Goal: Task Accomplishment & Management: Manage account settings

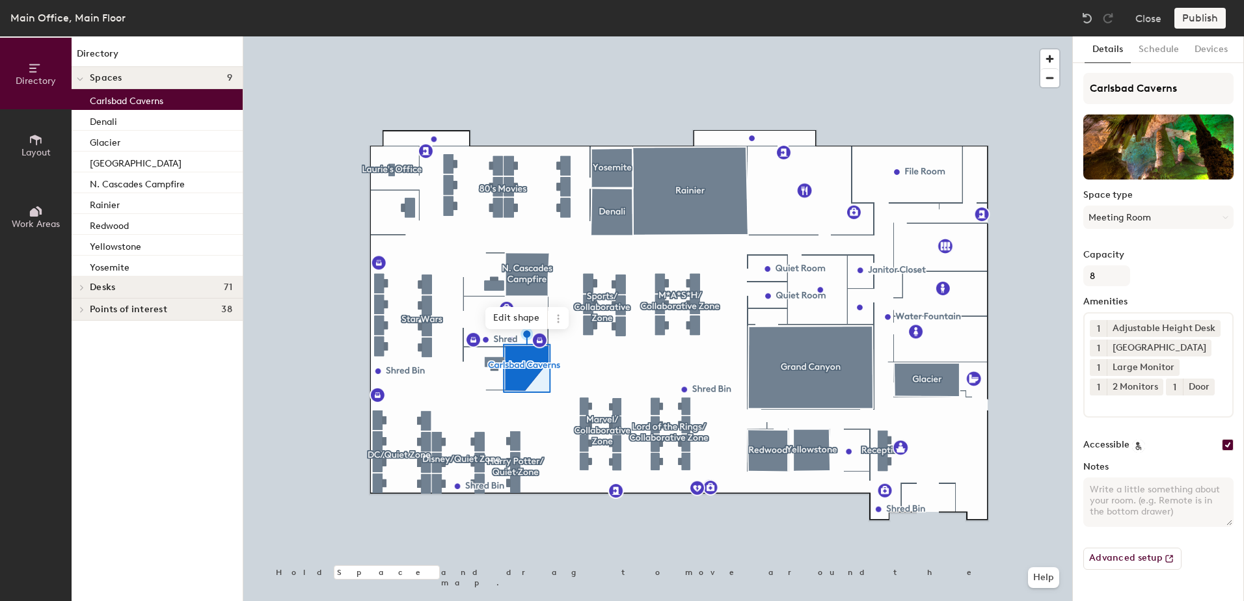
click at [1225, 219] on icon at bounding box center [1225, 218] width 6 height 6
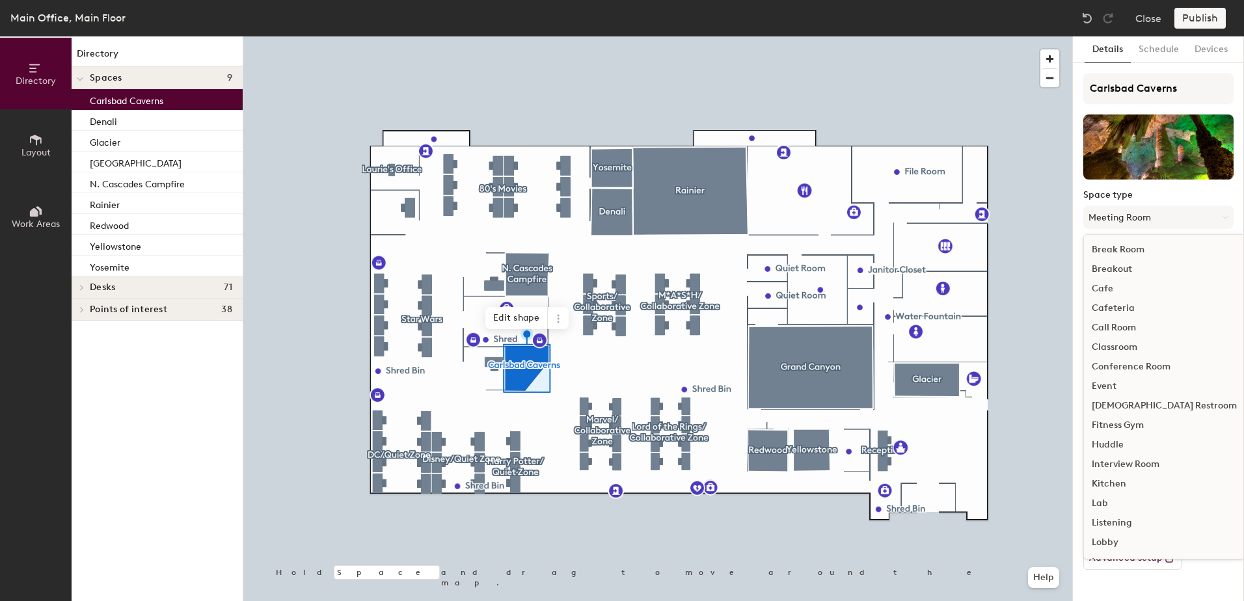
click at [1229, 221] on button "Meeting Room" at bounding box center [1158, 217] width 150 height 23
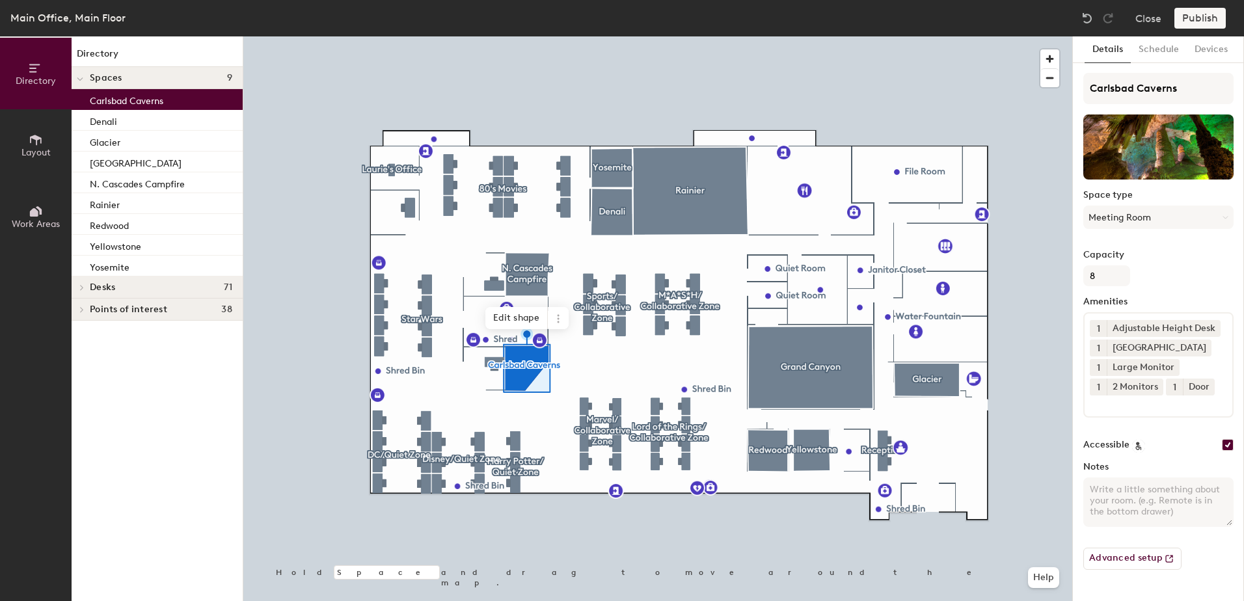
click at [1177, 220] on button "Meeting Room" at bounding box center [1158, 217] width 150 height 23
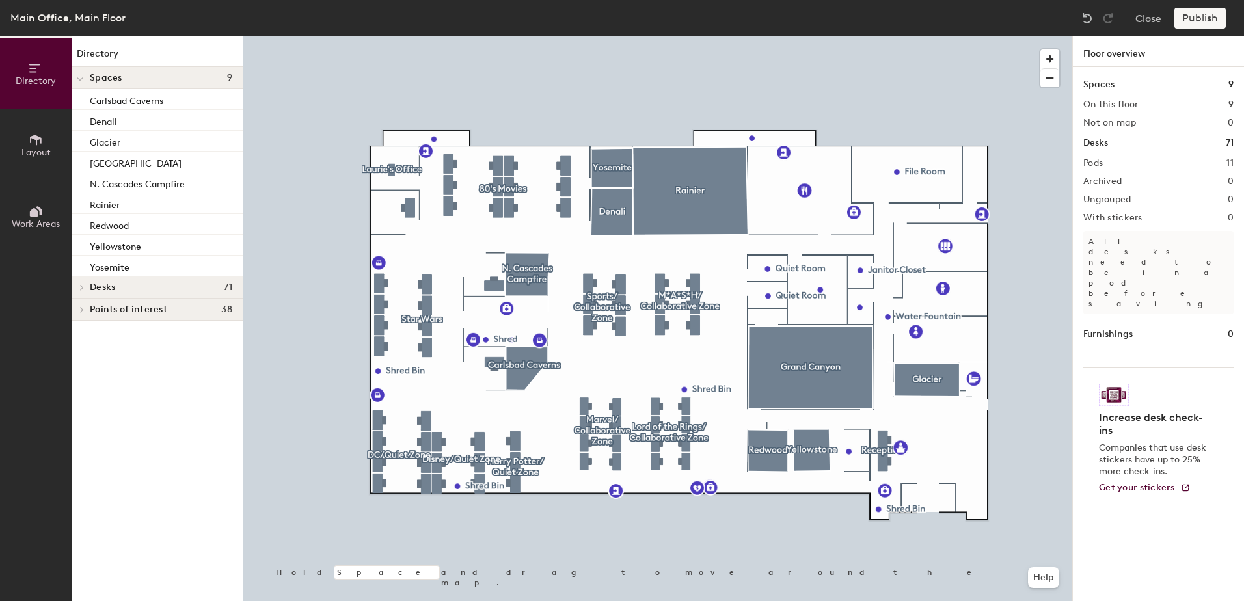
click at [1157, 17] on button "Close" at bounding box center [1148, 18] width 26 height 21
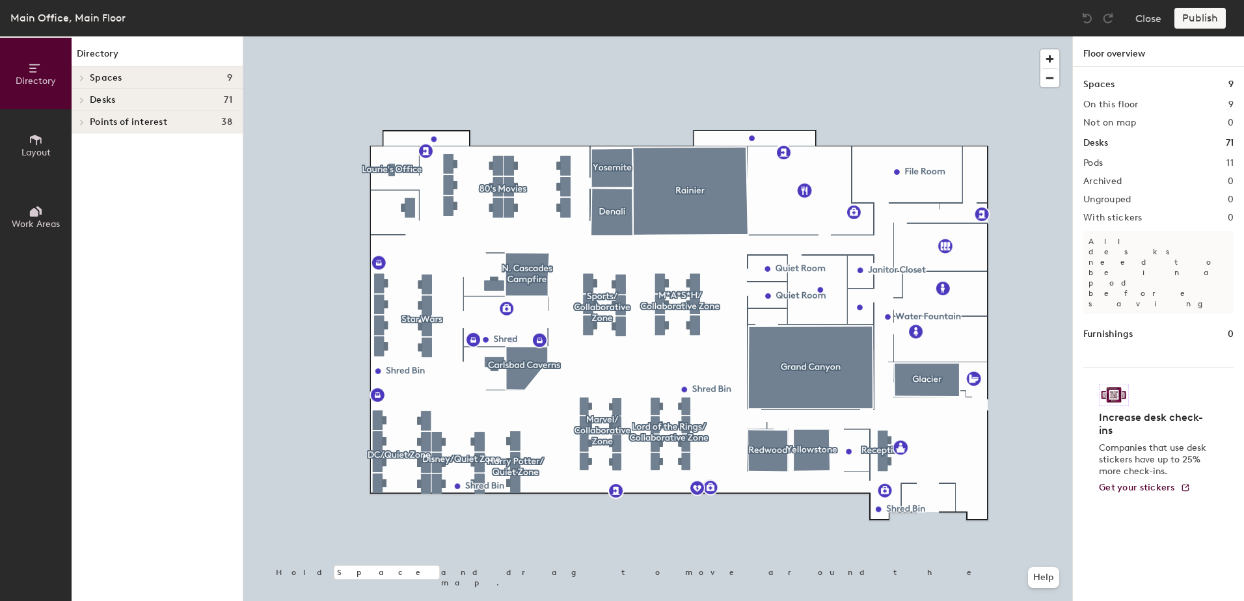
click at [111, 104] on span "Desks" at bounding box center [102, 100] width 25 height 10
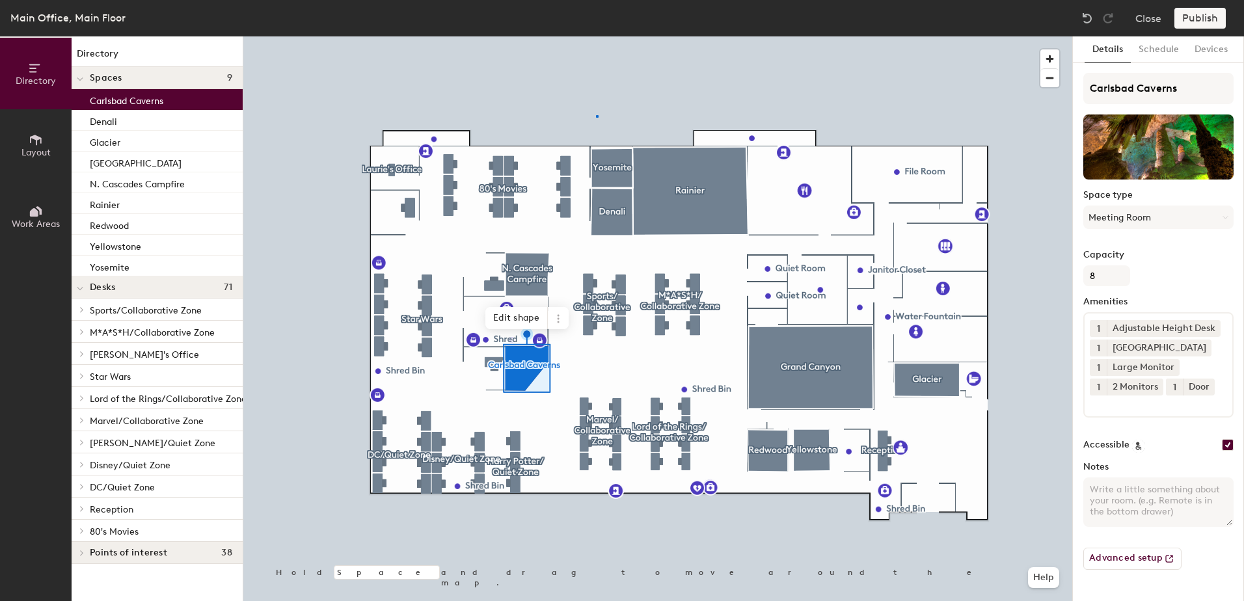
click at [596, 36] on div at bounding box center [657, 36] width 829 height 0
click at [33, 141] on icon at bounding box center [36, 140] width 14 height 14
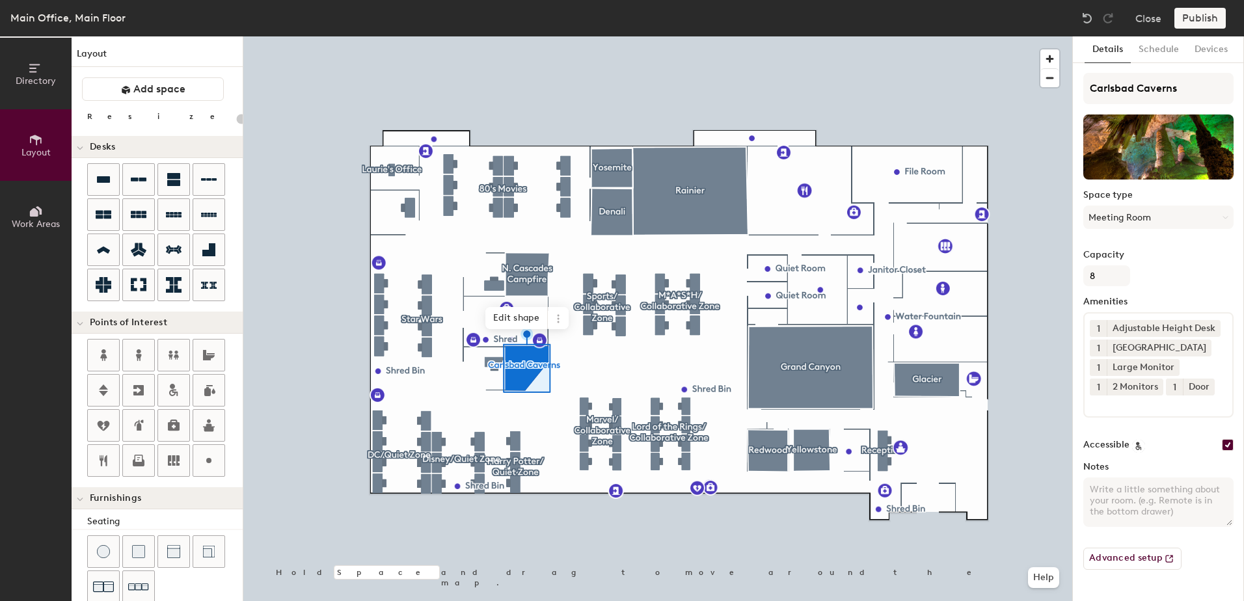
click at [558, 318] on icon at bounding box center [558, 318] width 2 height 2
click at [582, 354] on span "Remove from map" at bounding box center [605, 349] width 116 height 22
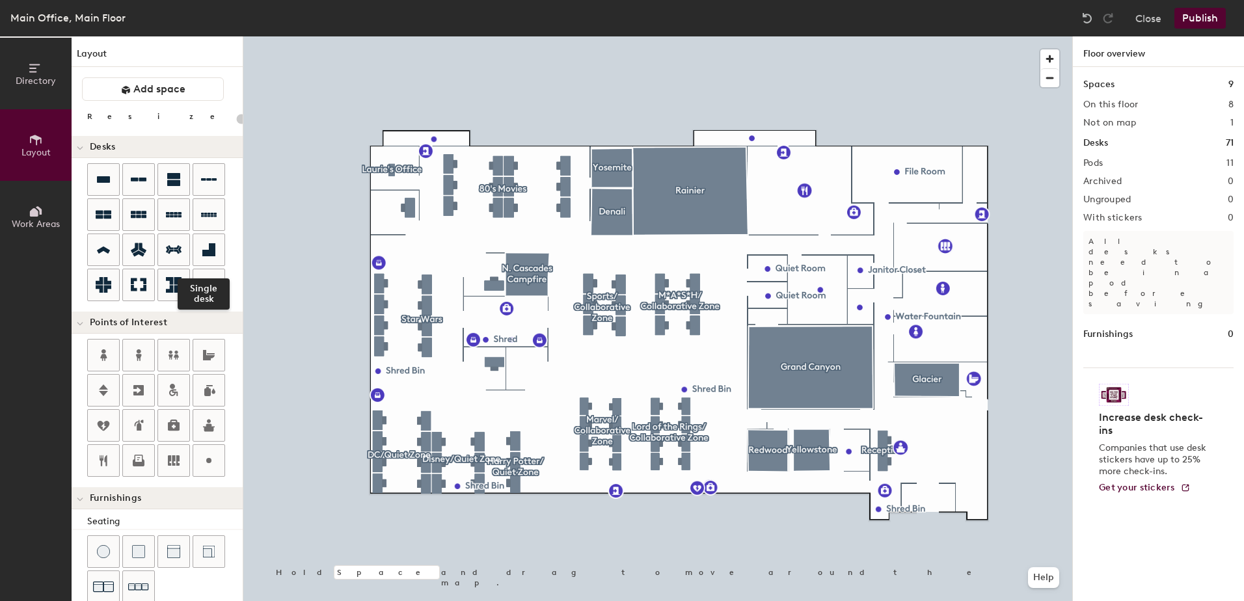
click at [213, 252] on icon at bounding box center [208, 249] width 13 height 13
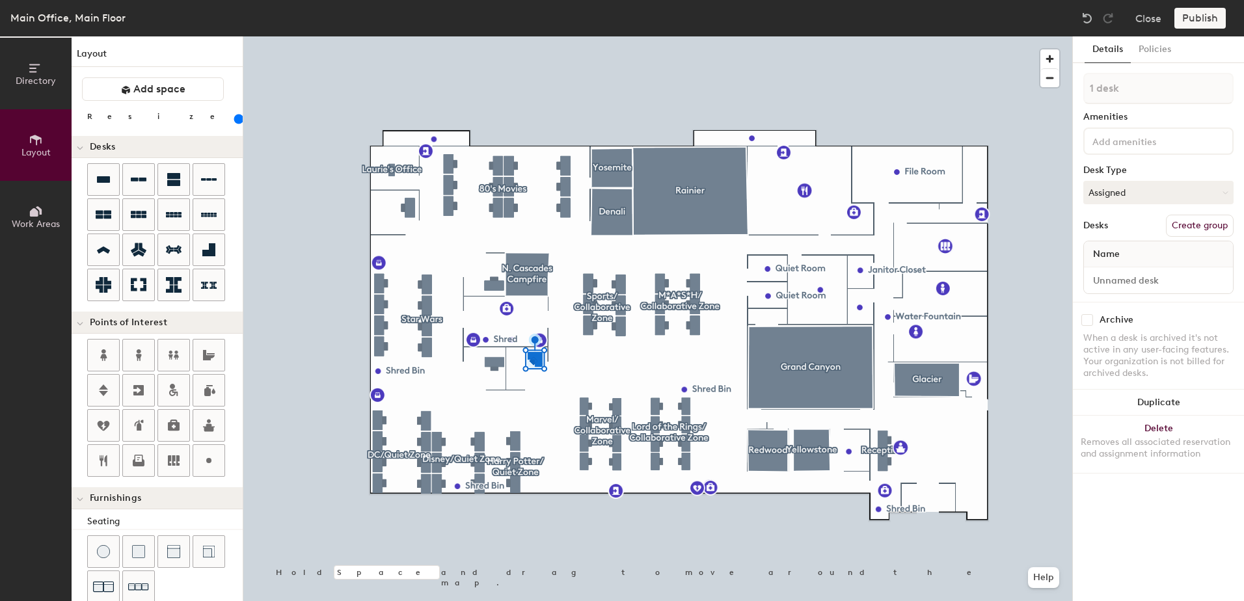
click at [236, 120] on input "range" at bounding box center [236, 119] width 0 height 10
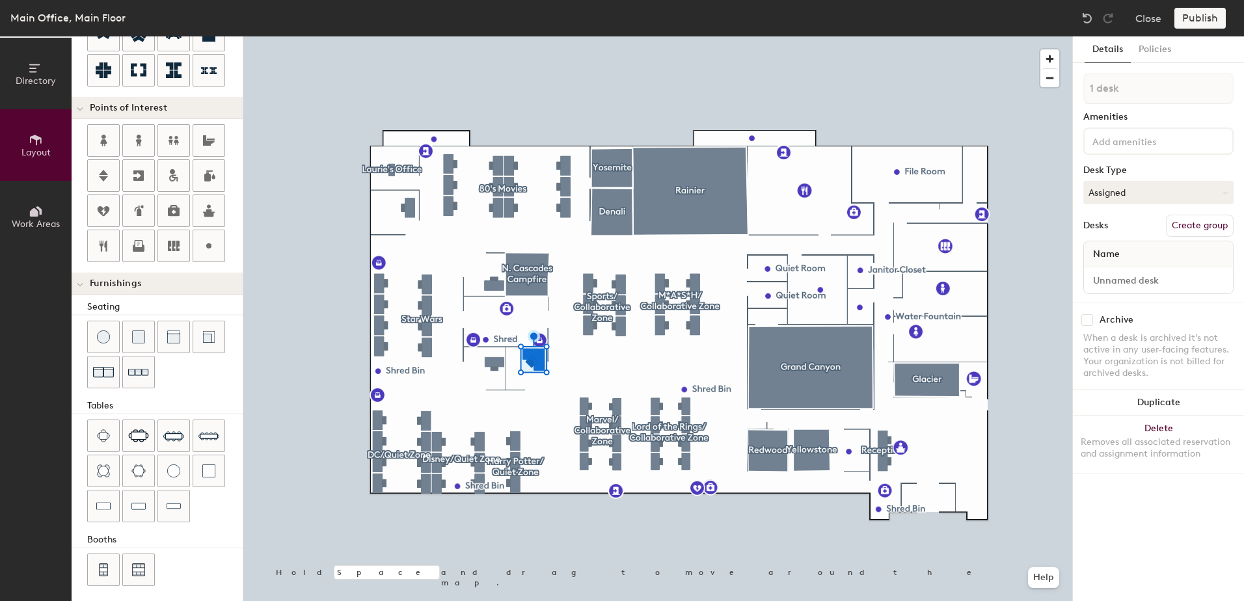
scroll to position [221, 0]
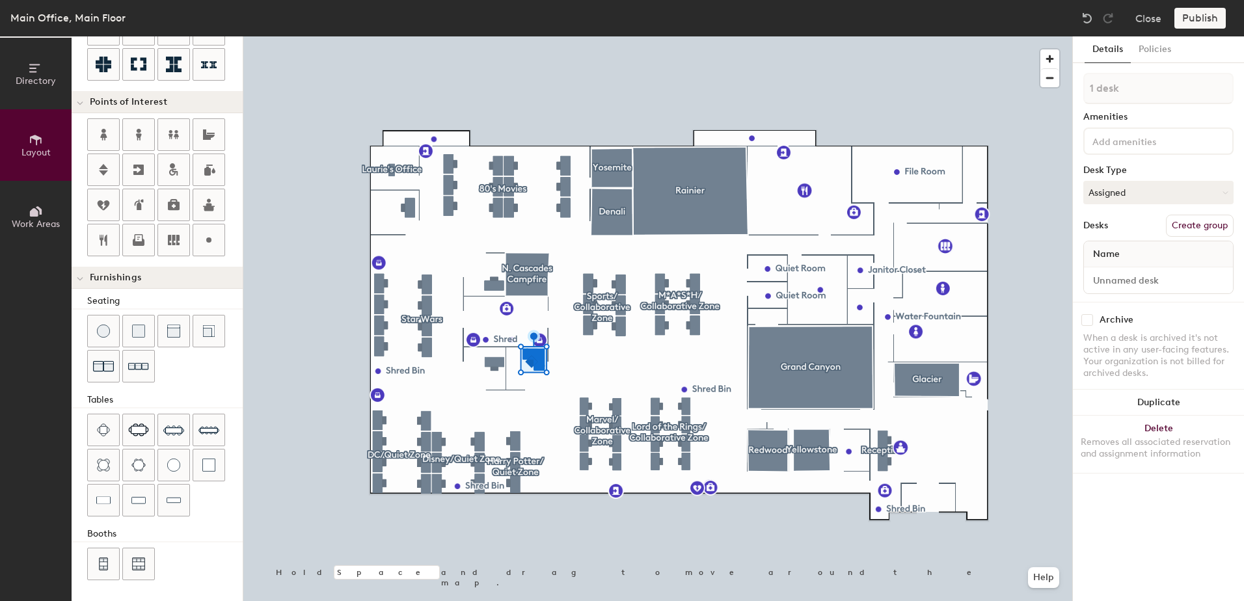
click at [176, 470] on img at bounding box center [173, 465] width 13 height 13
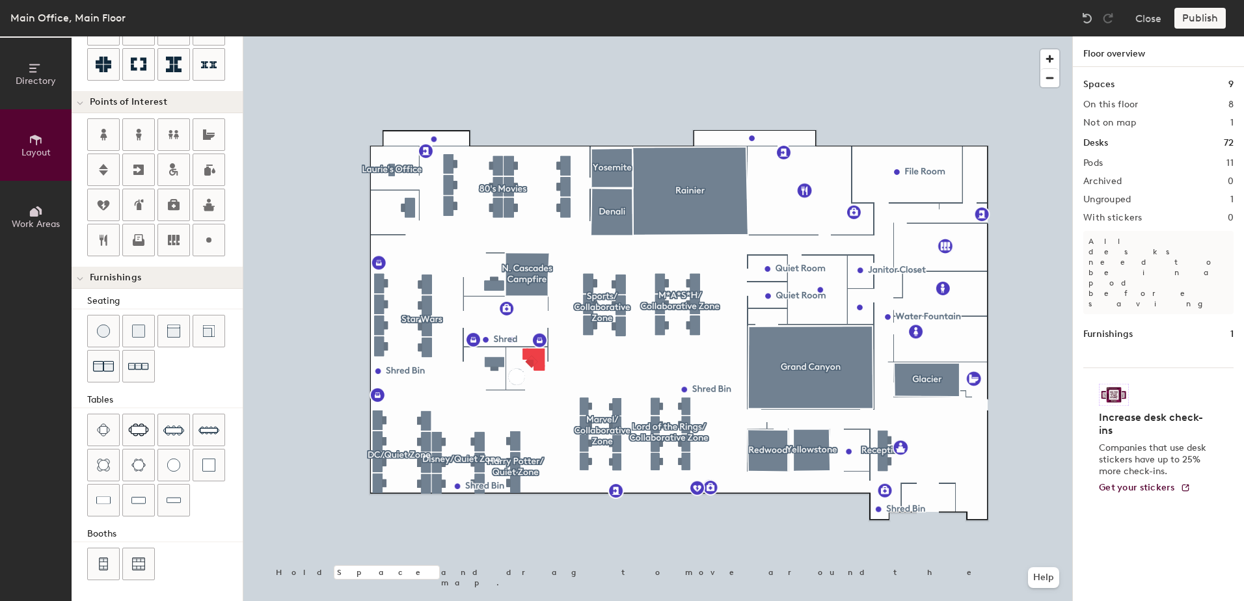
type input "20"
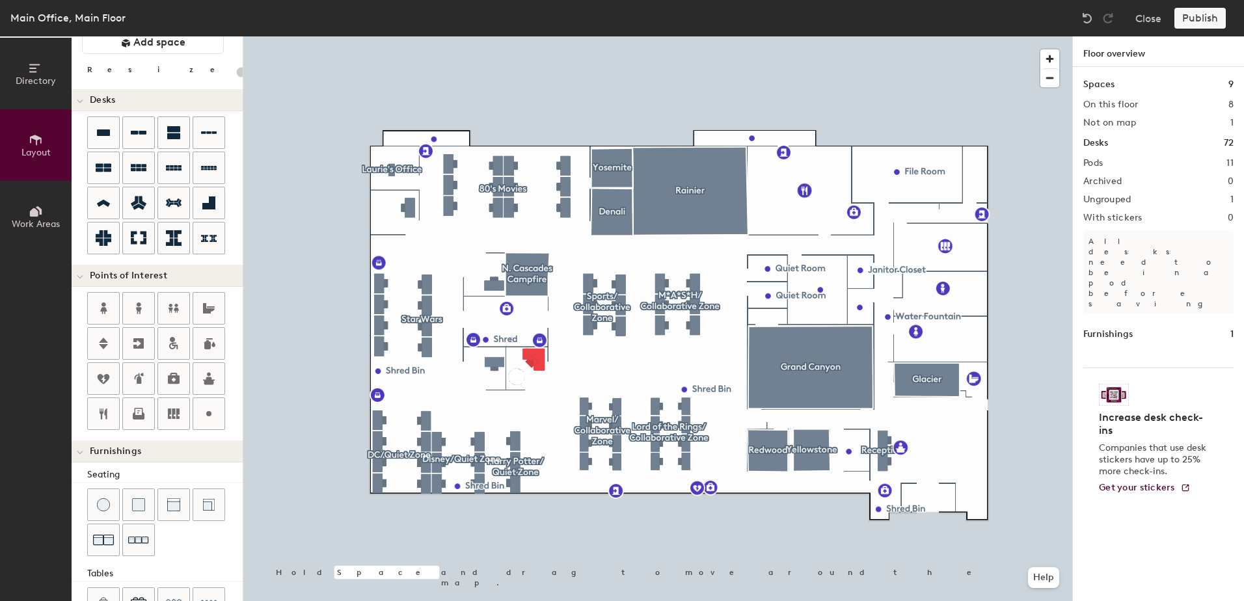
scroll to position [0, 0]
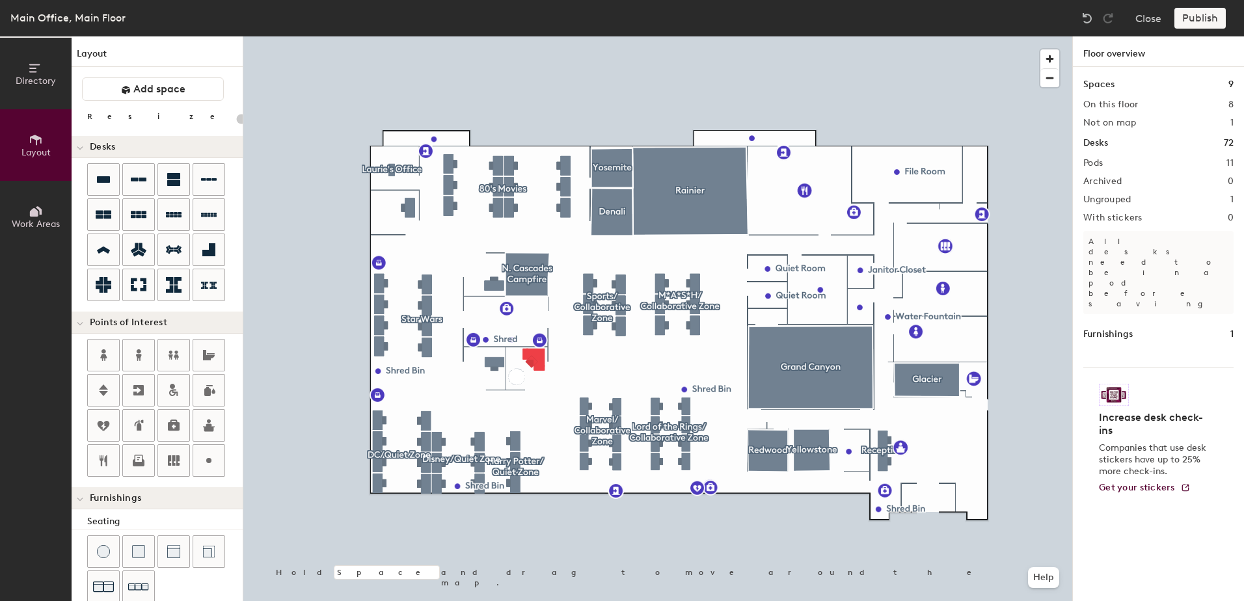
click at [27, 77] on span "Directory" at bounding box center [36, 80] width 40 height 11
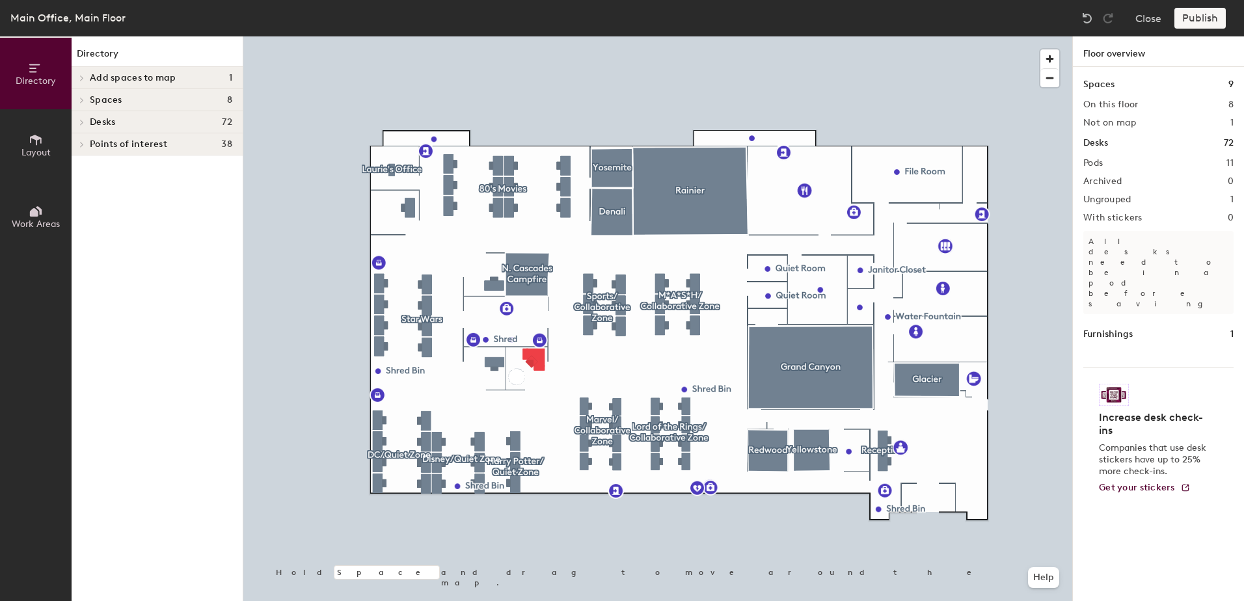
click at [98, 122] on span "Desks" at bounding box center [102, 122] width 25 height 10
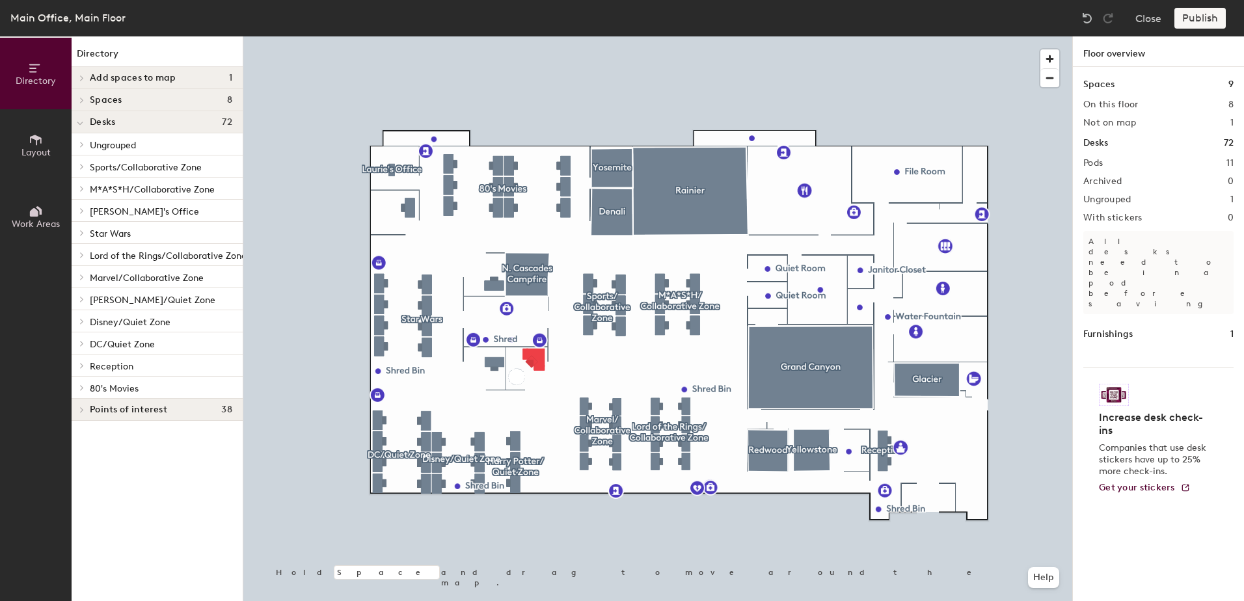
click at [131, 148] on span "Ungrouped" at bounding box center [113, 145] width 46 height 11
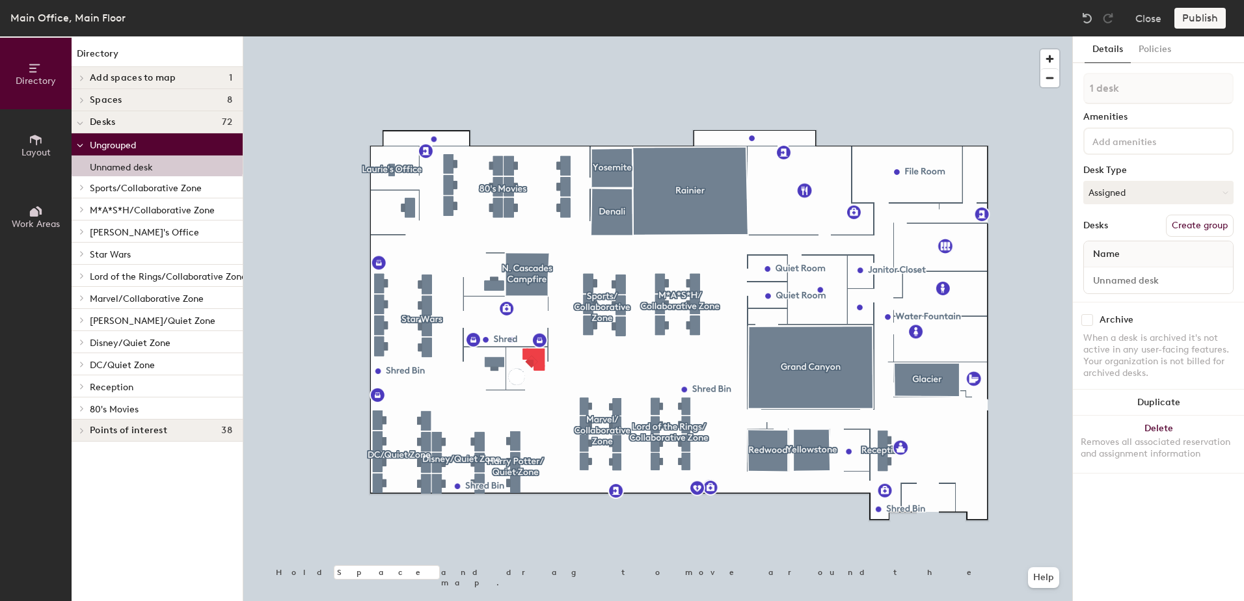
click at [124, 162] on p "Unnamed desk" at bounding box center [121, 165] width 63 height 15
click at [1129, 278] on input at bounding box center [1158, 280] width 144 height 18
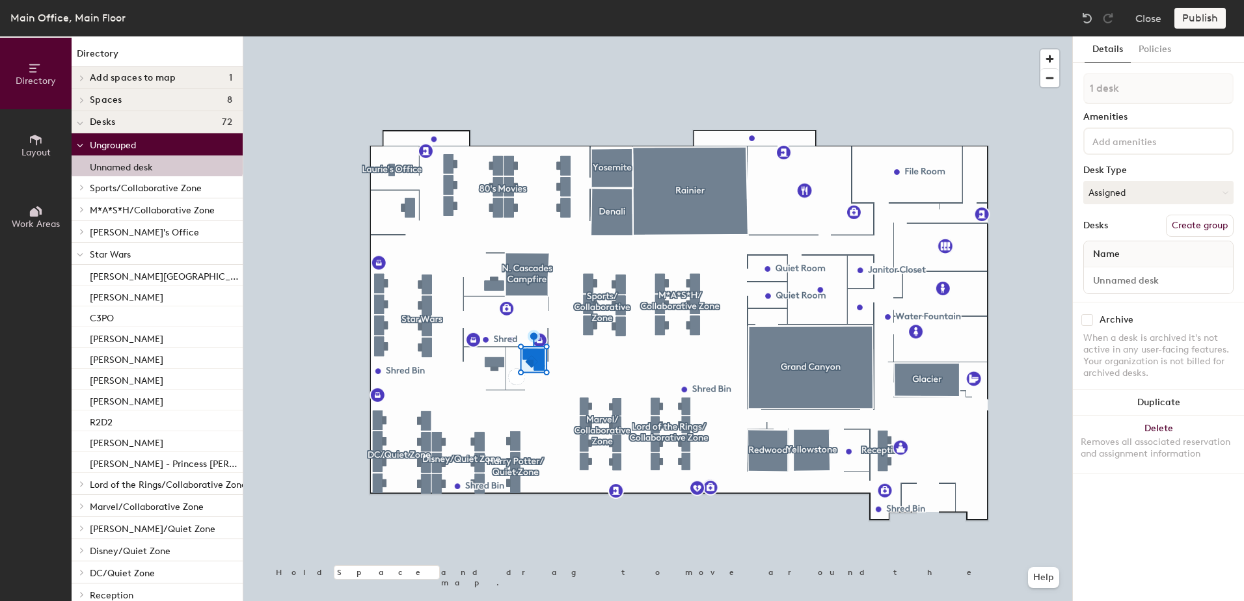
click at [167, 254] on p "Star Wars" at bounding box center [161, 253] width 142 height 17
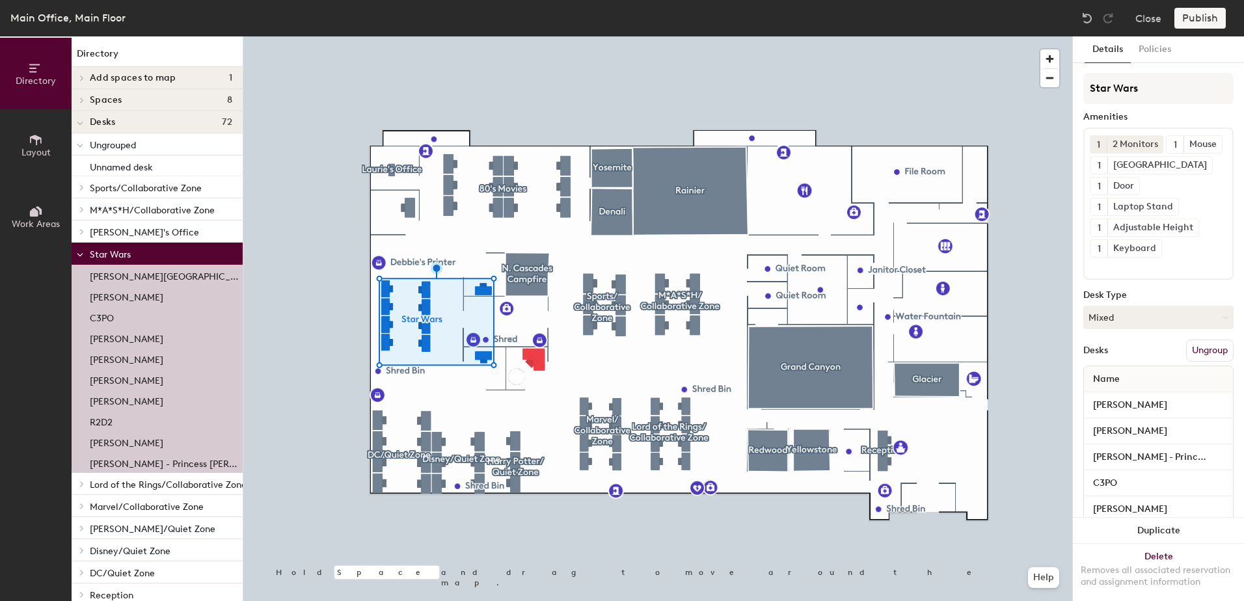
click at [642, 36] on div at bounding box center [657, 36] width 829 height 0
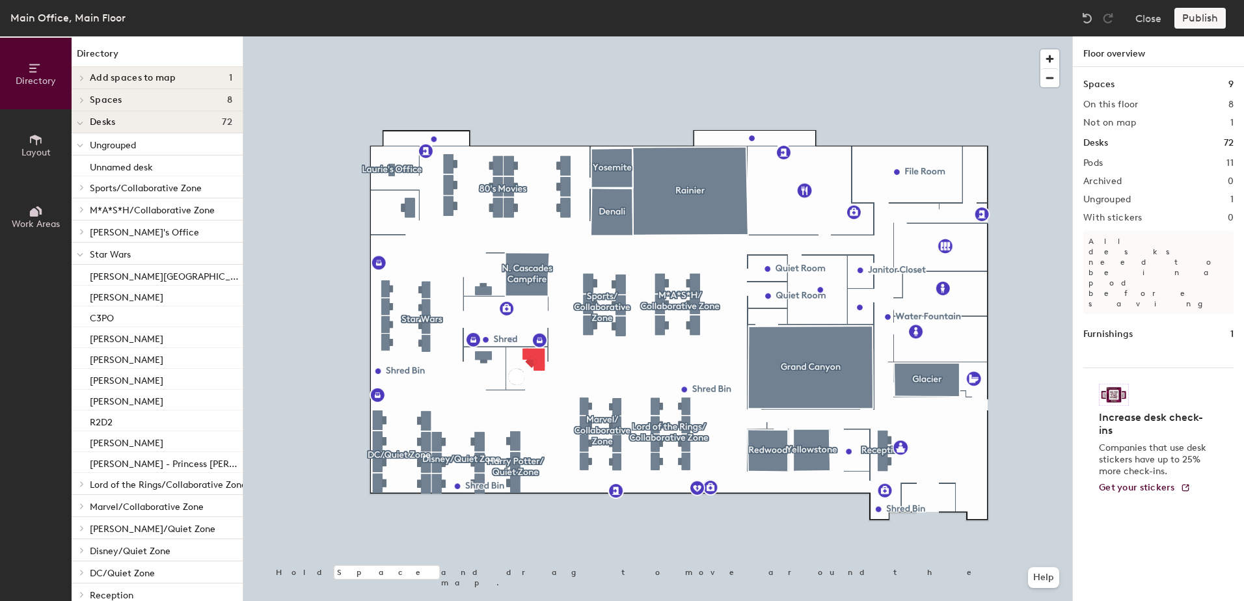
click at [147, 256] on p "Star Wars" at bounding box center [161, 253] width 142 height 17
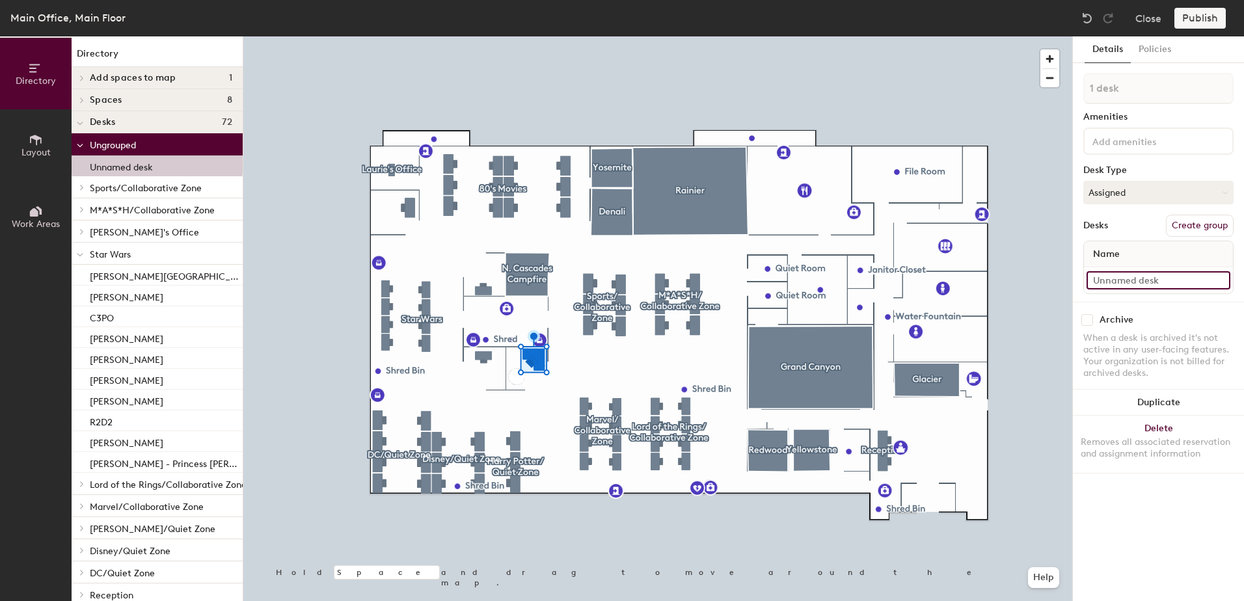
click at [1126, 276] on input at bounding box center [1158, 280] width 144 height 18
type input "Hoth"
click at [1152, 143] on input at bounding box center [1148, 141] width 117 height 16
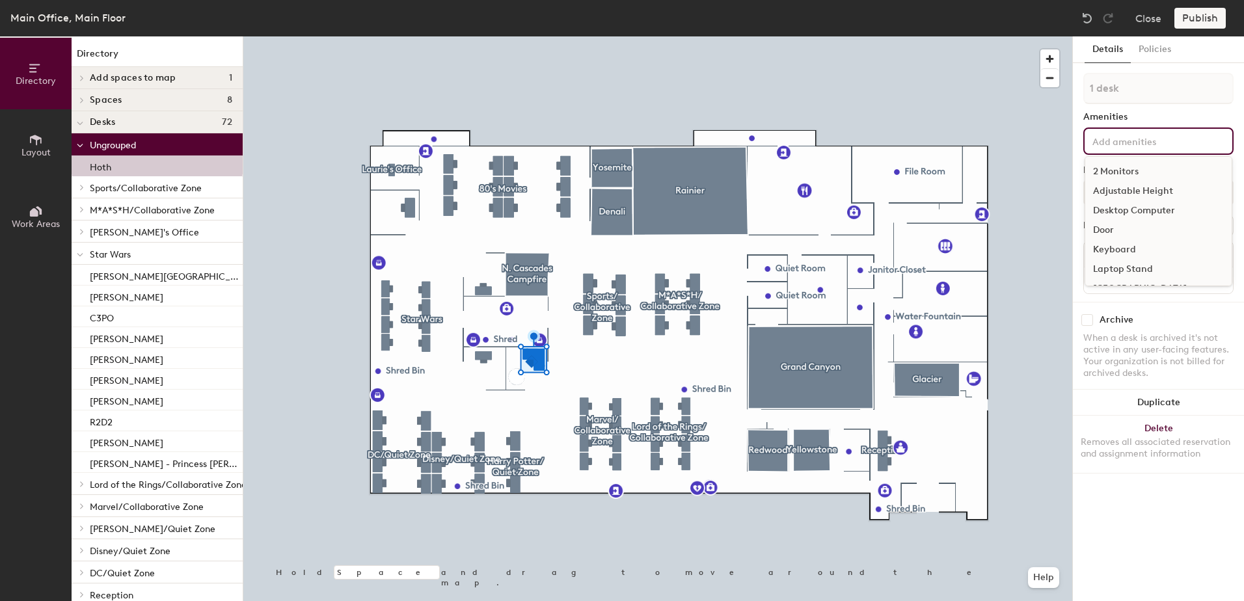
click at [1133, 170] on div "2 Monitors" at bounding box center [1158, 172] width 146 height 20
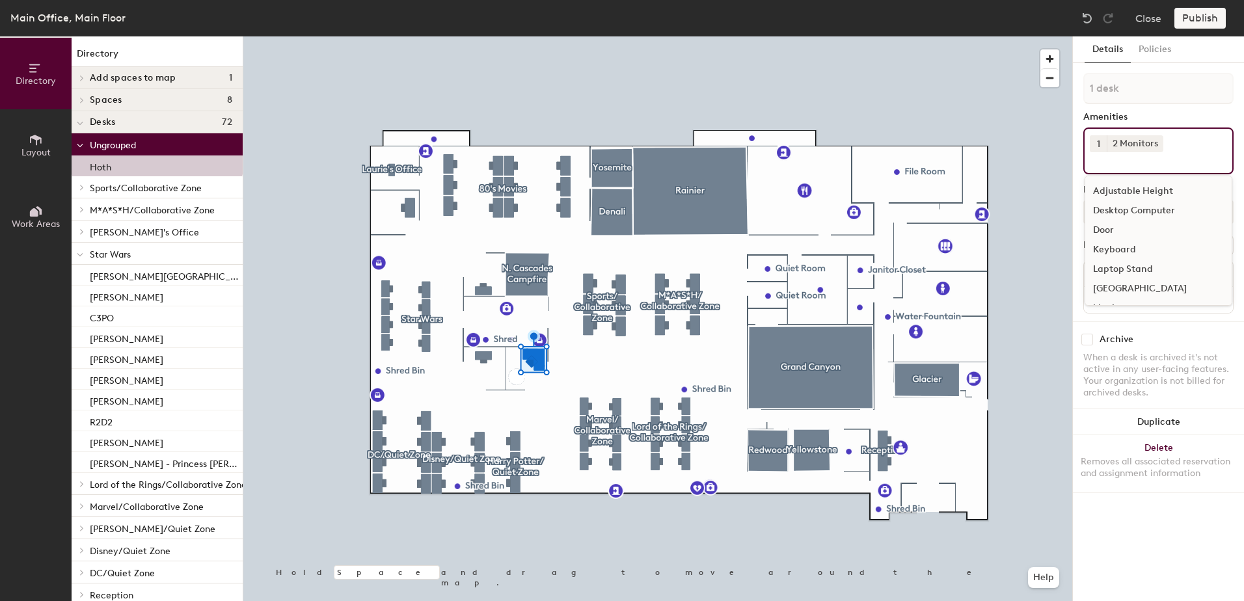
click at [1153, 286] on div "Lenovo Dock" at bounding box center [1158, 289] width 146 height 20
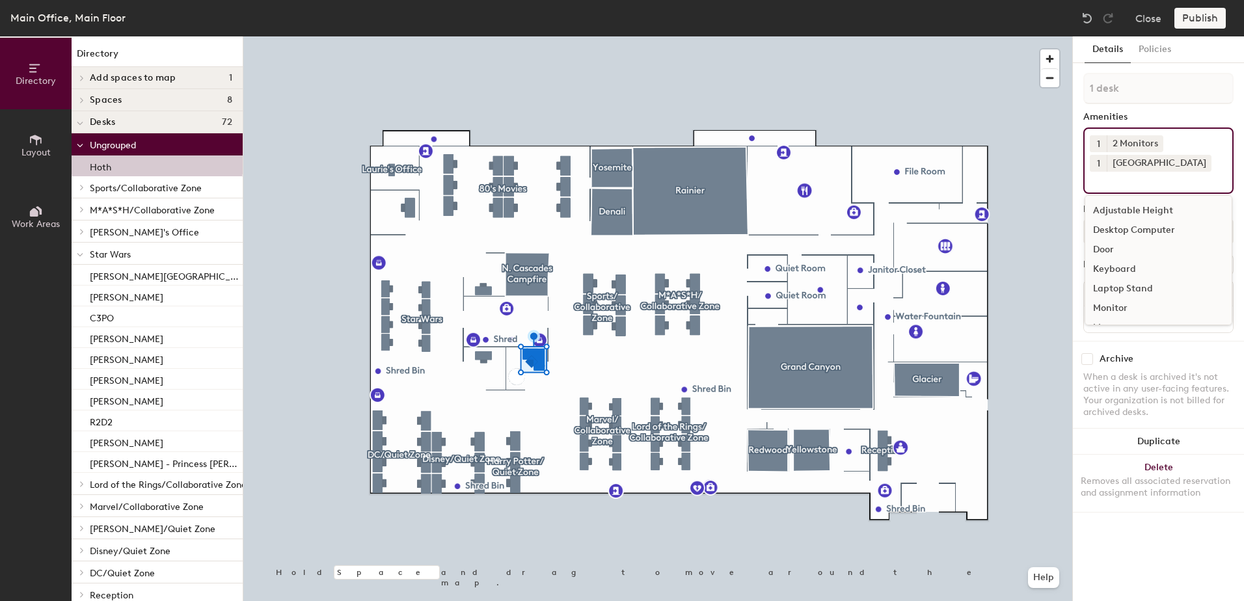
click at [1149, 213] on div "Adjustable Height" at bounding box center [1158, 211] width 146 height 20
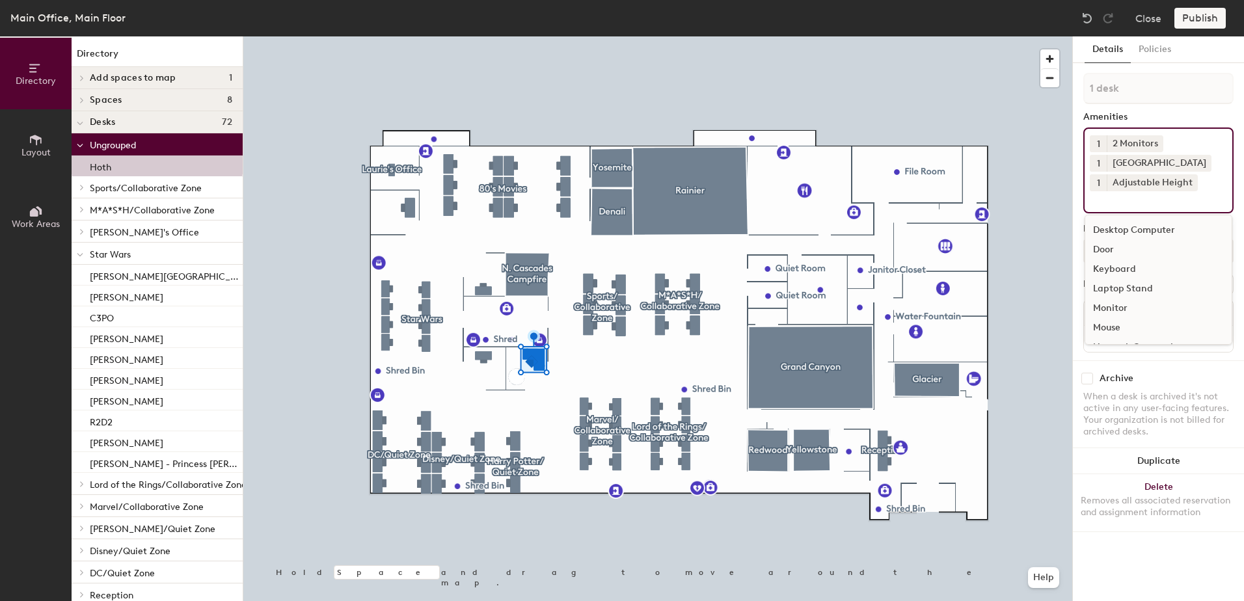
click at [1118, 256] on div "Door" at bounding box center [1158, 250] width 146 height 20
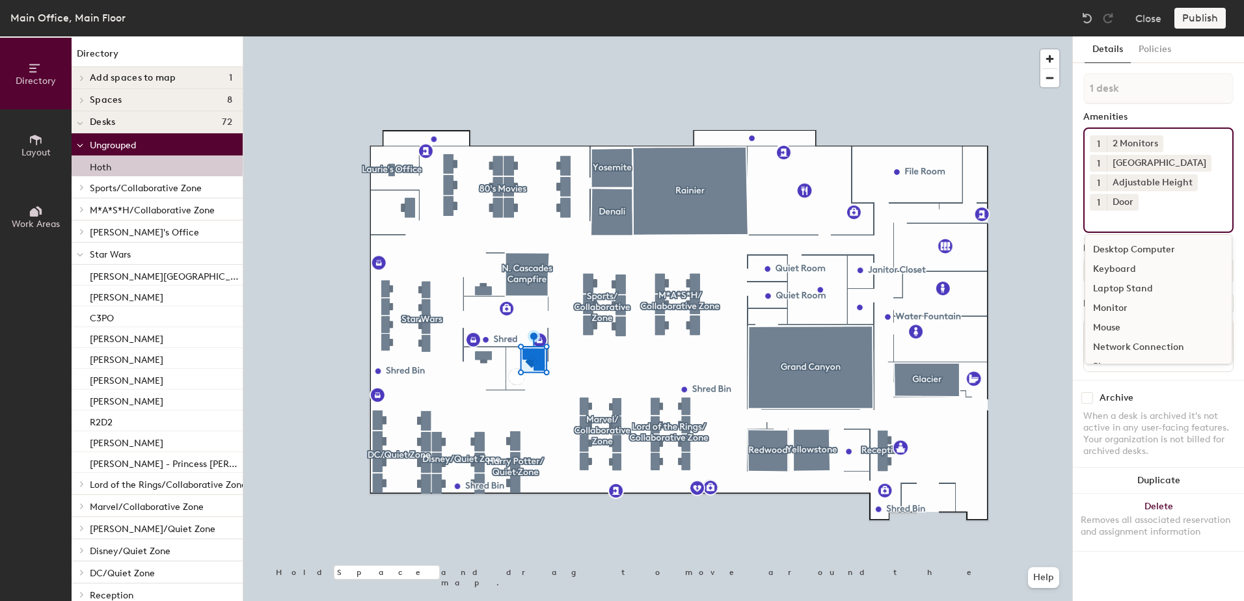
click at [1137, 270] on div "Keyboard" at bounding box center [1158, 270] width 146 height 20
click at [1135, 307] on div "Mouse" at bounding box center [1158, 309] width 146 height 20
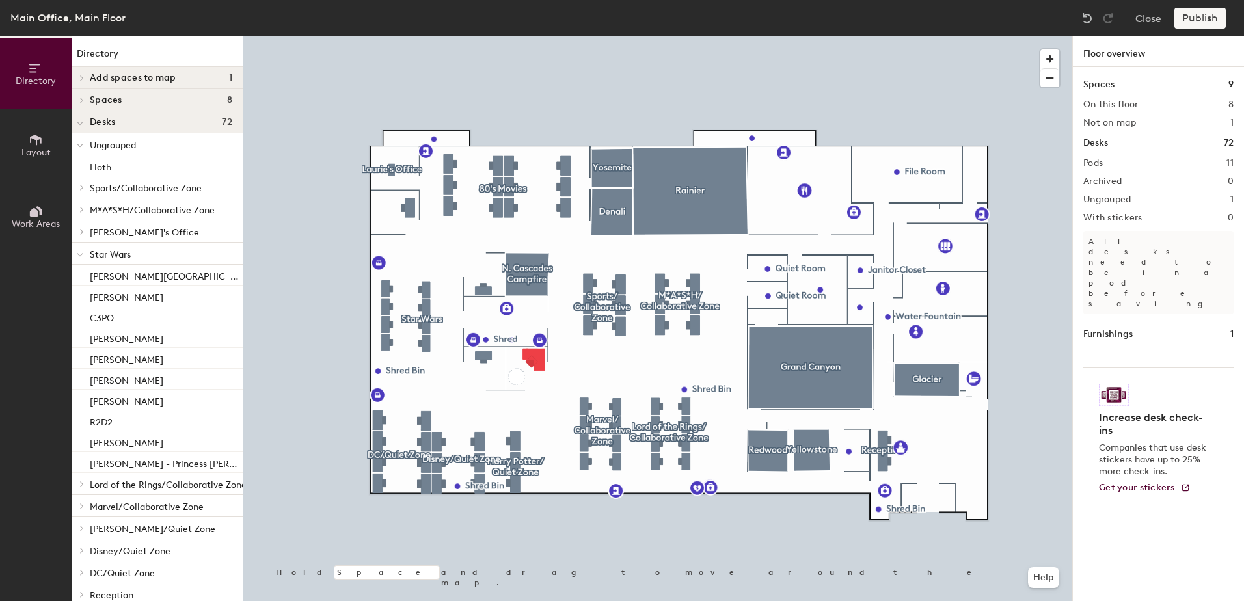
click at [137, 145] on p "Ungrouped" at bounding box center [161, 144] width 142 height 17
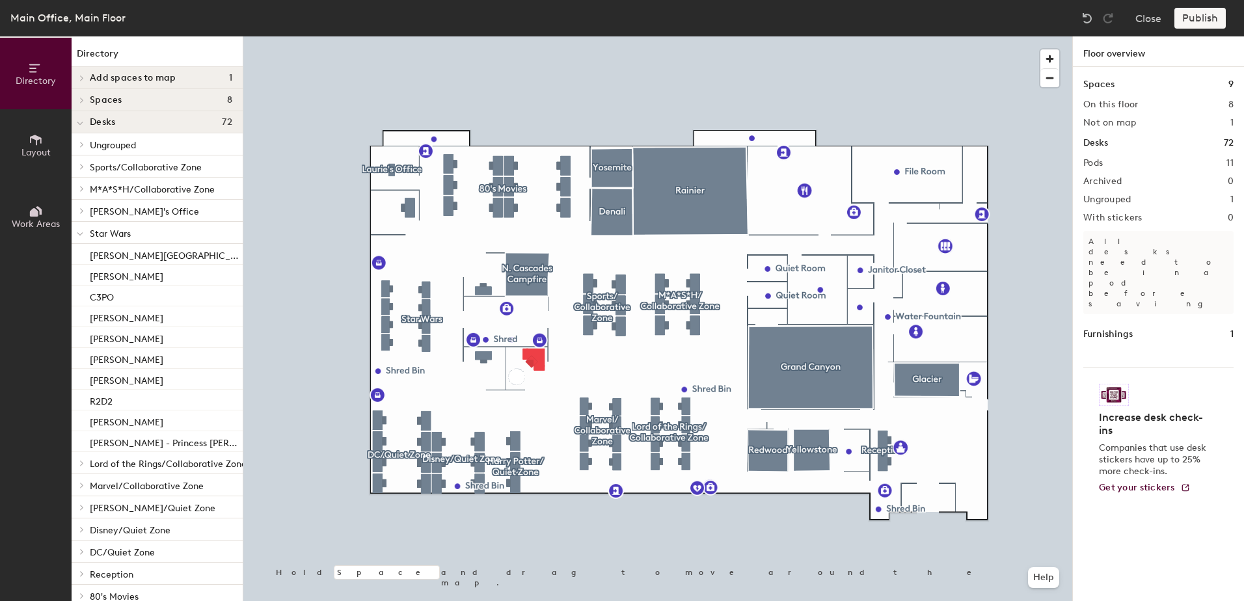
click at [127, 149] on span "Ungrouped" at bounding box center [113, 145] width 46 height 11
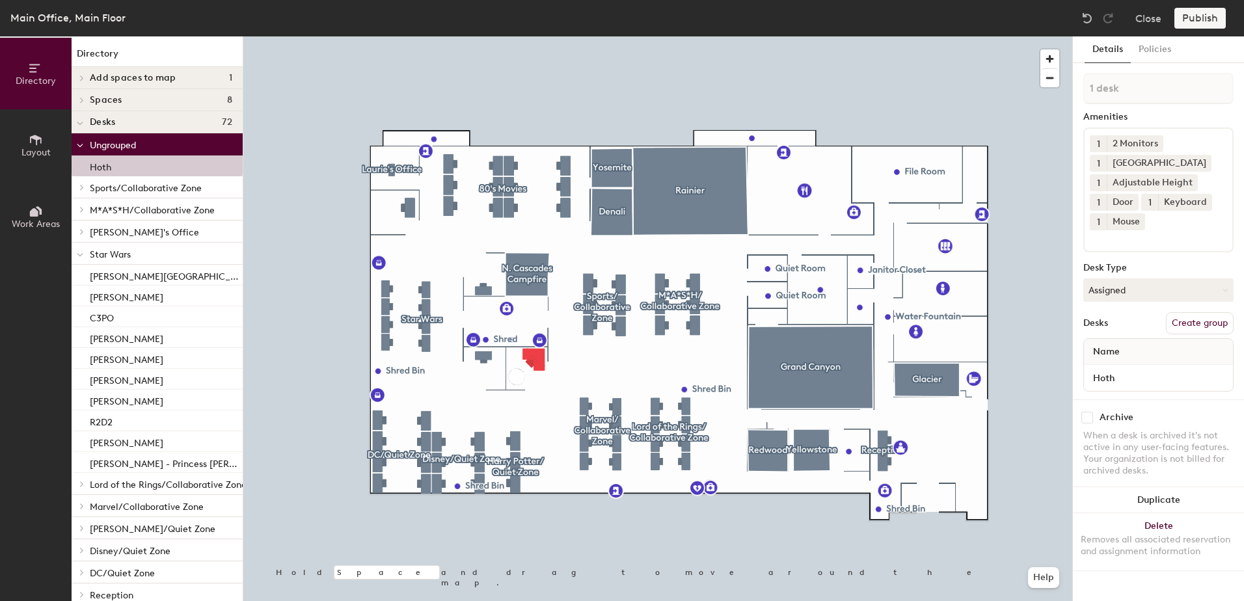
click at [111, 167] on p "Hoth" at bounding box center [100, 165] width 21 height 15
click at [1179, 325] on button "Create group" at bounding box center [1200, 323] width 68 height 22
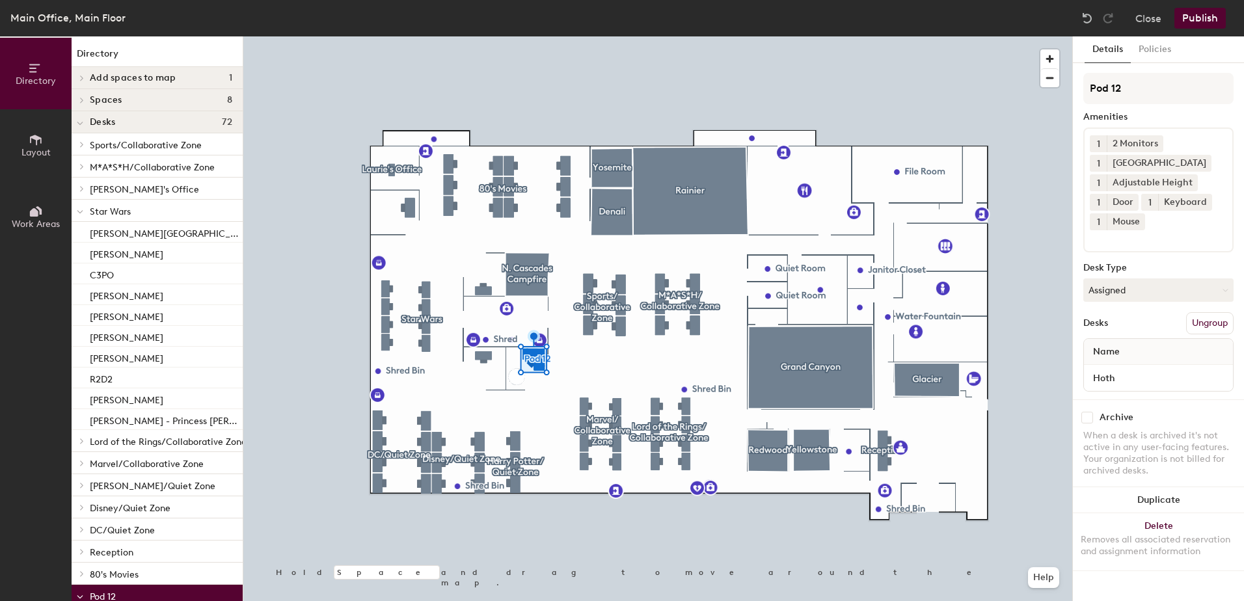
click at [1200, 323] on button "Ungroup" at bounding box center [1209, 323] width 47 height 22
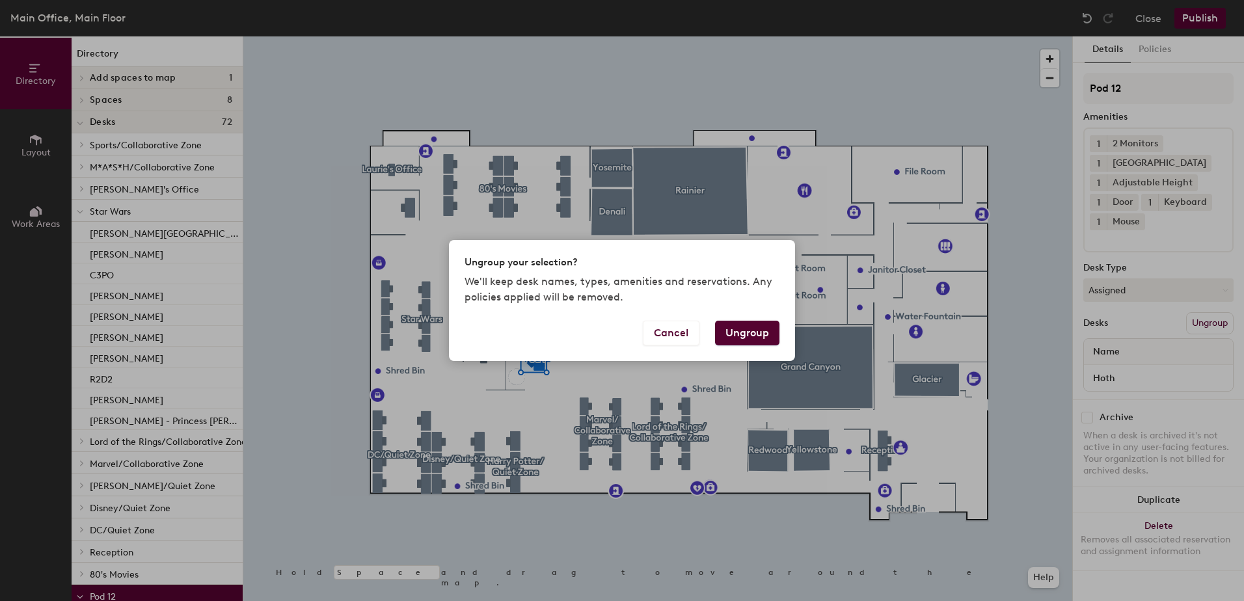
click at [737, 327] on button "Ungroup" at bounding box center [747, 333] width 64 height 25
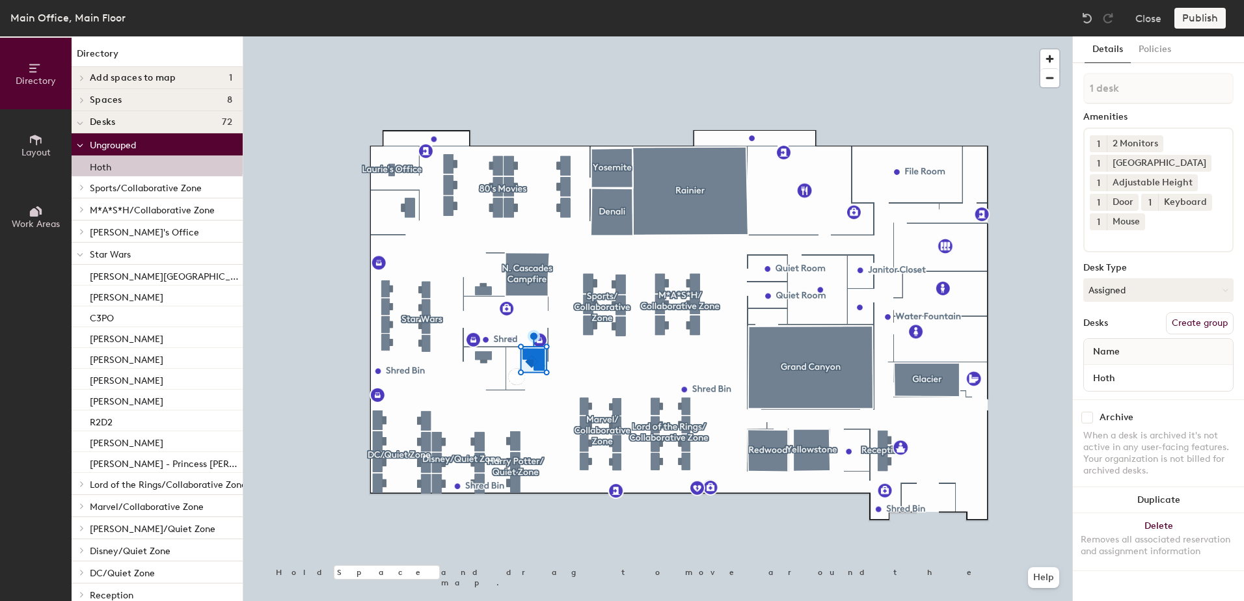
click at [116, 256] on span "Star Wars" at bounding box center [110, 254] width 41 height 11
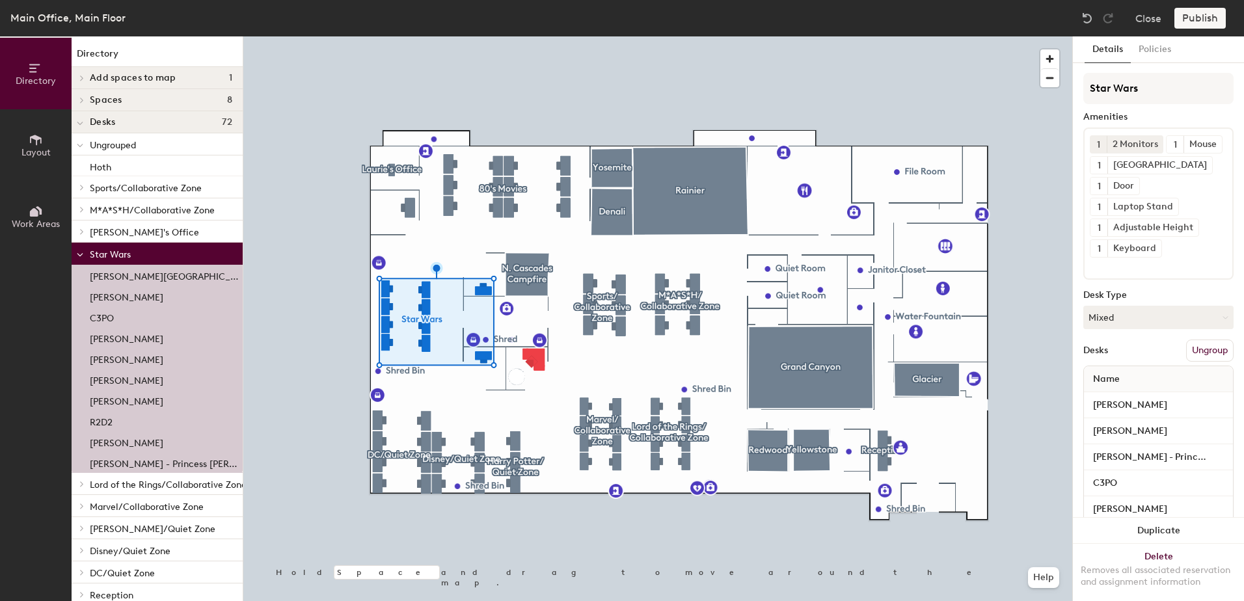
click at [1208, 362] on button "Ungroup" at bounding box center [1209, 351] width 47 height 22
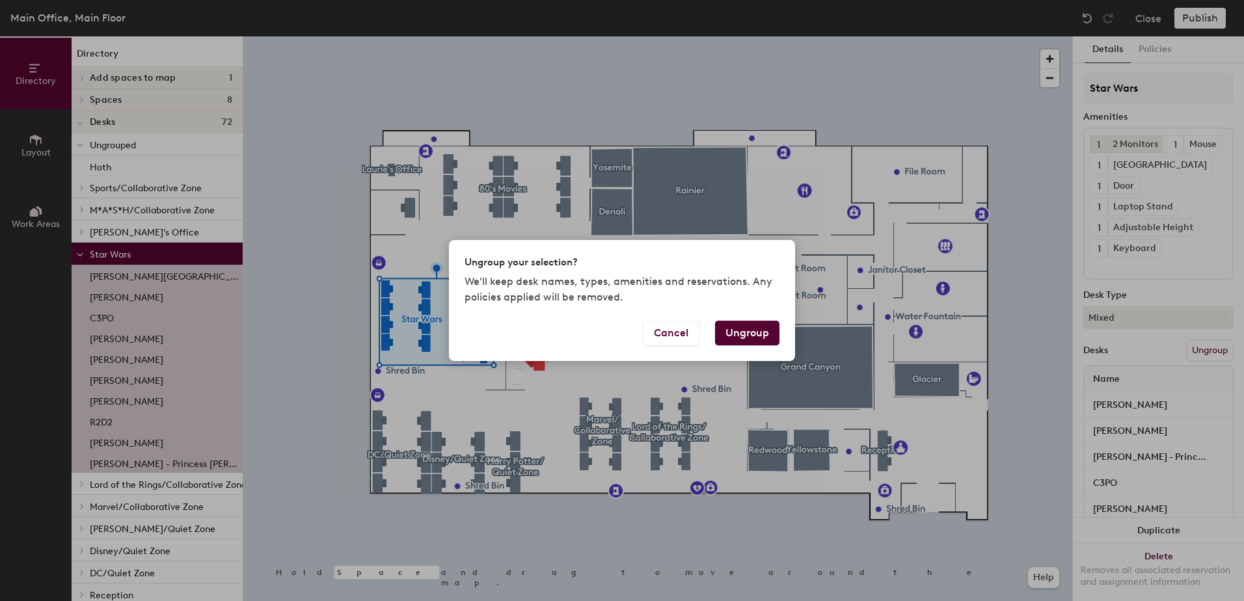
click at [749, 329] on button "Ungroup" at bounding box center [747, 333] width 64 height 25
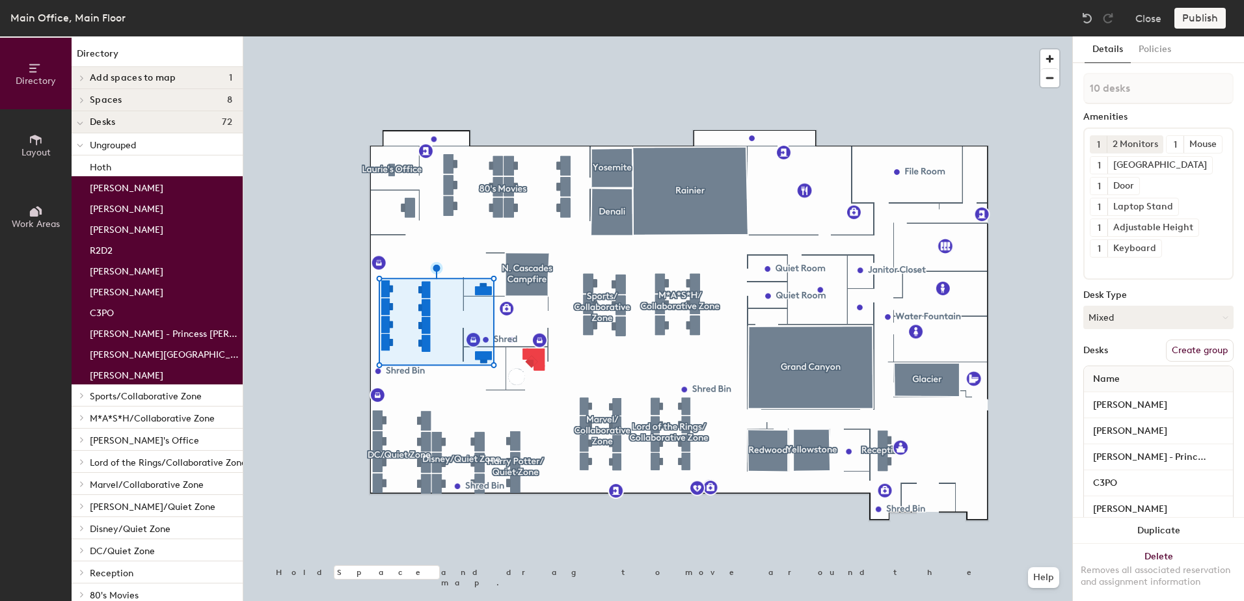
type input "1 desk"
click at [92, 169] on p "Hoth" at bounding box center [100, 165] width 21 height 15
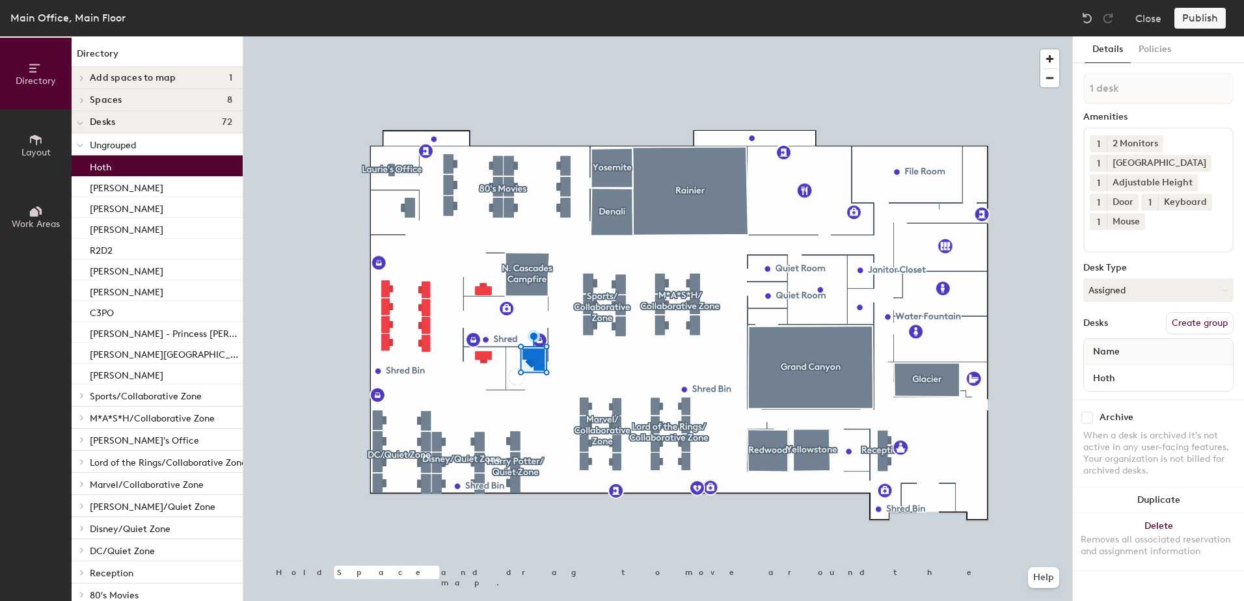
click at [139, 191] on div "[PERSON_NAME]" at bounding box center [157, 186] width 171 height 21
click at [139, 167] on div "Hoth" at bounding box center [157, 165] width 171 height 21
click at [1189, 329] on button "Create group" at bounding box center [1200, 323] width 68 height 22
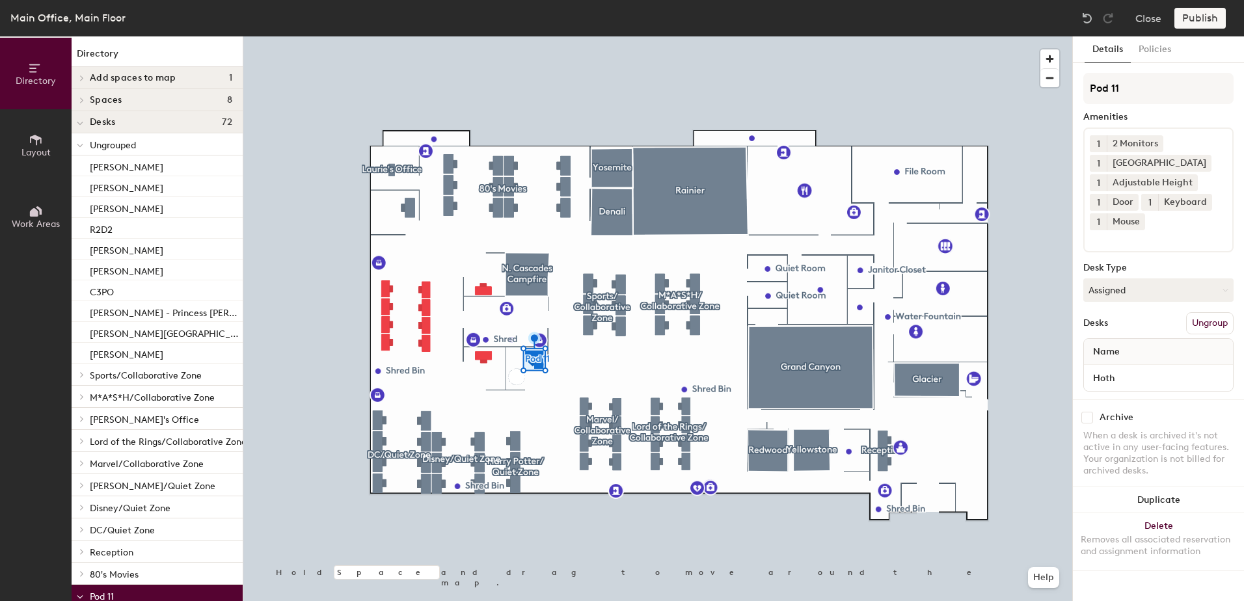
click at [155, 167] on div "[PERSON_NAME]" at bounding box center [157, 165] width 171 height 21
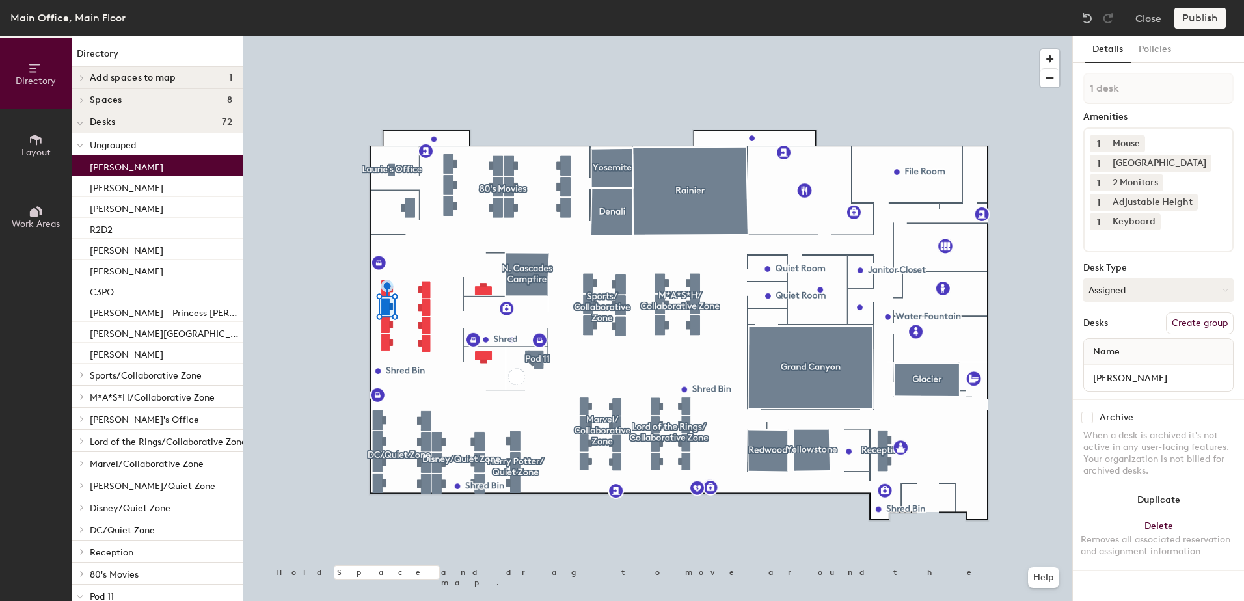
click at [154, 145] on p "Ungrouped" at bounding box center [161, 144] width 142 height 17
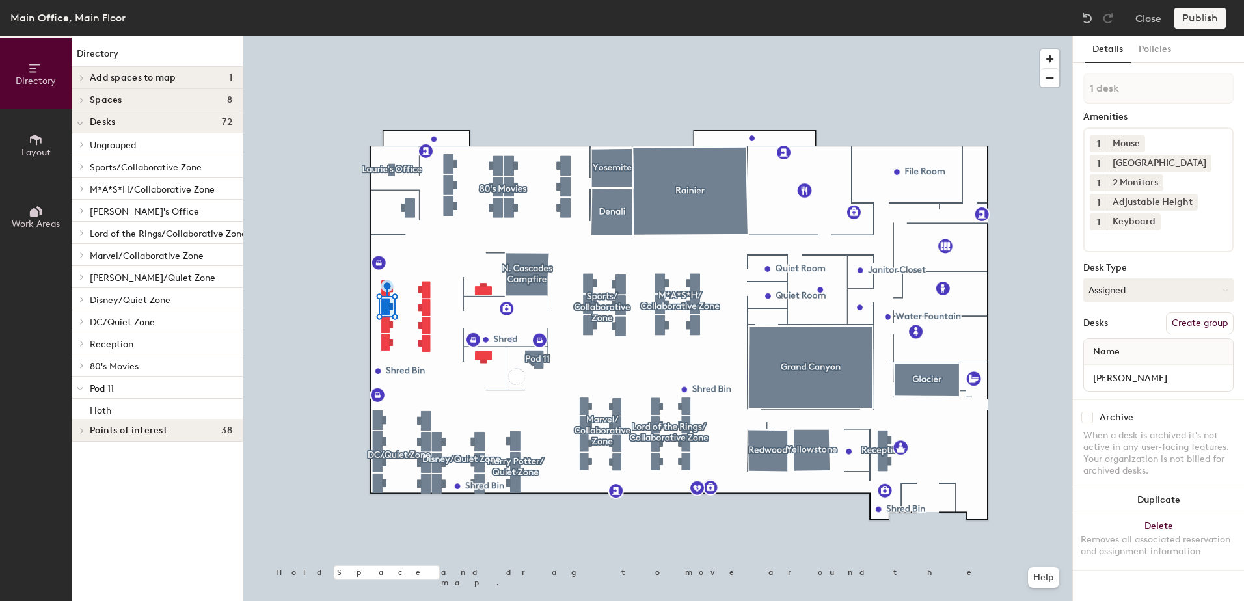
click at [163, 146] on p "Ungrouped" at bounding box center [161, 144] width 142 height 17
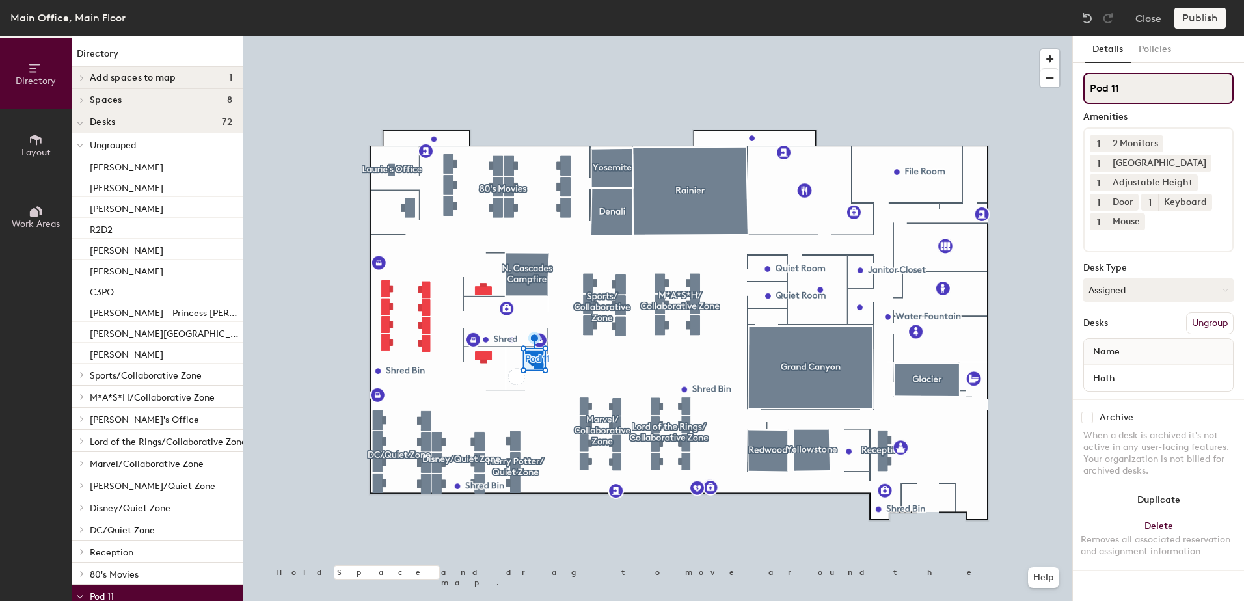
click at [1132, 88] on input "Pod 11" at bounding box center [1158, 88] width 150 height 31
drag, startPoint x: 1132, startPoint y: 88, endPoint x: 1090, endPoint y: 95, distance: 42.8
click at [1090, 95] on input "Pod 11" at bounding box center [1158, 88] width 150 height 31
type input "Star Wars"
click at [1162, 53] on button "Policies" at bounding box center [1155, 49] width 48 height 27
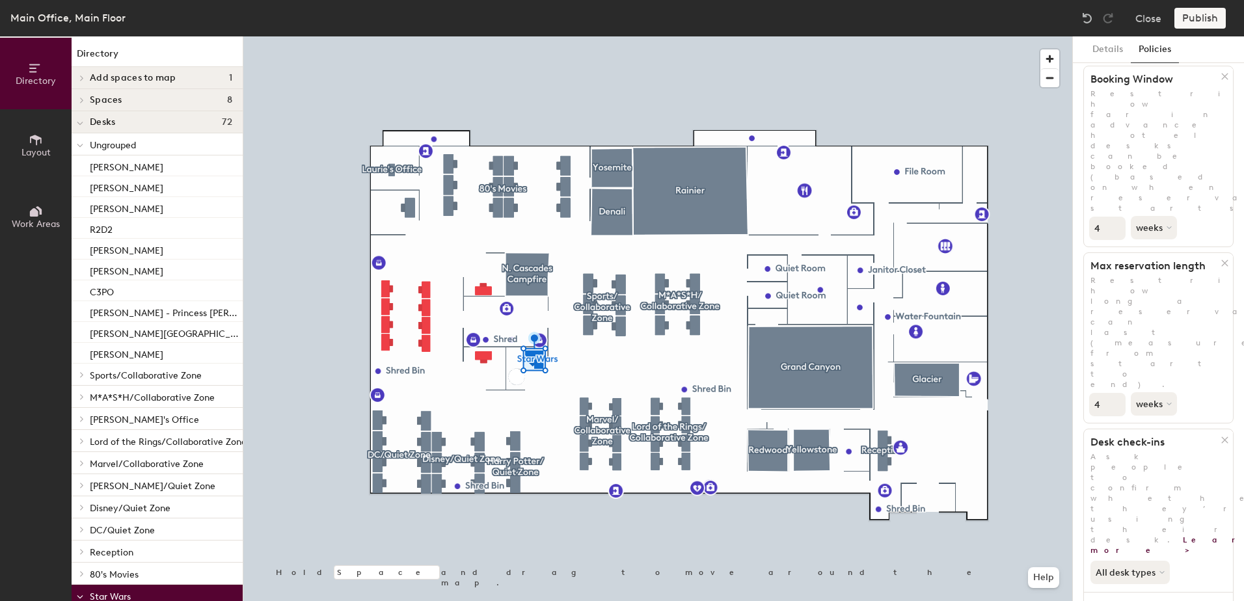
scroll to position [88, 0]
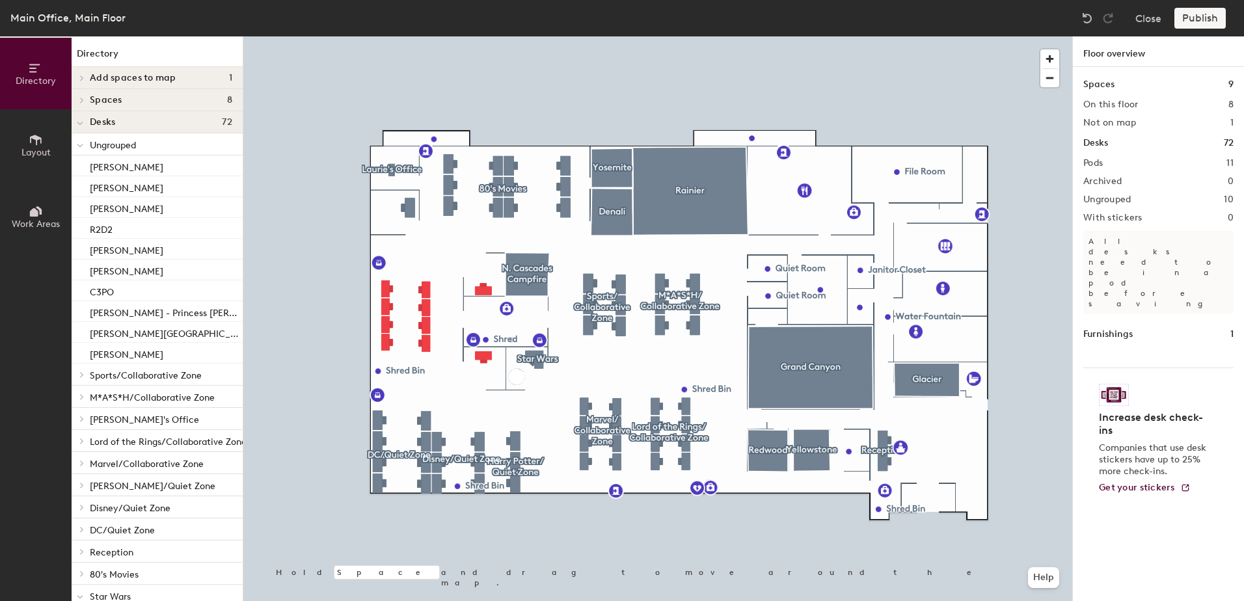
click at [140, 163] on div "[PERSON_NAME]" at bounding box center [157, 165] width 171 height 21
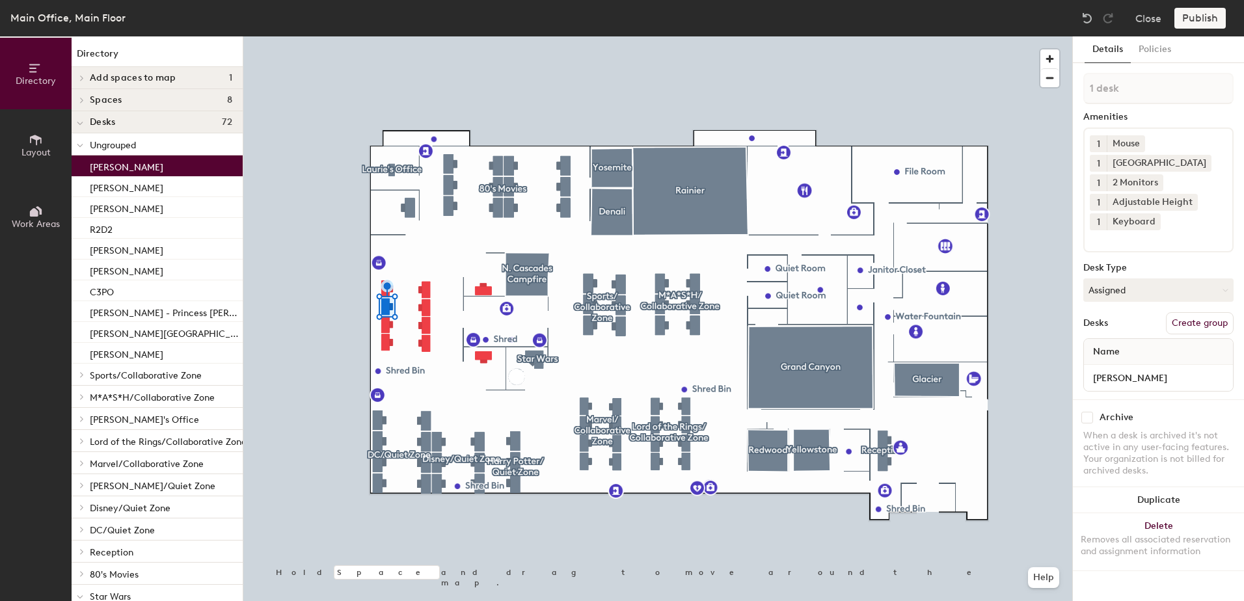
click at [1154, 43] on button "Policies" at bounding box center [1155, 49] width 48 height 27
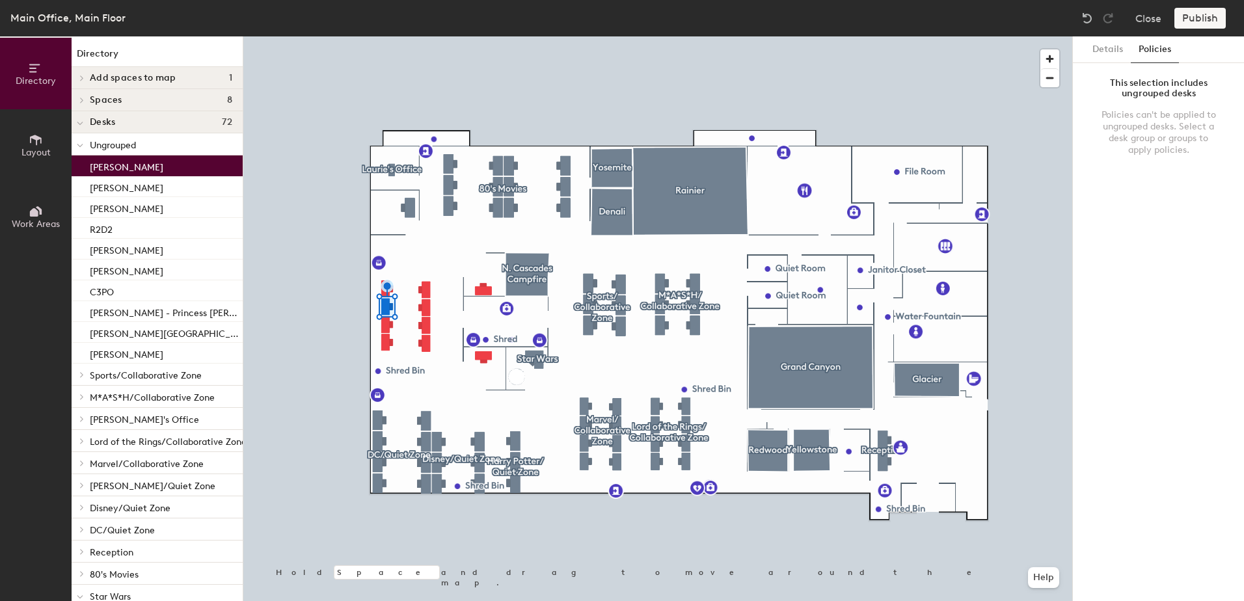
click at [1115, 44] on button "Details" at bounding box center [1107, 49] width 46 height 27
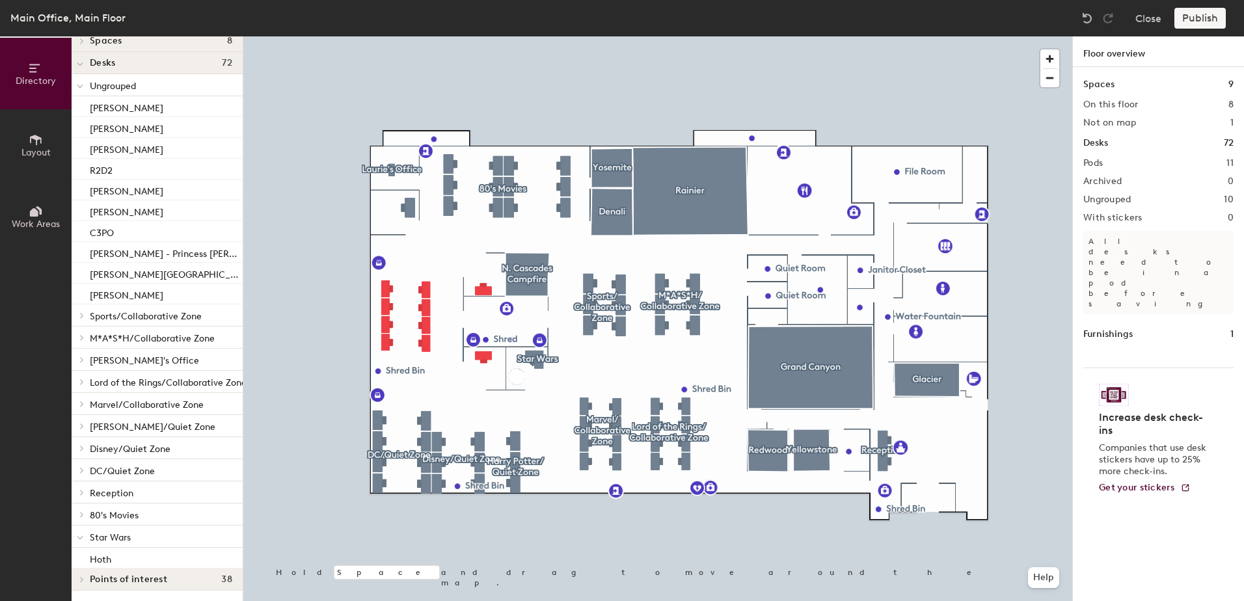
click at [82, 532] on span at bounding box center [80, 537] width 7 height 11
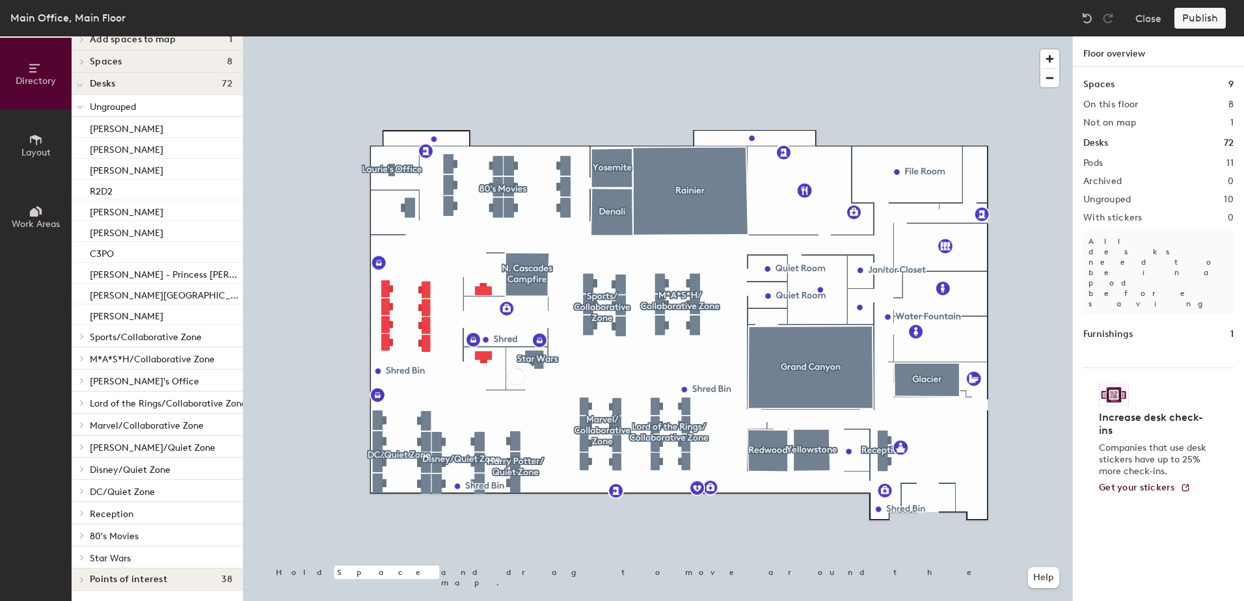
click at [81, 555] on icon at bounding box center [82, 557] width 3 height 5
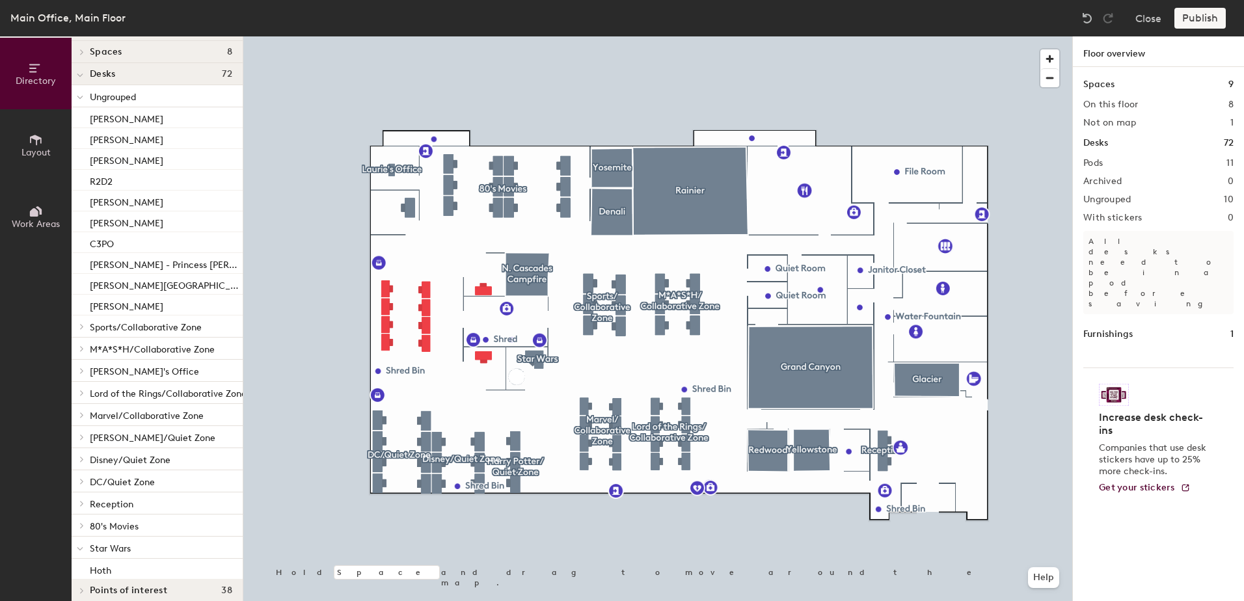
scroll to position [69, 0]
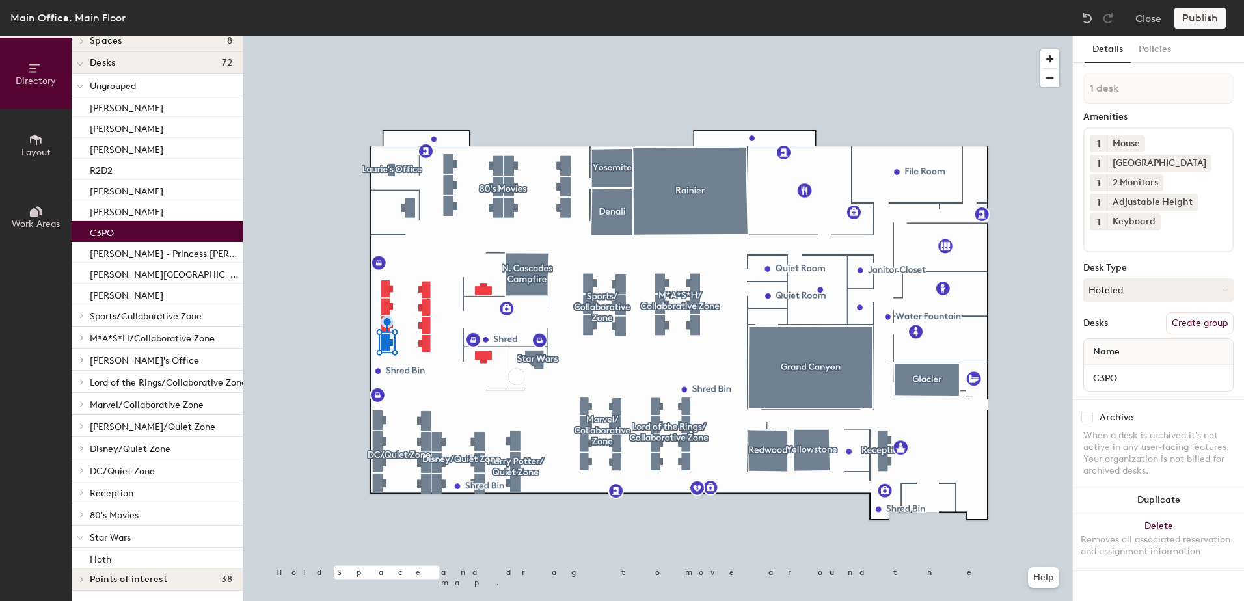
drag, startPoint x: 142, startPoint y: 223, endPoint x: 142, endPoint y: 548, distance: 324.6
click at [142, 548] on div "Ungrouped Brittany I. Debbie Erika R2D2 Jane Ioulia C3PO Wendy - Princess Leia …" at bounding box center [157, 321] width 171 height 494
click at [345, 36] on div at bounding box center [657, 36] width 829 height 0
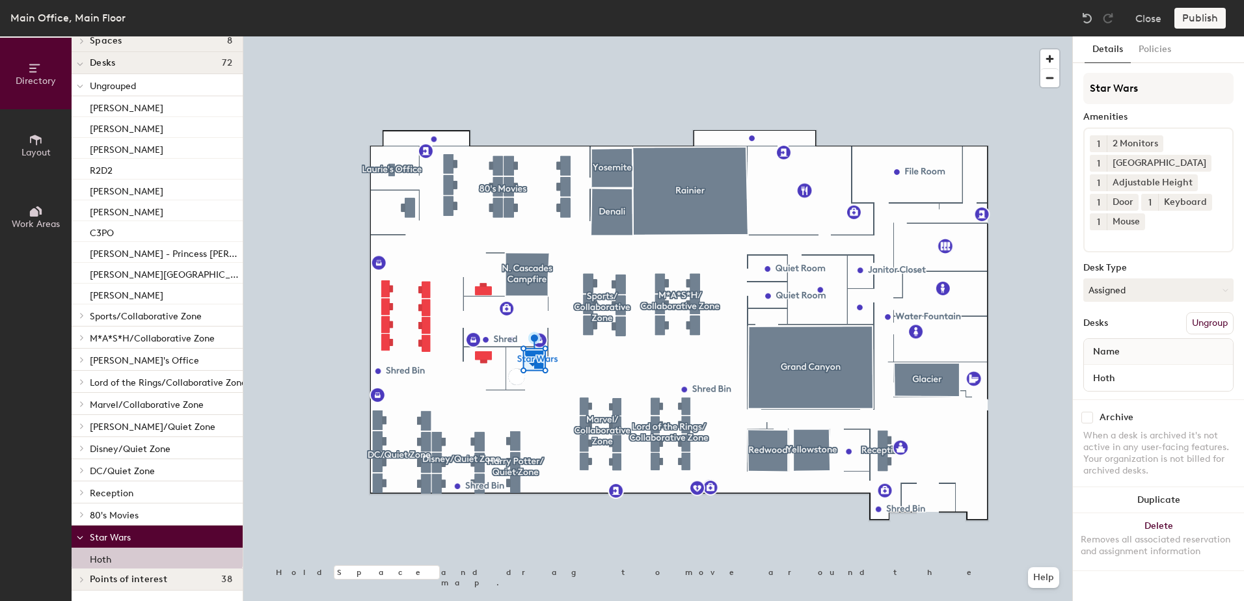
click at [1200, 320] on button "Ungroup" at bounding box center [1209, 323] width 47 height 22
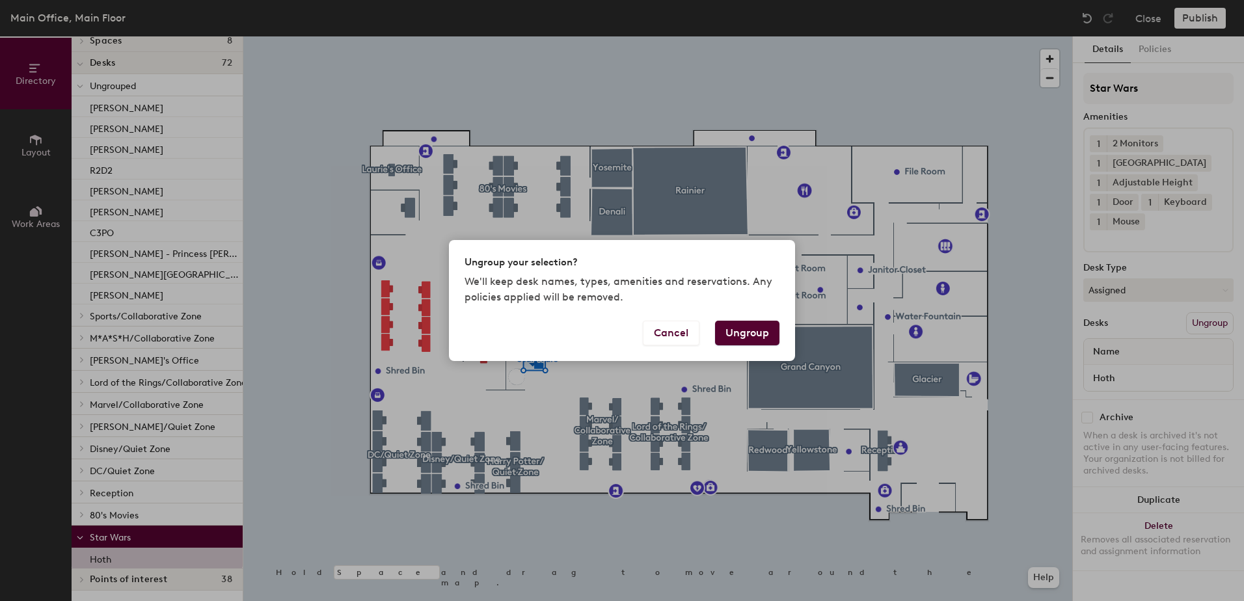
click at [740, 326] on button "Ungroup" at bounding box center [747, 333] width 64 height 25
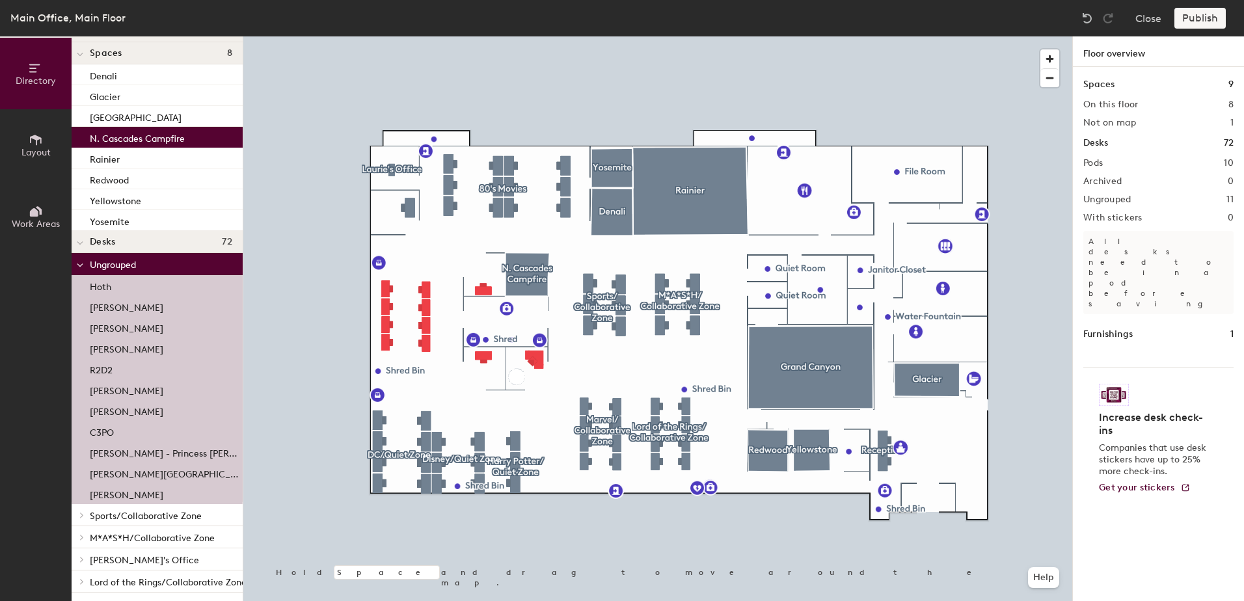
scroll to position [69, 0]
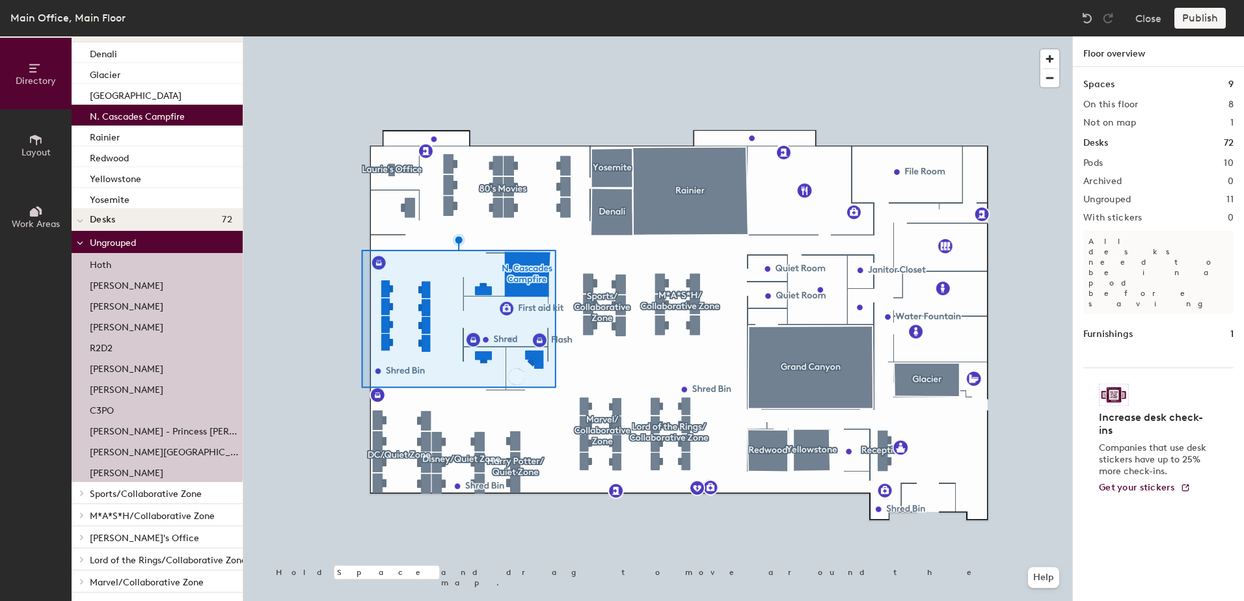
click at [142, 338] on div "R2D2" at bounding box center [157, 346] width 171 height 21
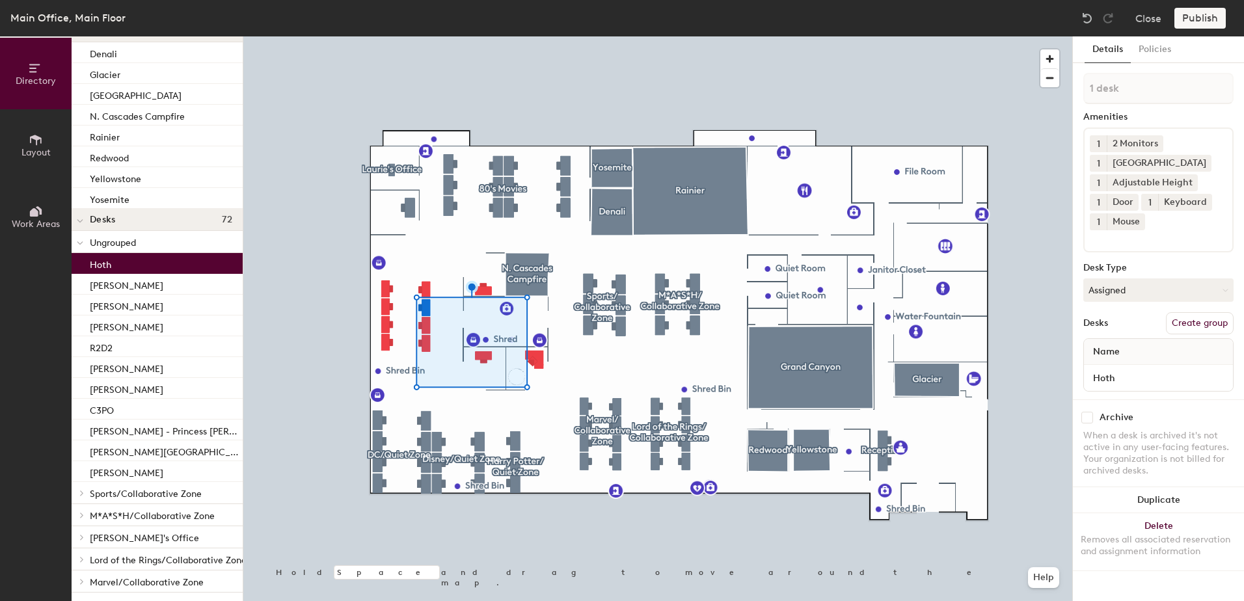
click at [151, 269] on div "Hoth" at bounding box center [157, 263] width 171 height 21
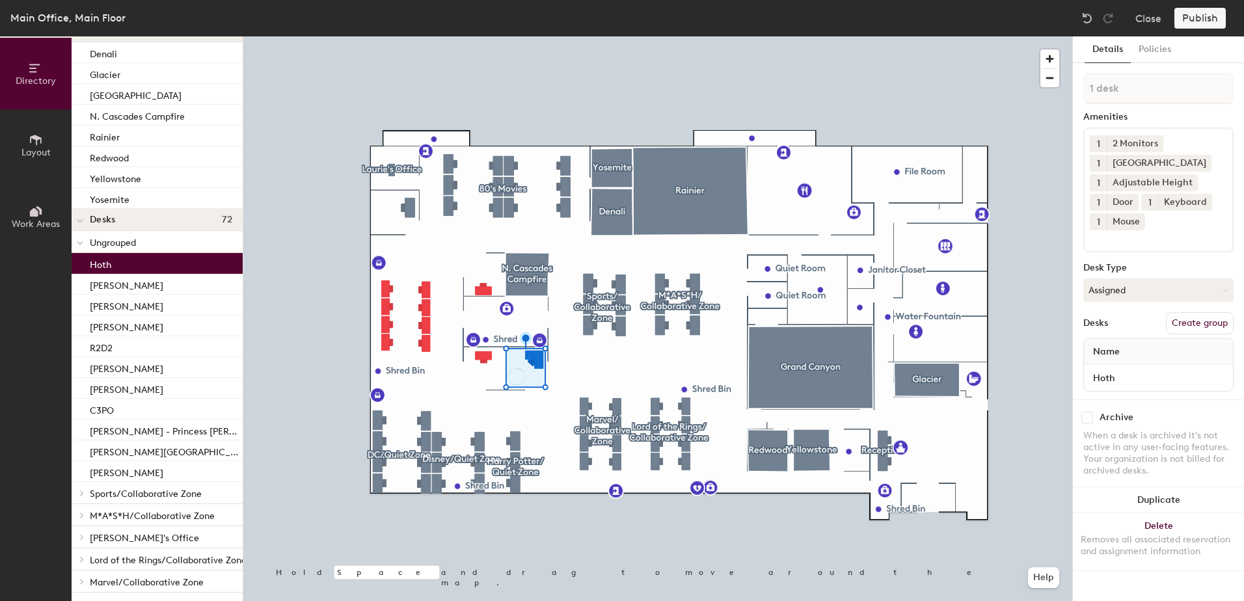
click at [185, 470] on div "[PERSON_NAME]" at bounding box center [157, 471] width 171 height 21
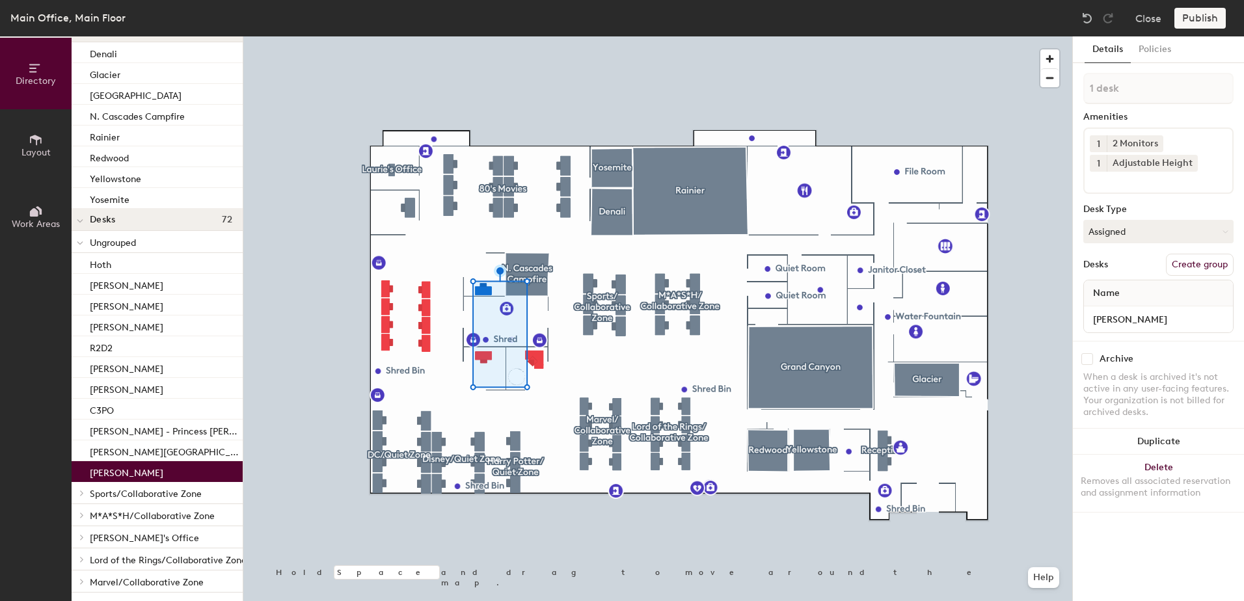
click at [153, 241] on p "Ungrouped" at bounding box center [161, 242] width 142 height 17
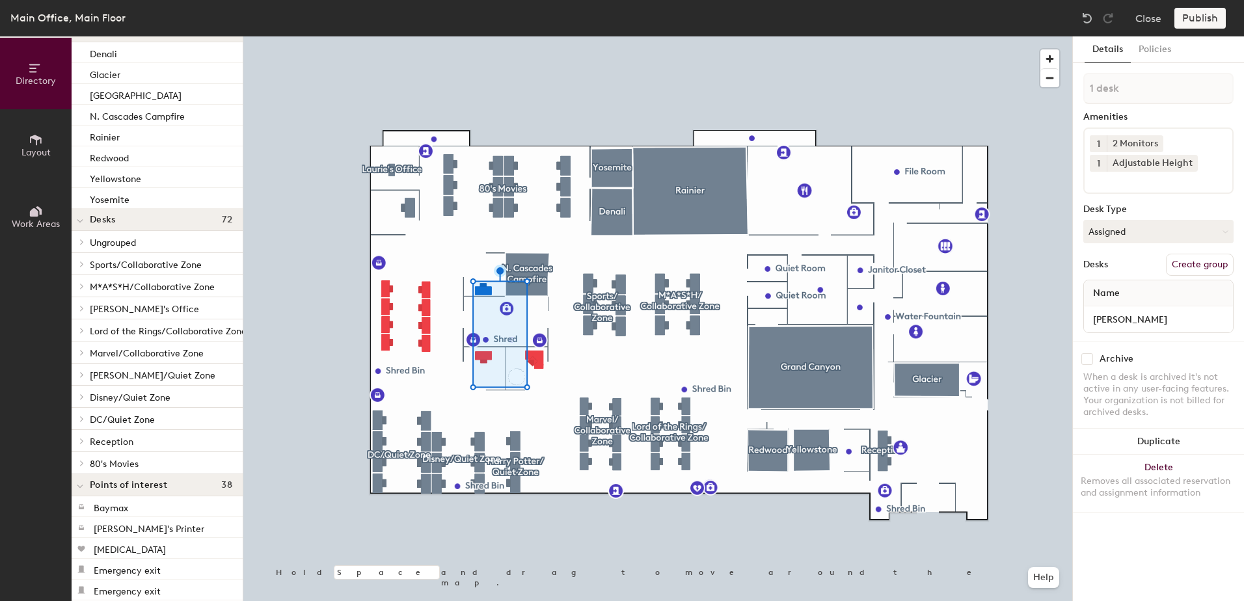
click at [153, 241] on p "Ungrouped" at bounding box center [161, 242] width 142 height 17
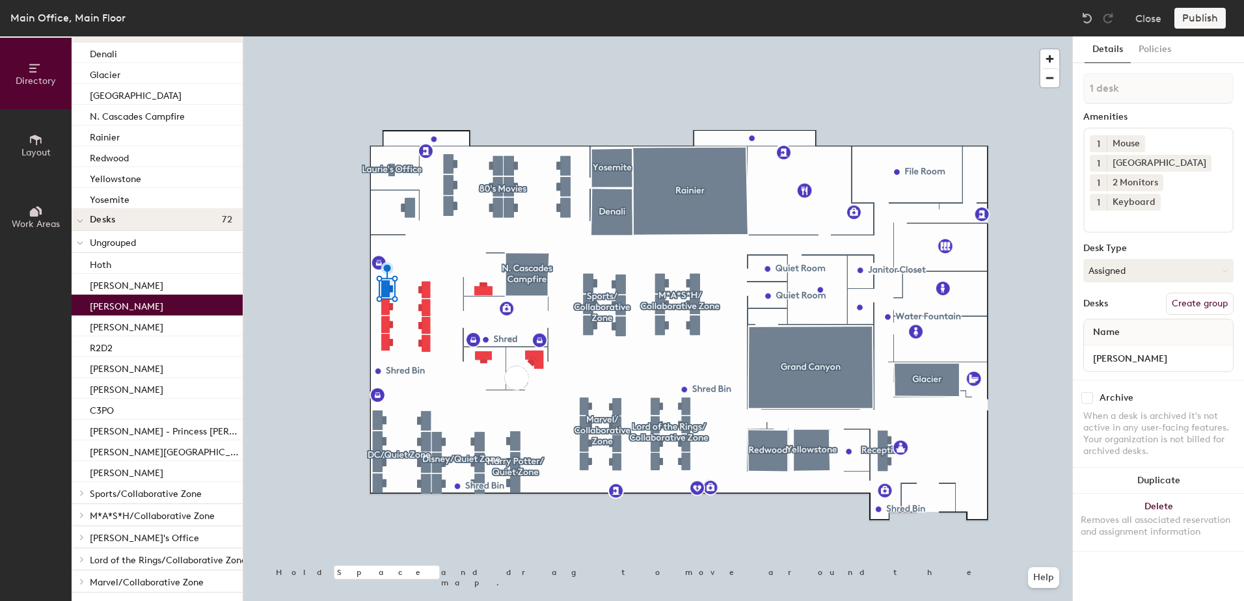
click at [1202, 307] on button "Create group" at bounding box center [1200, 304] width 68 height 22
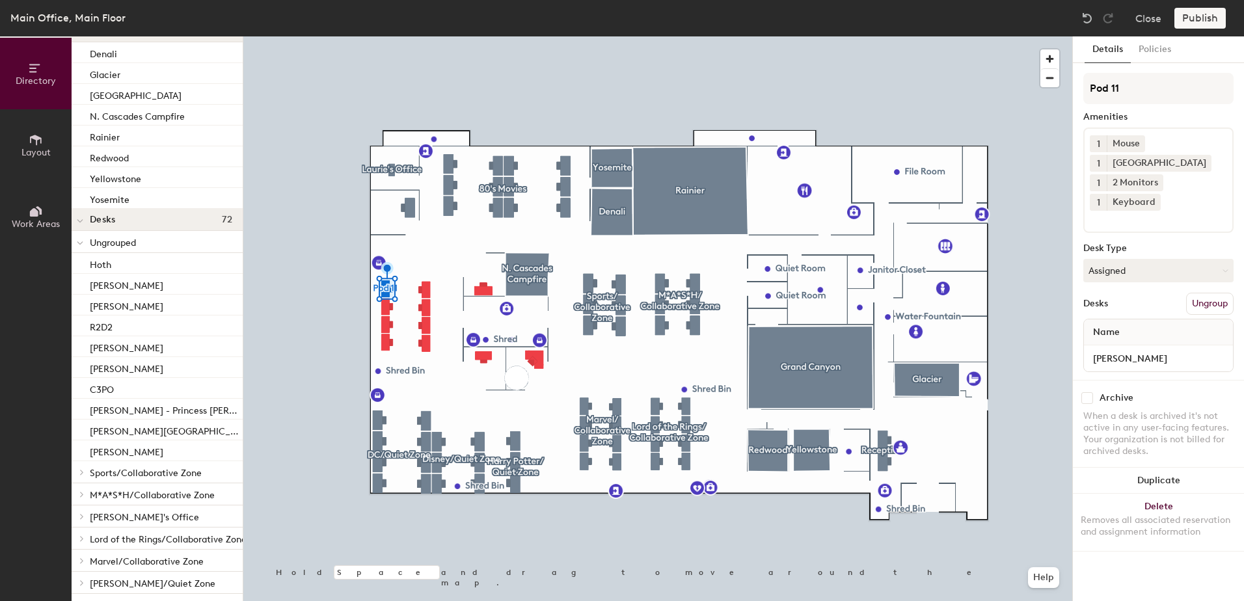
drag, startPoint x: 1133, startPoint y: 93, endPoint x: 1088, endPoint y: 92, distance: 44.9
click at [1088, 92] on input "Pod 11" at bounding box center [1158, 88] width 150 height 31
type input "Star Wars"
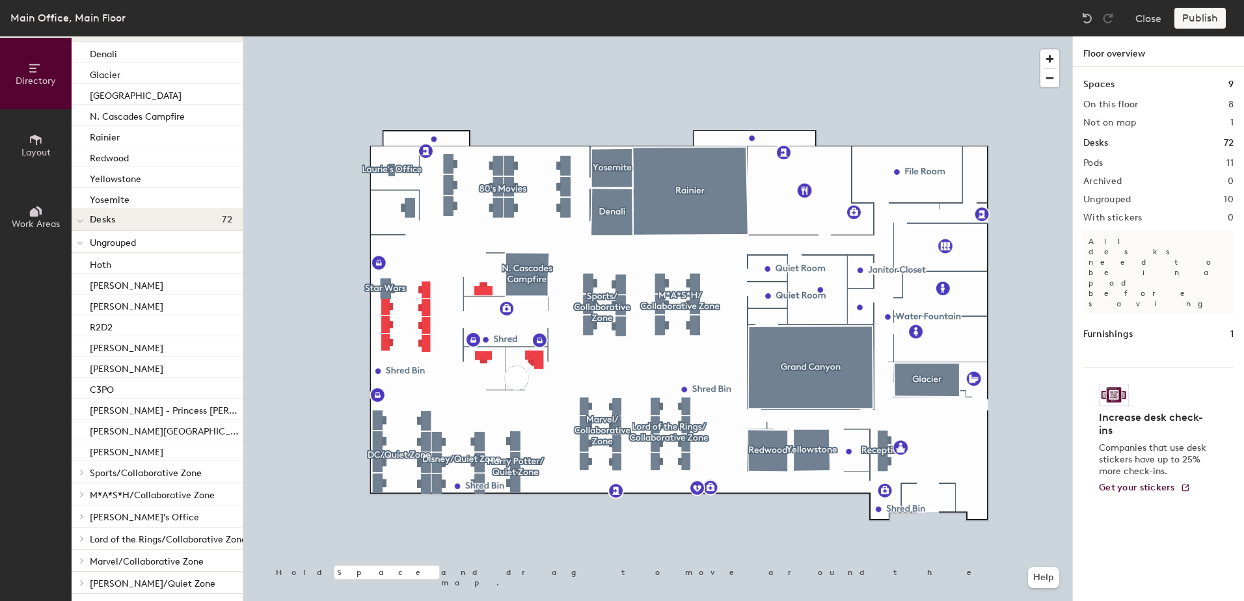
click at [174, 291] on div "[PERSON_NAME]" at bounding box center [157, 284] width 171 height 21
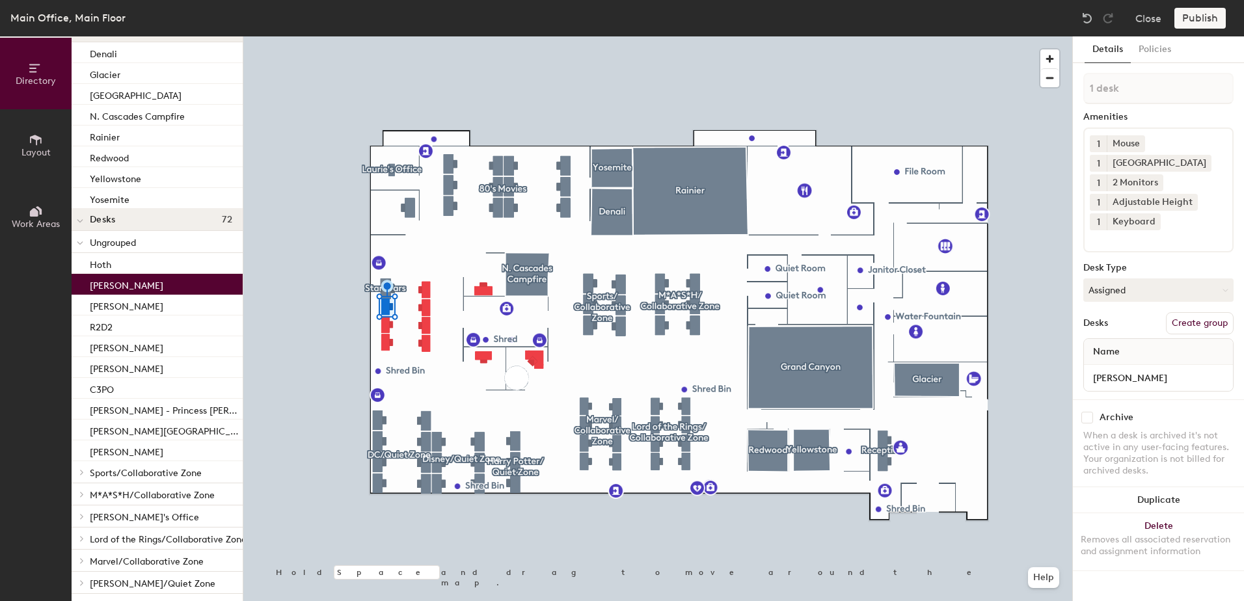
click at [180, 240] on p "Ungrouped" at bounding box center [161, 242] width 142 height 17
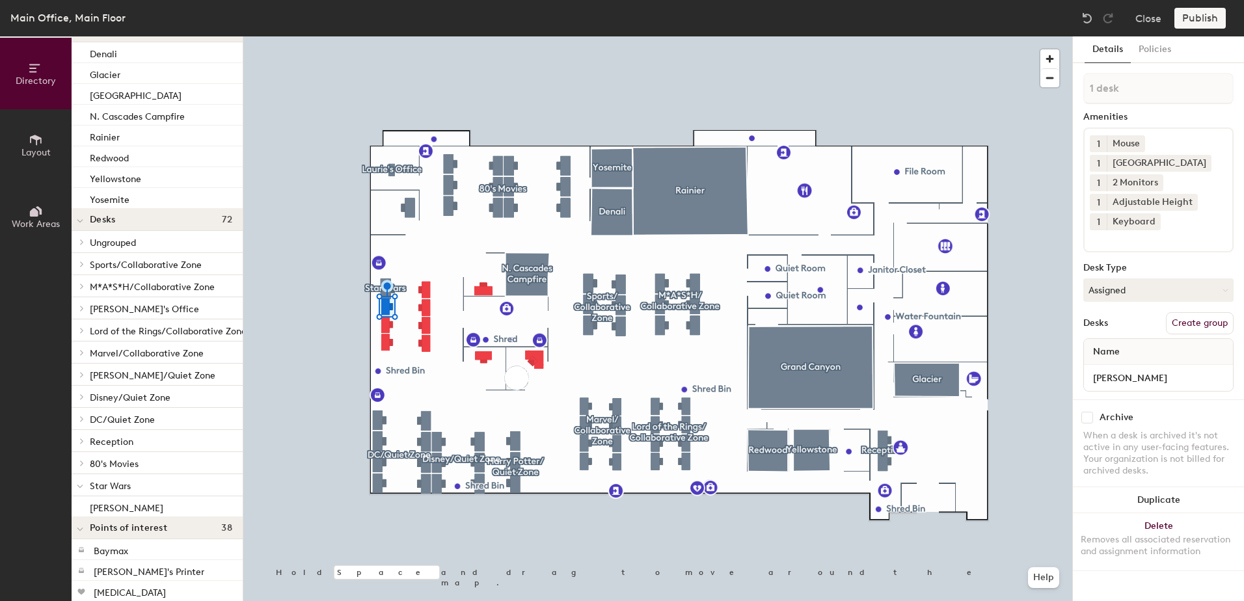
click at [176, 245] on p "Ungrouped" at bounding box center [161, 242] width 142 height 17
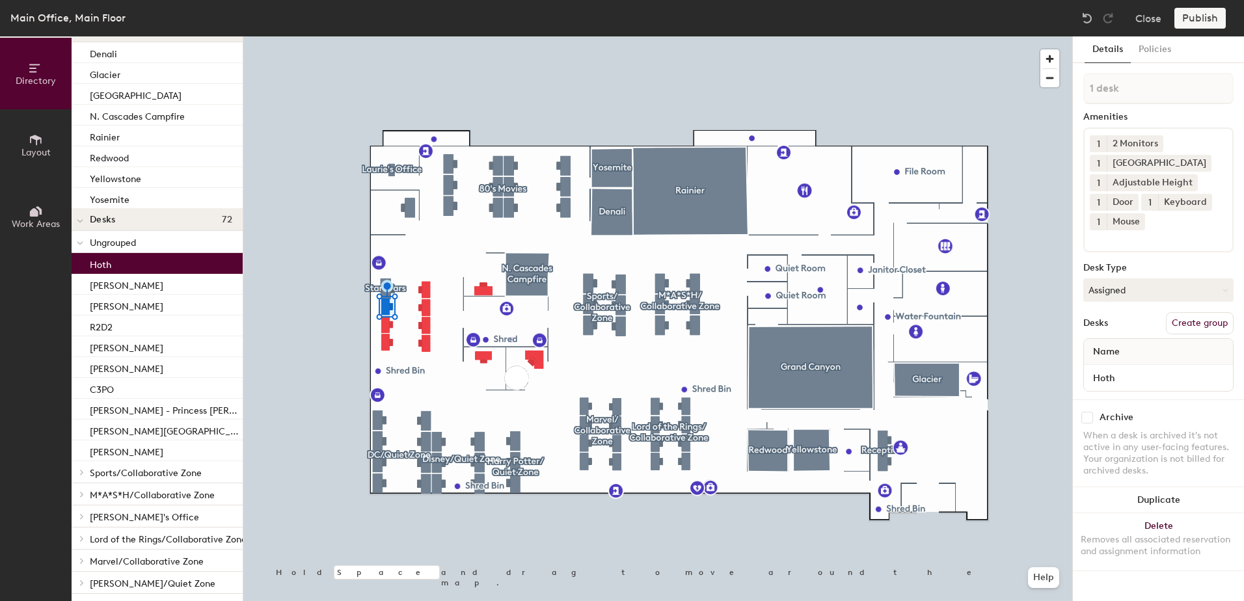
click at [135, 273] on div "Hoth" at bounding box center [157, 263] width 171 height 21
click at [35, 215] on icon at bounding box center [34, 212] width 8 height 8
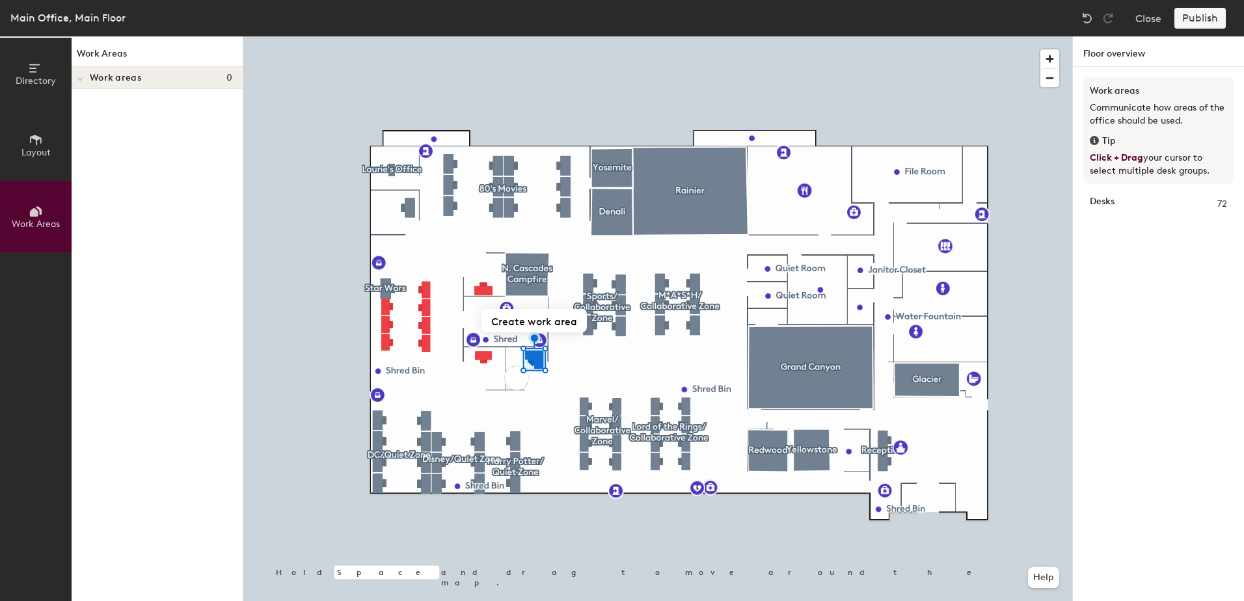
scroll to position [0, 0]
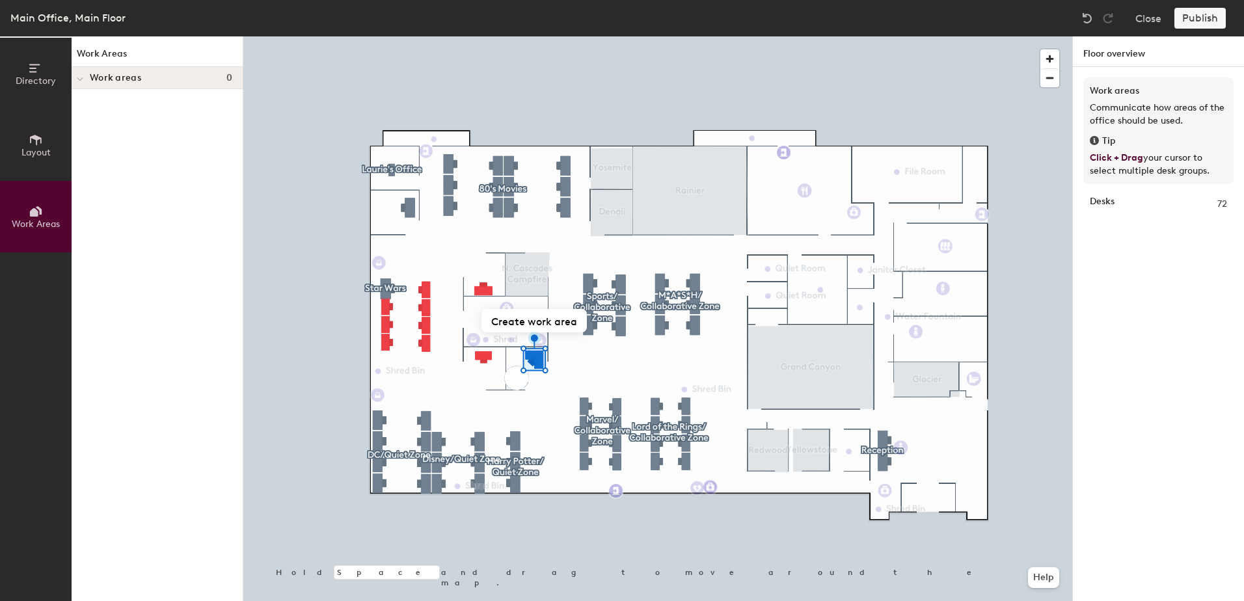
click at [88, 79] on div "Work areas 0" at bounding box center [157, 78] width 171 height 22
click at [79, 77] on icon at bounding box center [81, 78] width 5 height 7
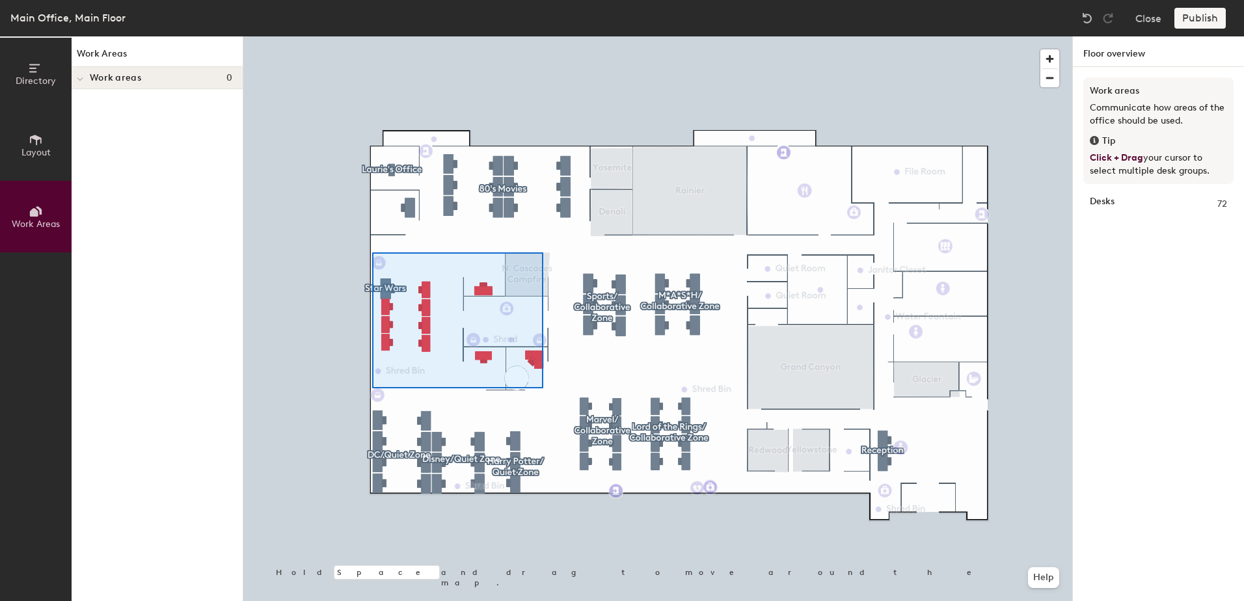
click at [372, 36] on div at bounding box center [657, 36] width 829 height 0
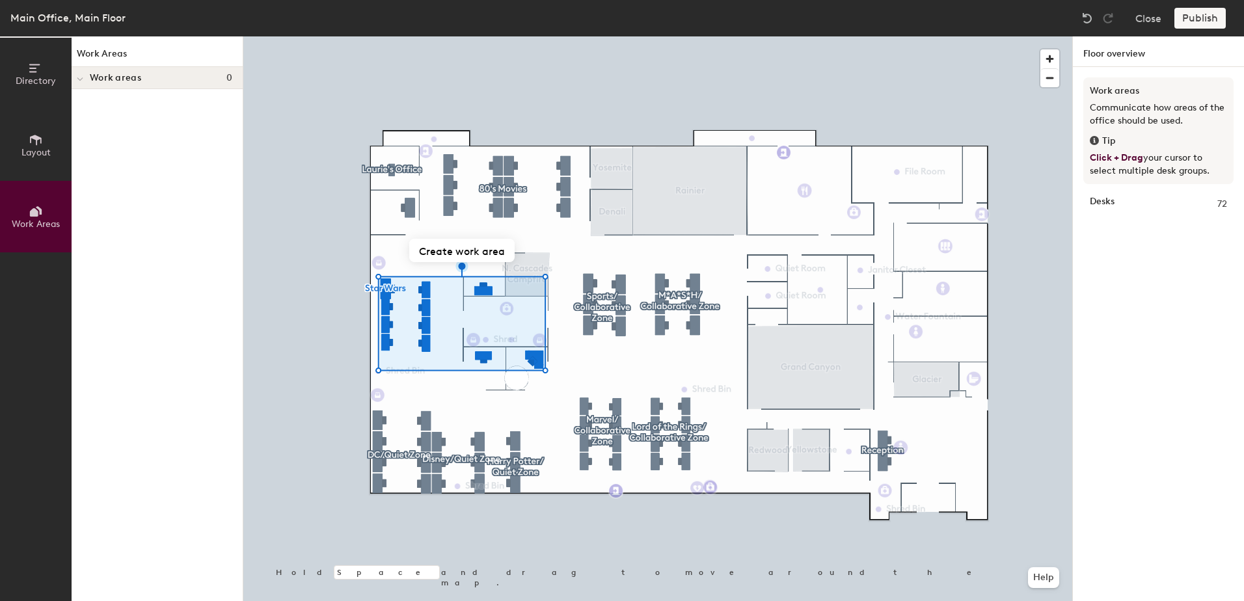
click at [462, 251] on button "Create work area" at bounding box center [461, 250] width 105 height 23
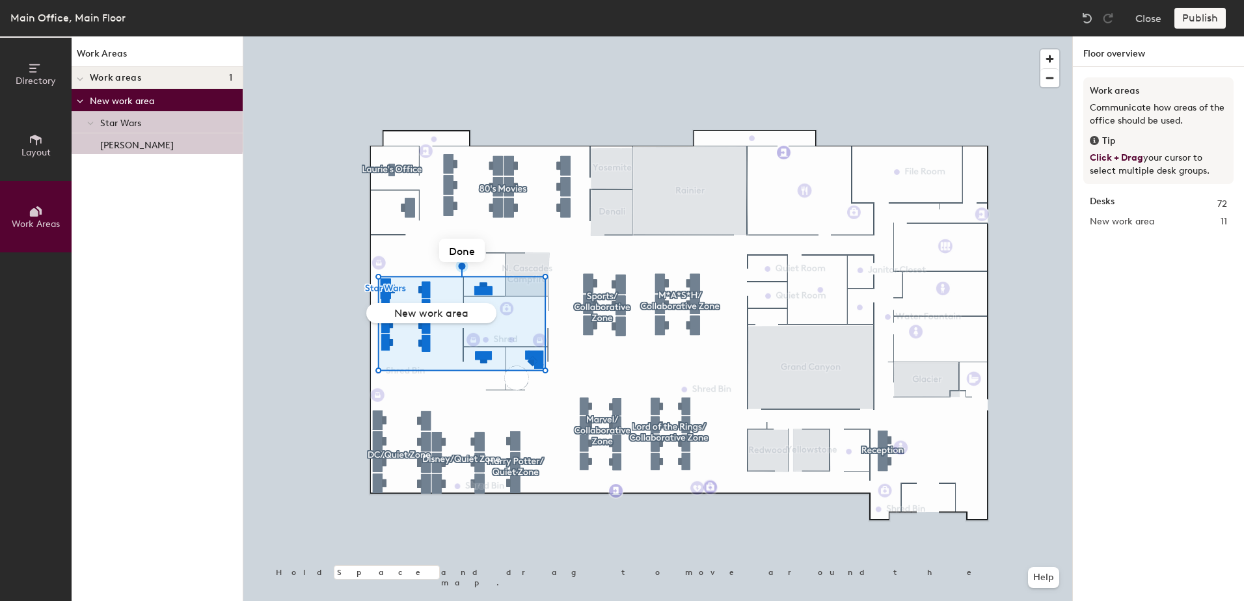
click at [125, 124] on span "Star Wars" at bounding box center [120, 123] width 41 height 11
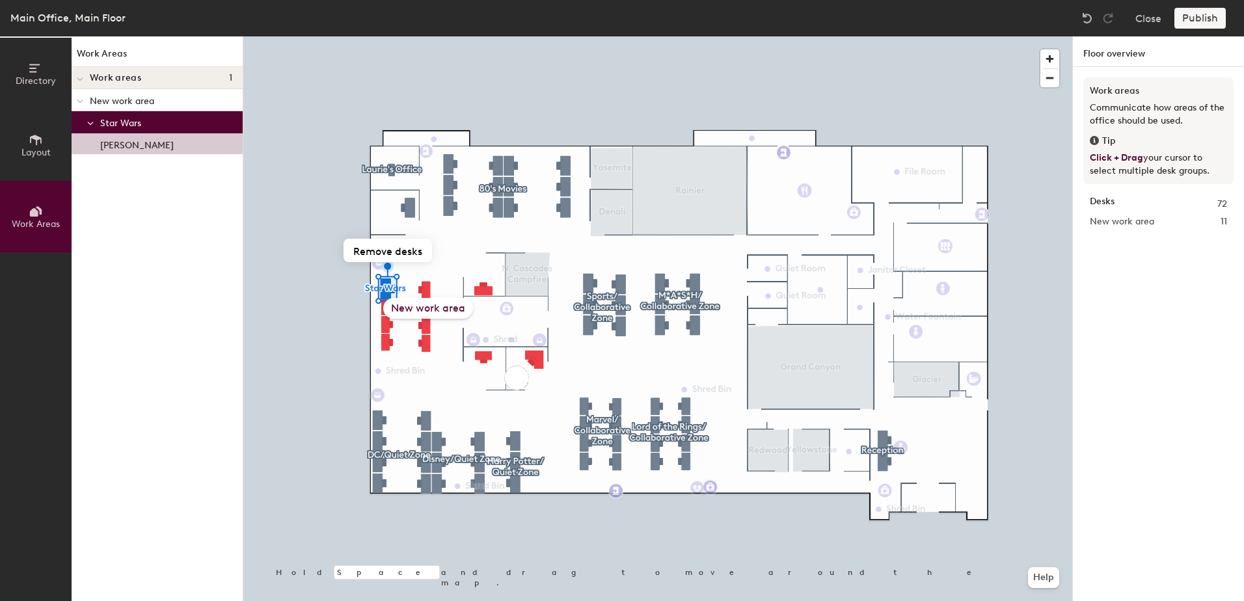
click at [441, 310] on div "New work area" at bounding box center [428, 308] width 90 height 21
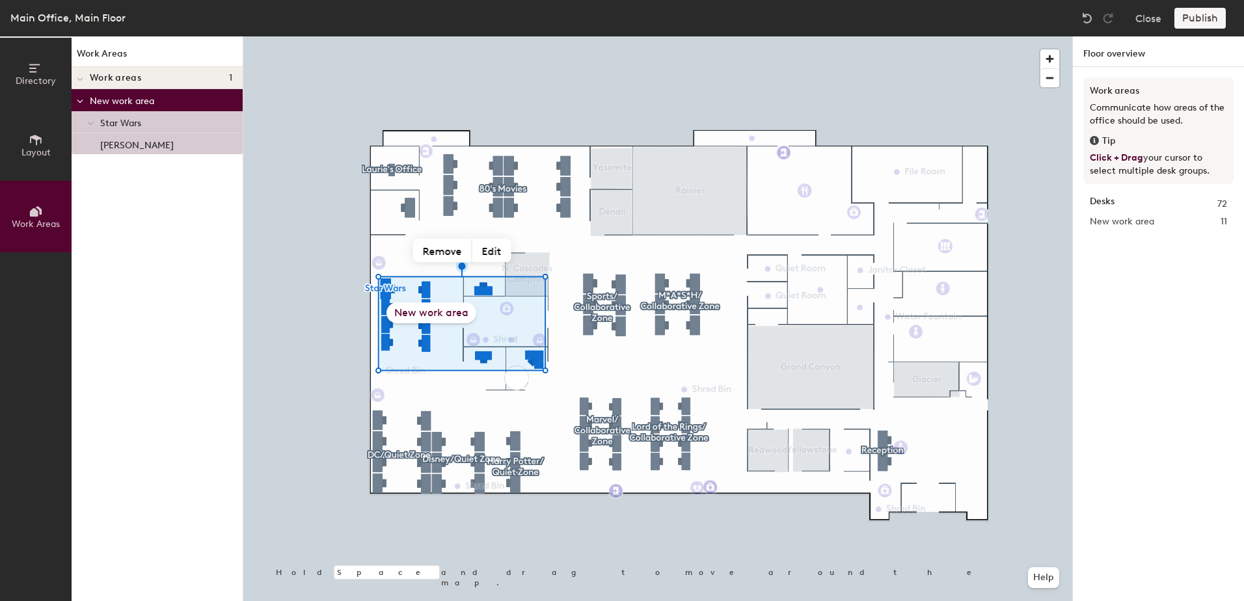
click at [413, 315] on div "New work area" at bounding box center [431, 312] width 90 height 21
click at [492, 249] on button "Edit" at bounding box center [491, 250] width 39 height 23
type input "Star Wars"
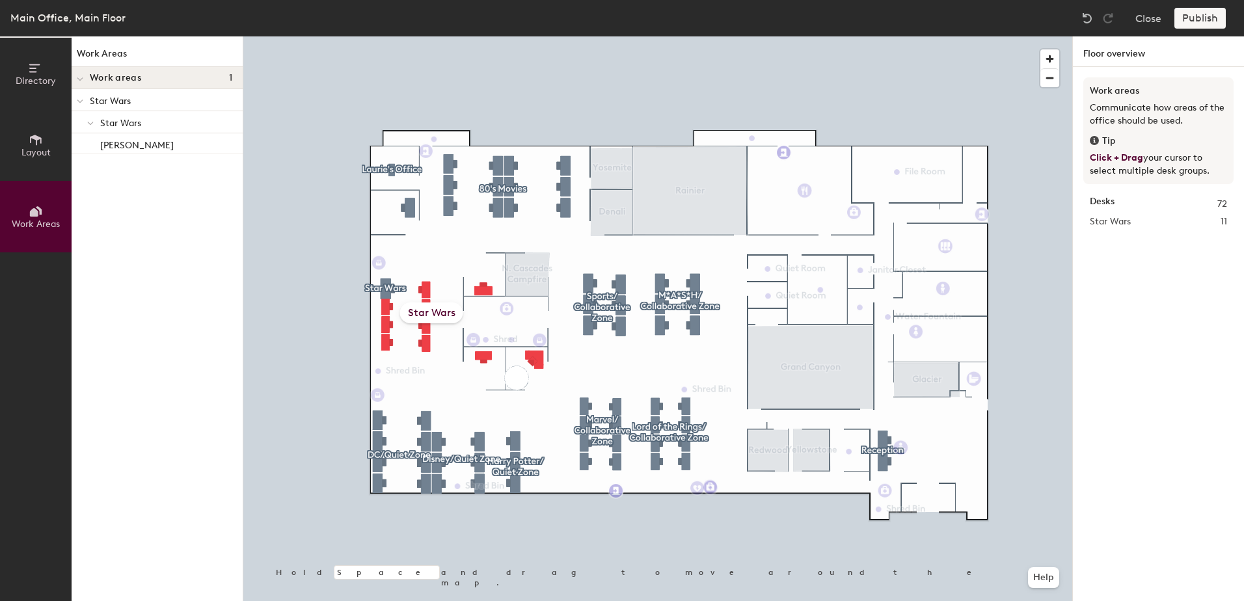
click at [1106, 224] on span "Star Wars" at bounding box center [1110, 222] width 41 height 14
click at [445, 317] on div "Star Wars" at bounding box center [431, 312] width 63 height 21
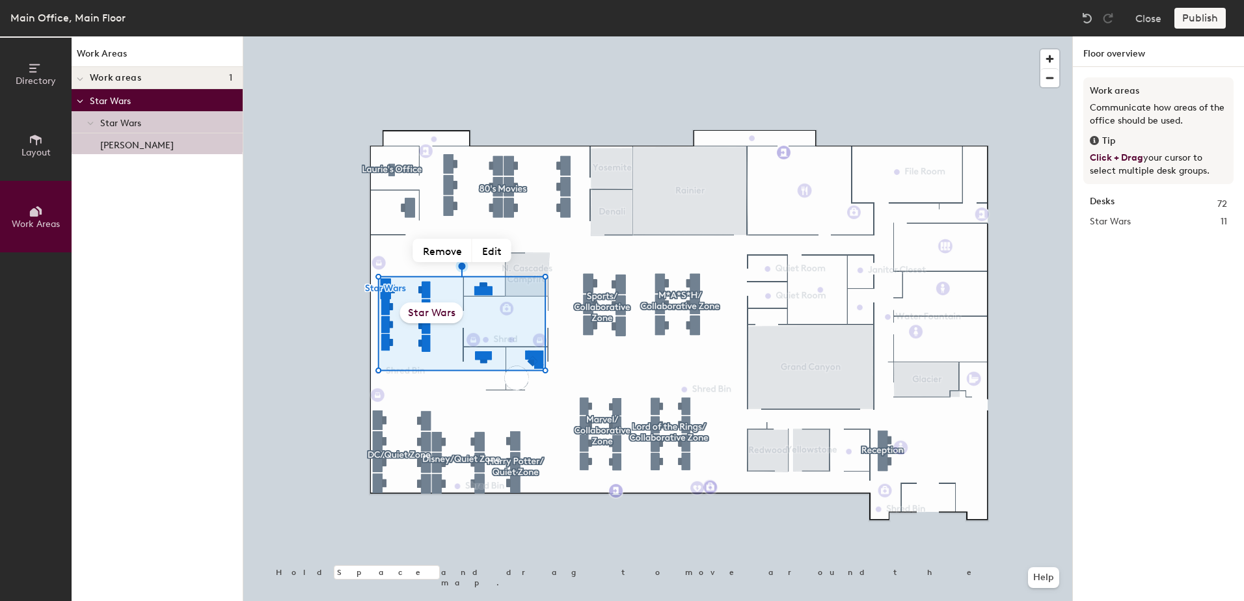
click at [498, 254] on button "Edit" at bounding box center [491, 250] width 39 height 23
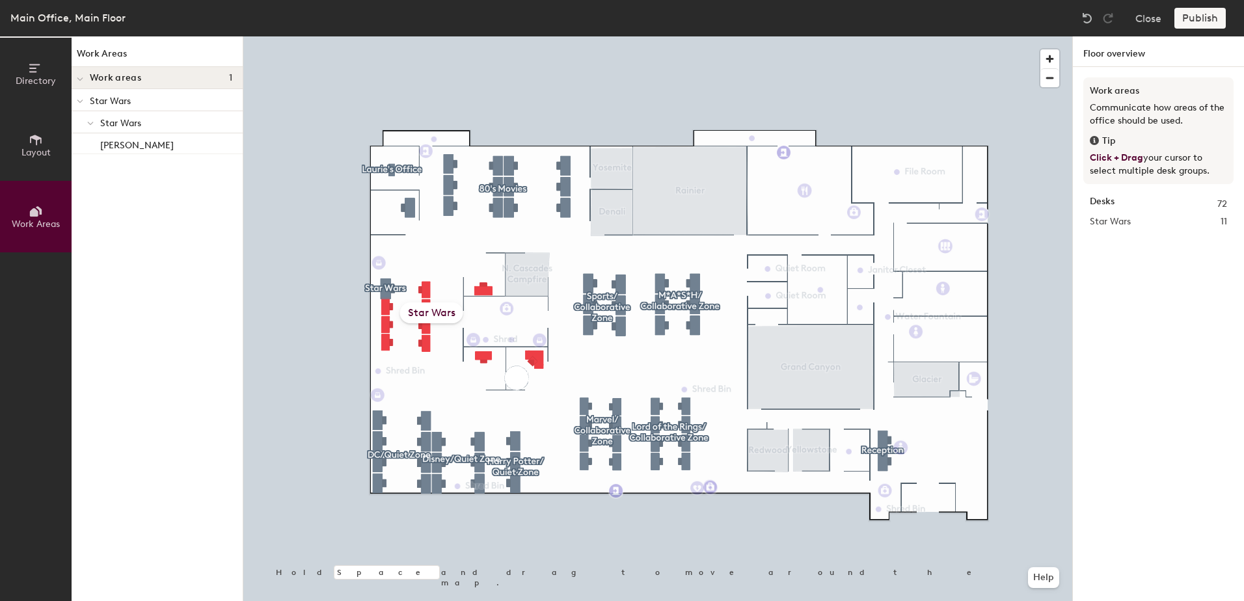
click at [49, 76] on span "Directory" at bounding box center [36, 80] width 40 height 11
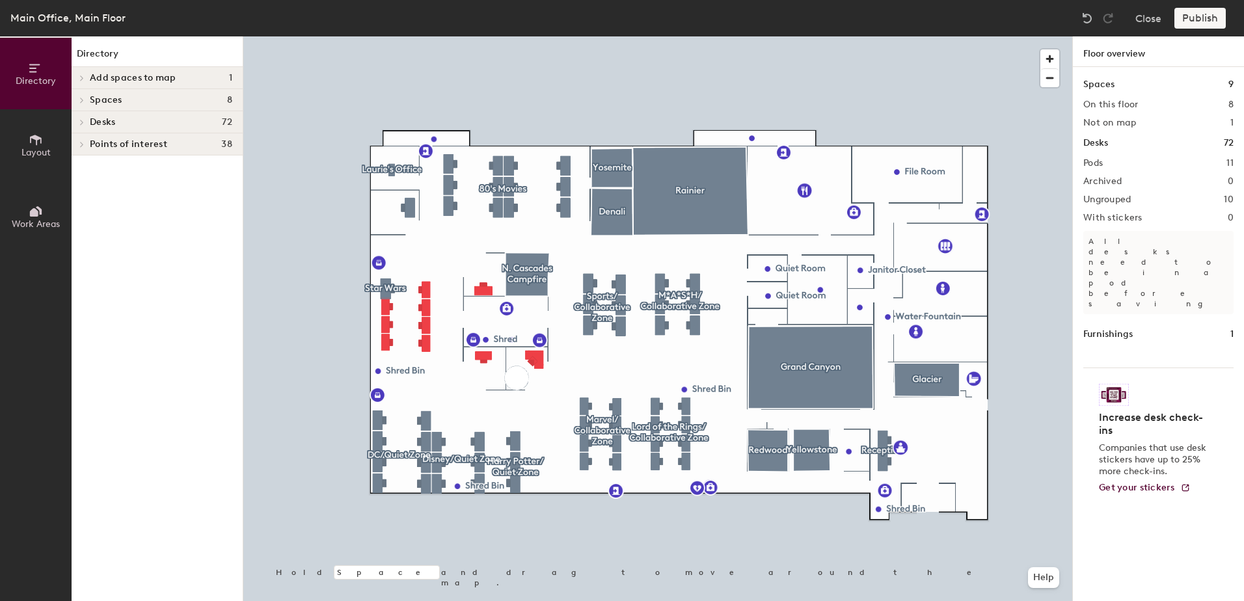
click at [51, 144] on button "Layout" at bounding box center [36, 145] width 72 height 72
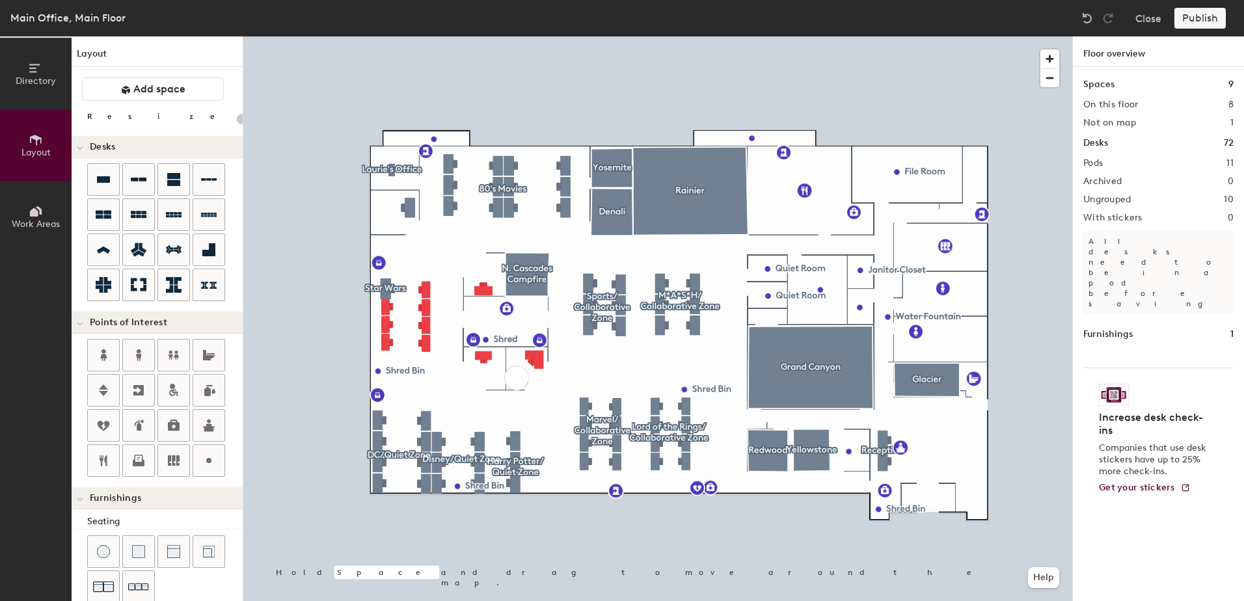
click at [33, 68] on icon at bounding box center [34, 68] width 10 height 8
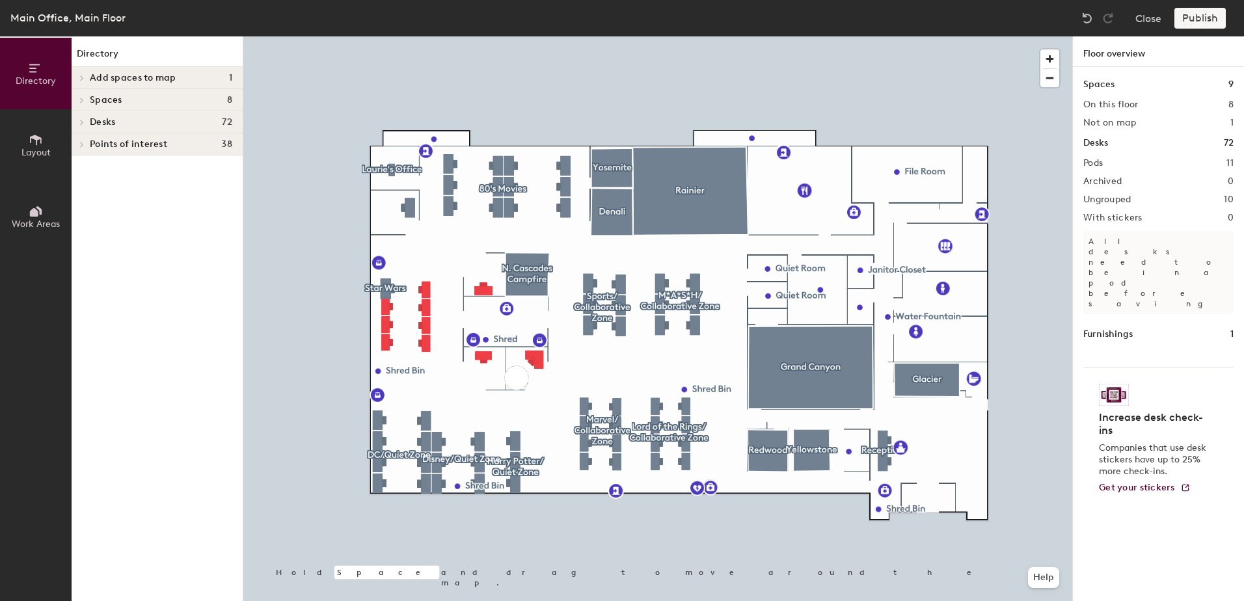
click at [79, 123] on icon at bounding box center [81, 122] width 5 height 7
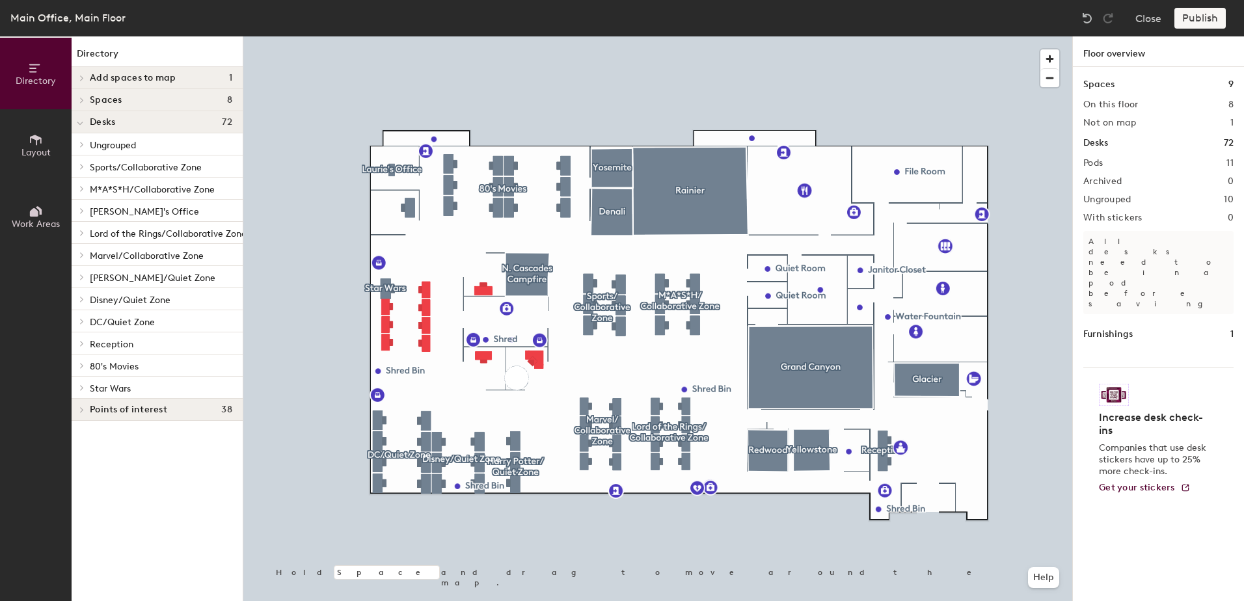
click at [81, 142] on icon at bounding box center [81, 144] width 5 height 7
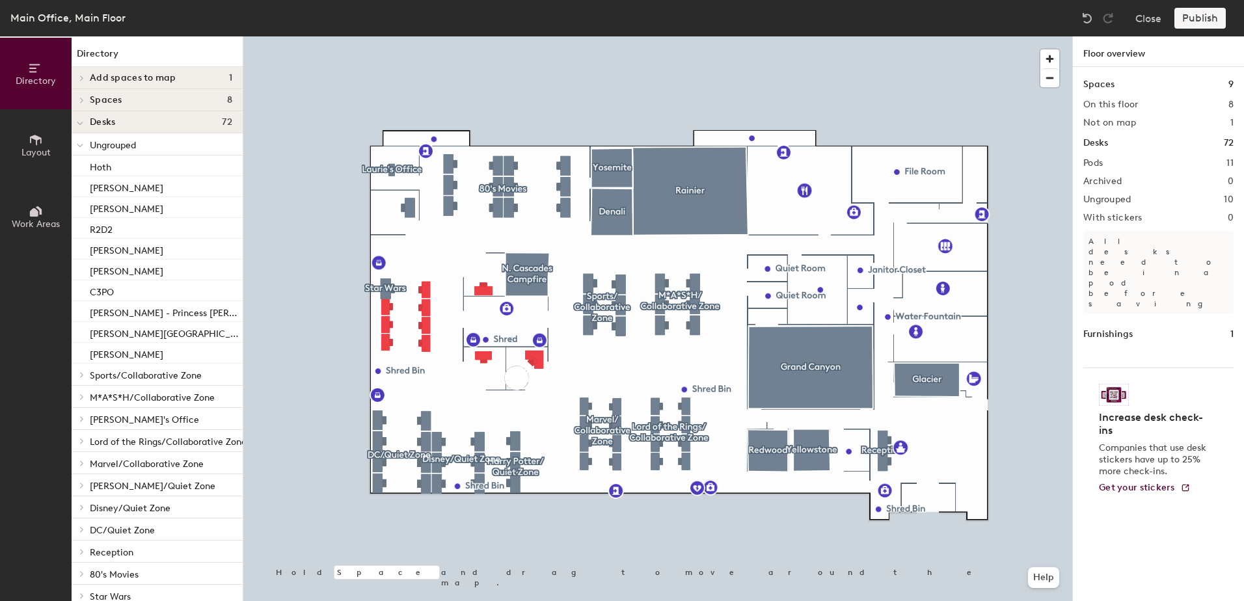
click at [121, 164] on div "Hoth" at bounding box center [157, 165] width 171 height 21
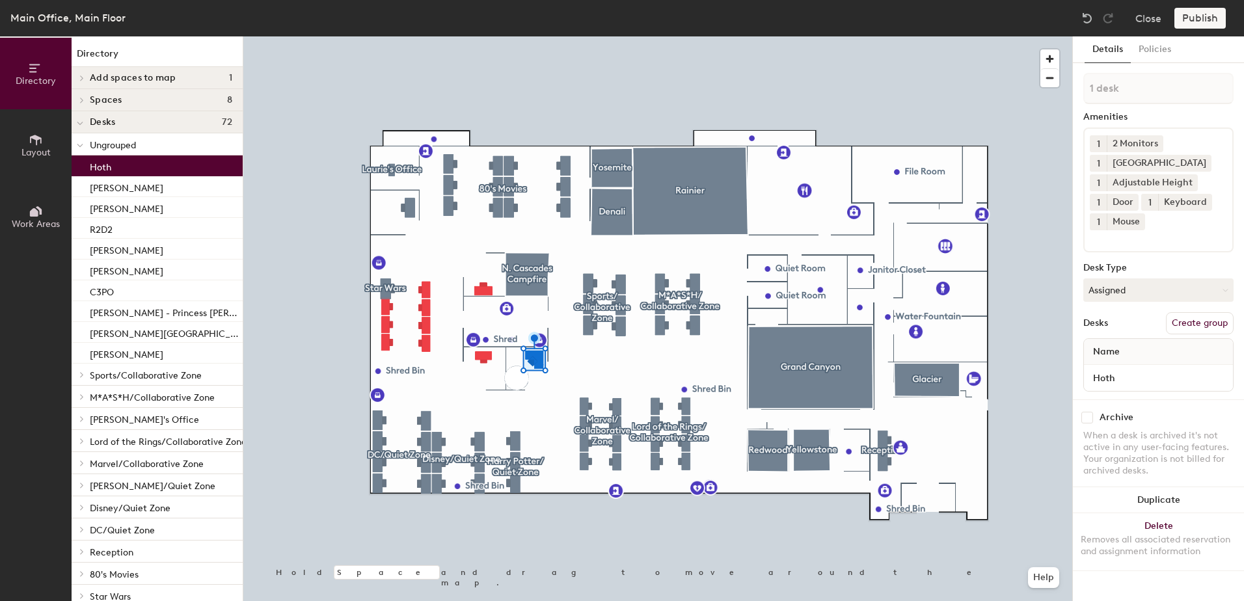
click at [1207, 324] on button "Create group" at bounding box center [1200, 323] width 68 height 22
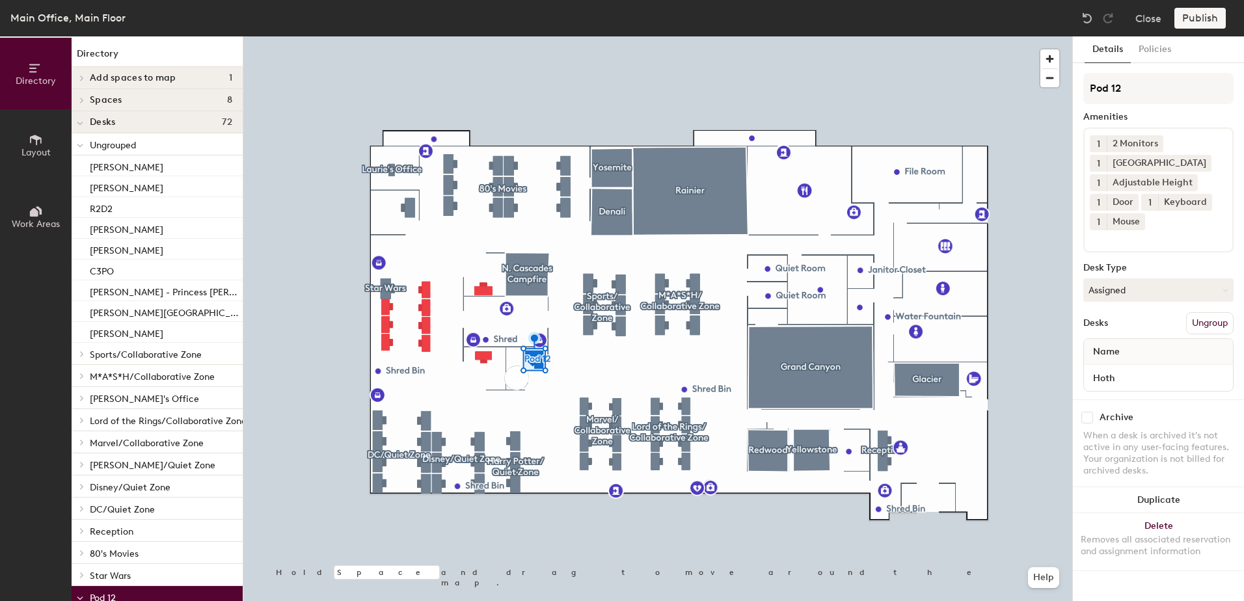
click at [982, 86] on div "Directory Layout Work Areas Directory Add spaces to map 1 Carlsbad Caverns Spac…" at bounding box center [622, 318] width 1244 height 565
type input "C"
type input "Star Wars"
click at [1213, 324] on button "Ungroup" at bounding box center [1209, 323] width 47 height 22
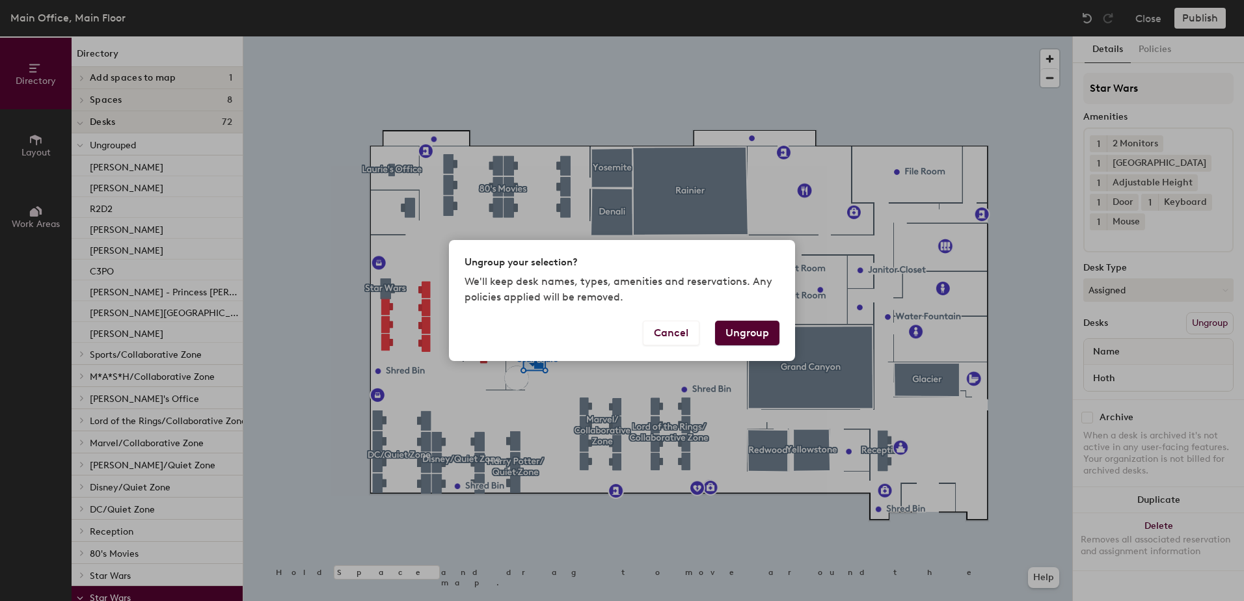
click at [759, 332] on button "Ungroup" at bounding box center [747, 333] width 64 height 25
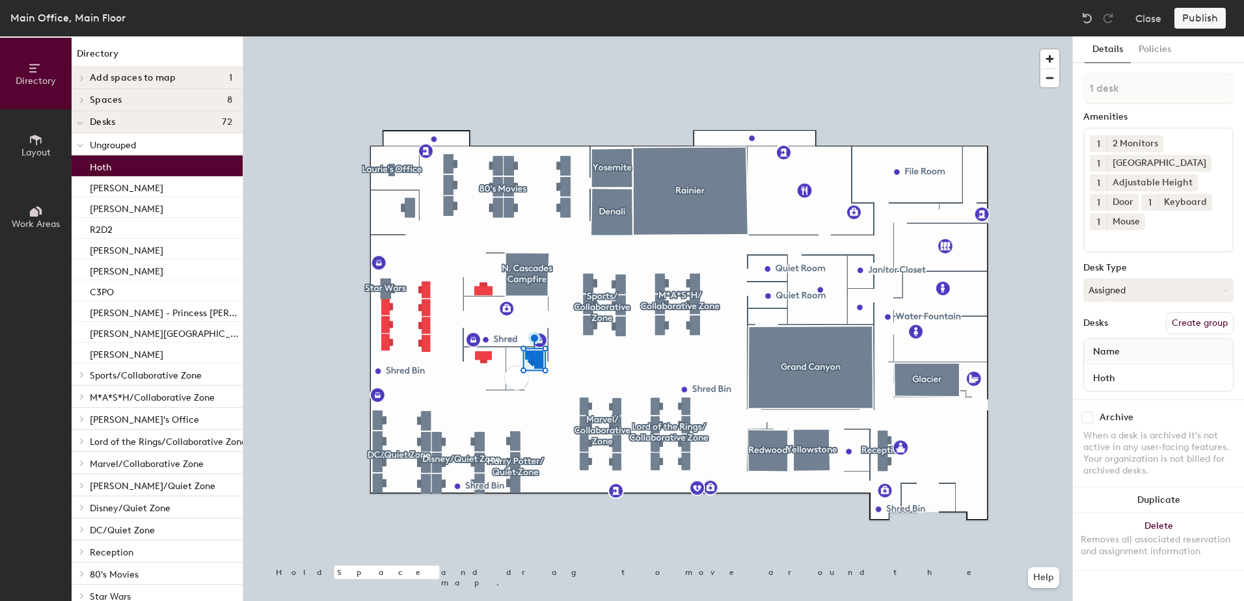
click at [1036, 578] on button "Help" at bounding box center [1043, 577] width 31 height 21
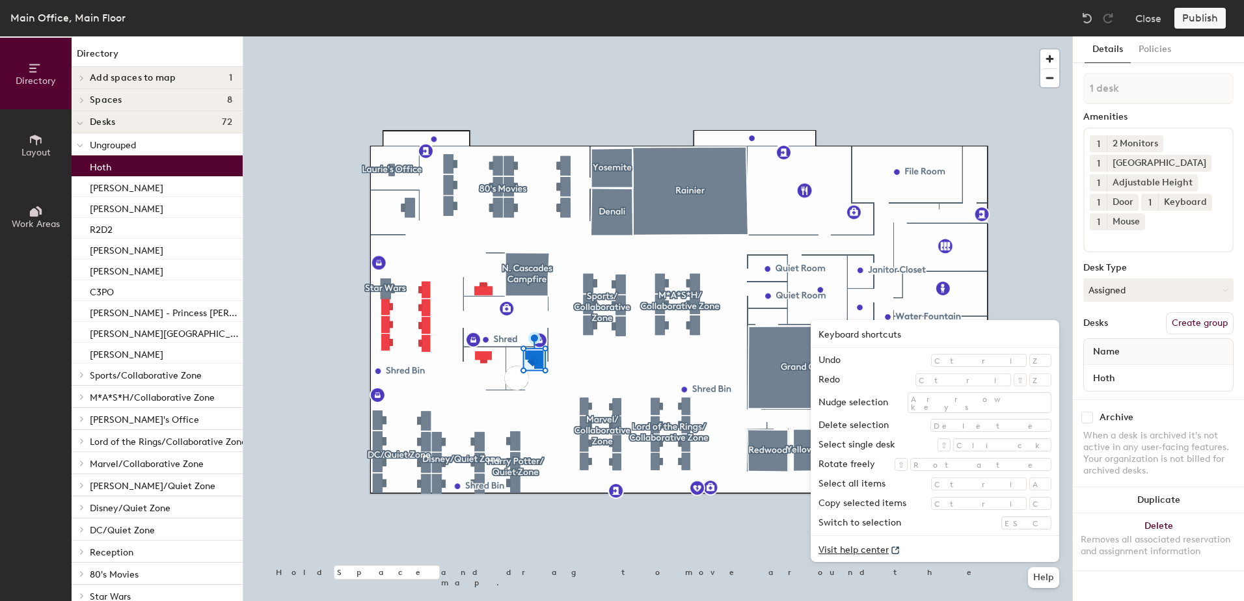
click at [978, 546] on link "Visit help center" at bounding box center [935, 549] width 249 height 26
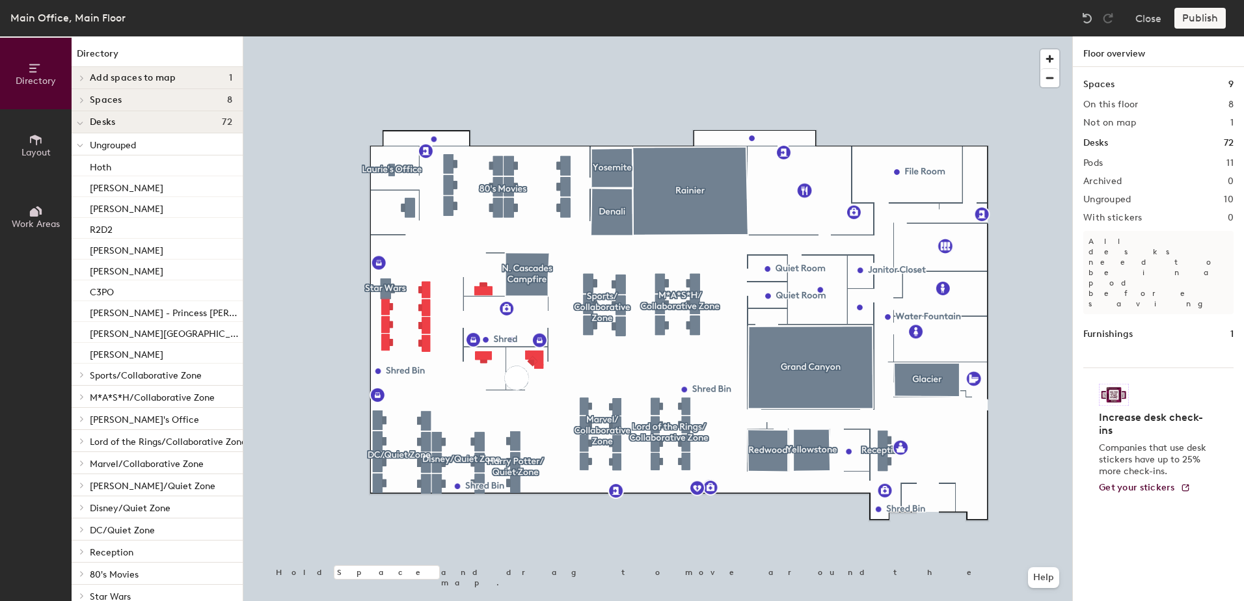
click at [1083, 15] on img at bounding box center [1087, 18] width 13 height 13
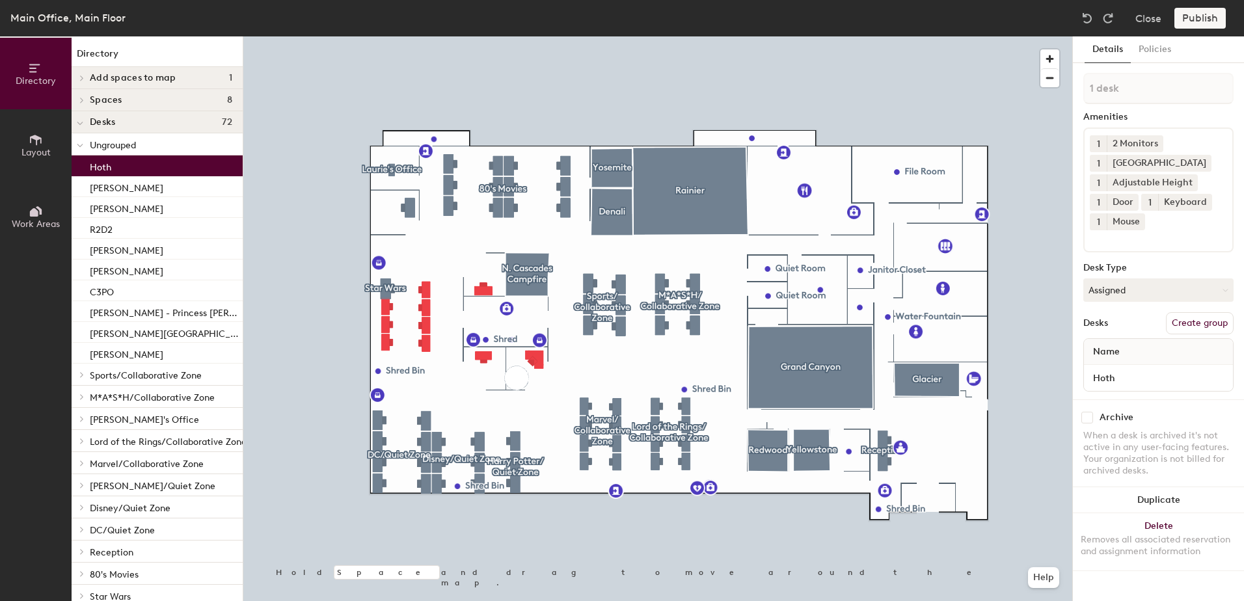
click at [1086, 14] on img at bounding box center [1087, 18] width 13 height 13
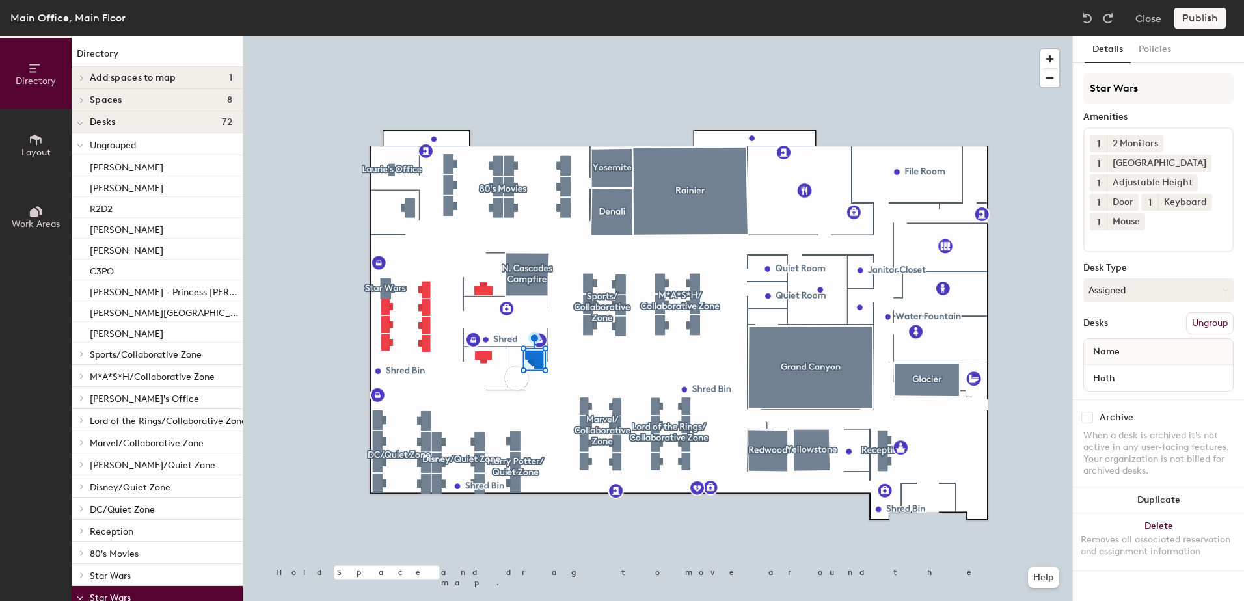
click at [1086, 14] on img at bounding box center [1087, 18] width 13 height 13
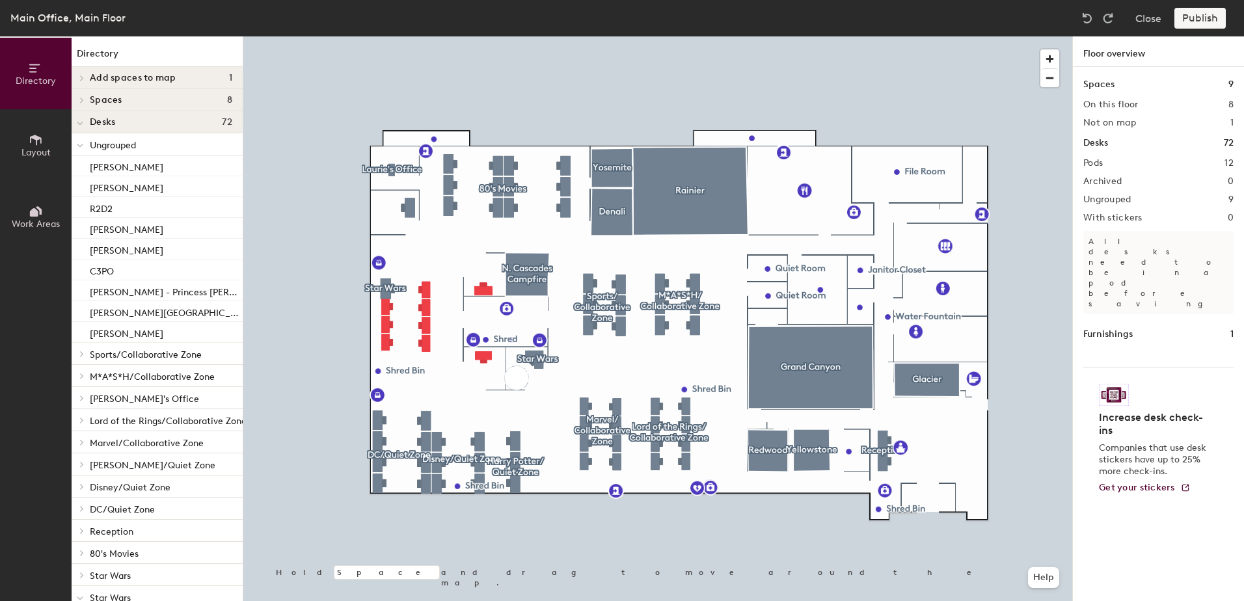
click at [1086, 14] on img at bounding box center [1087, 18] width 13 height 13
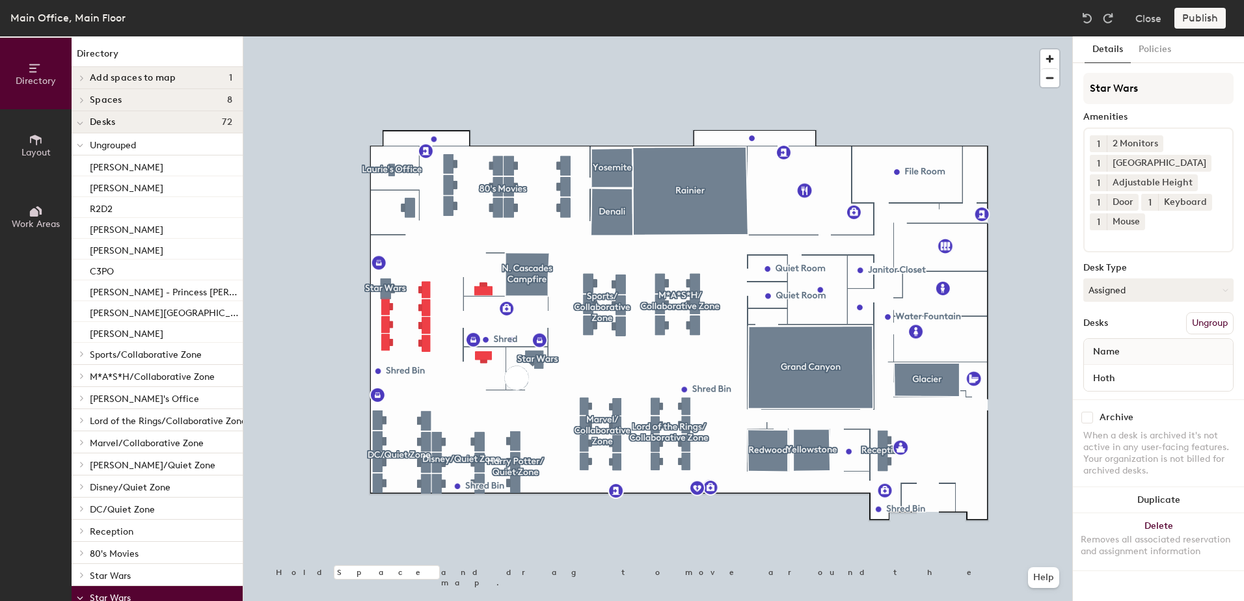
click at [1086, 14] on img at bounding box center [1087, 18] width 13 height 13
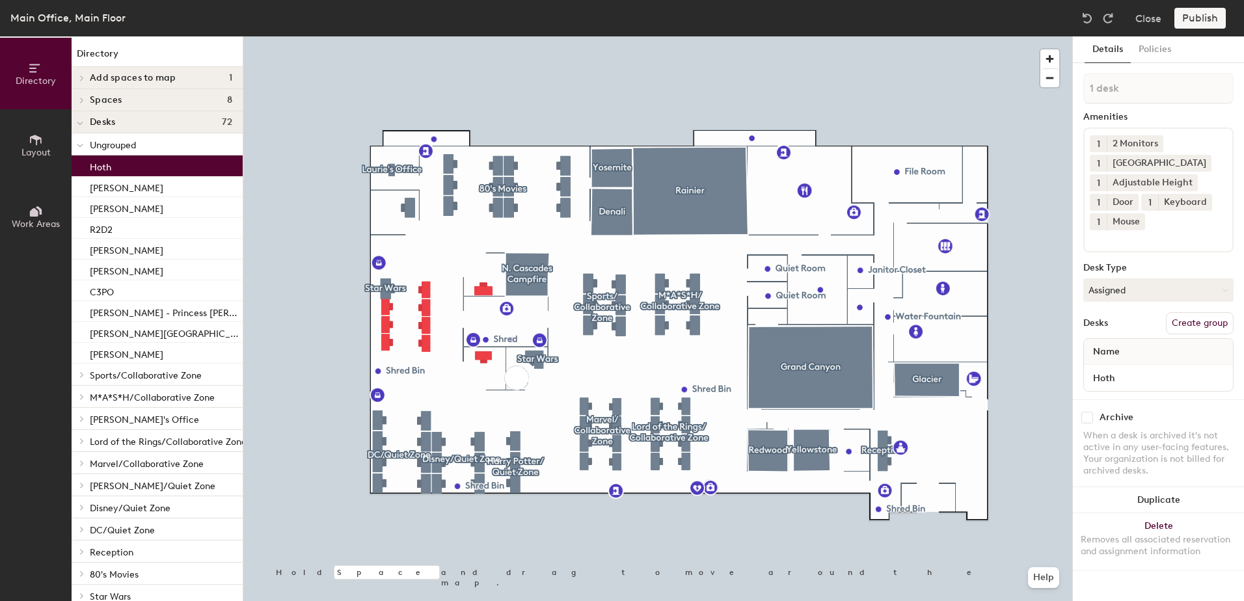
click at [1086, 14] on img at bounding box center [1087, 18] width 13 height 13
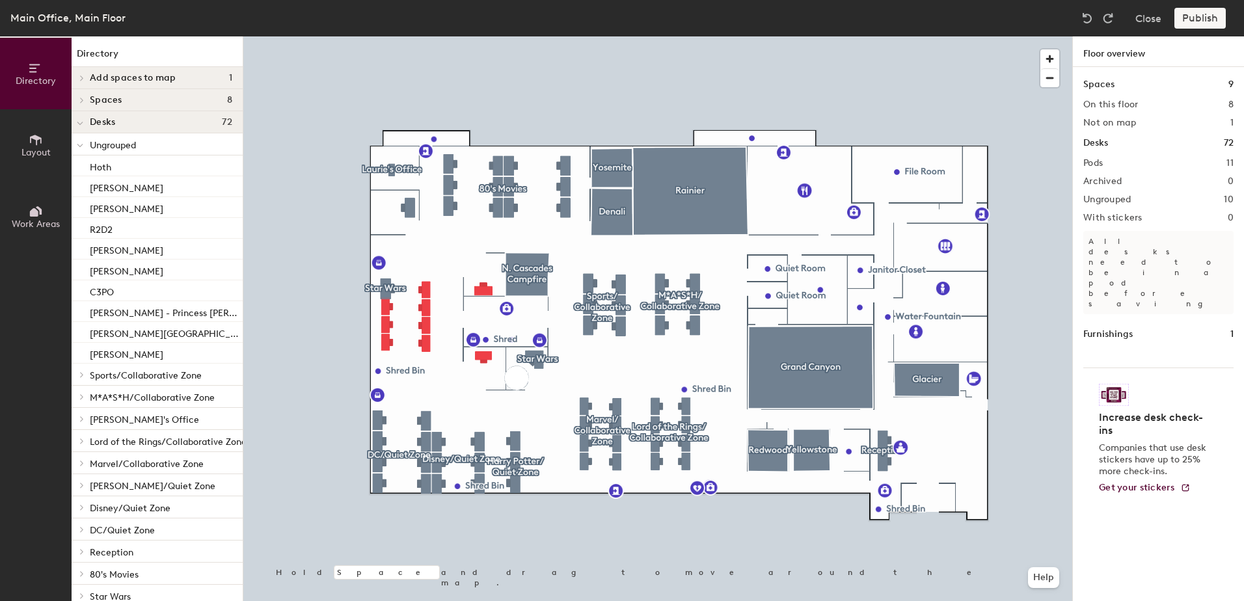
click at [1086, 14] on img at bounding box center [1087, 18] width 13 height 13
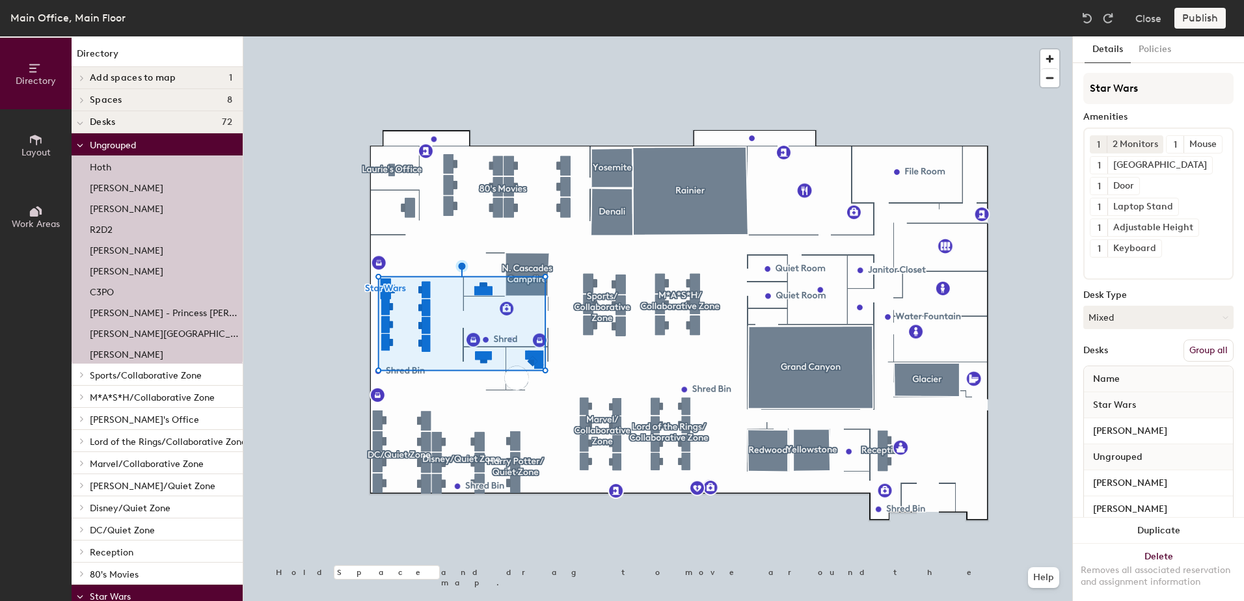
click at [1086, 14] on img at bounding box center [1087, 18] width 13 height 13
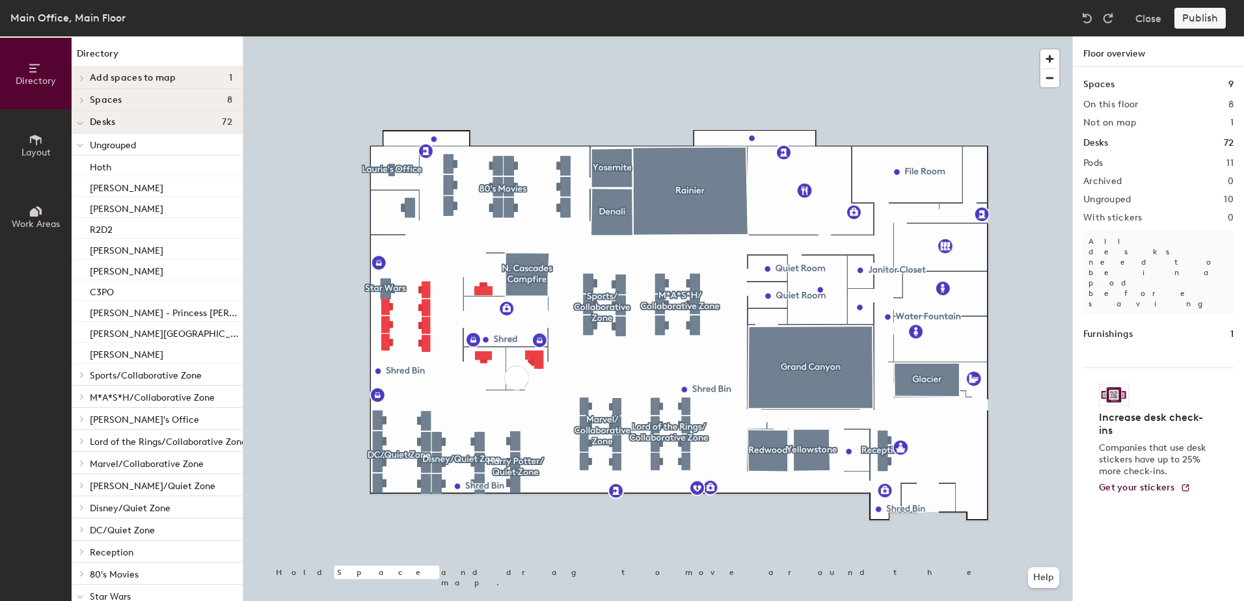
click at [1086, 14] on img at bounding box center [1087, 18] width 13 height 13
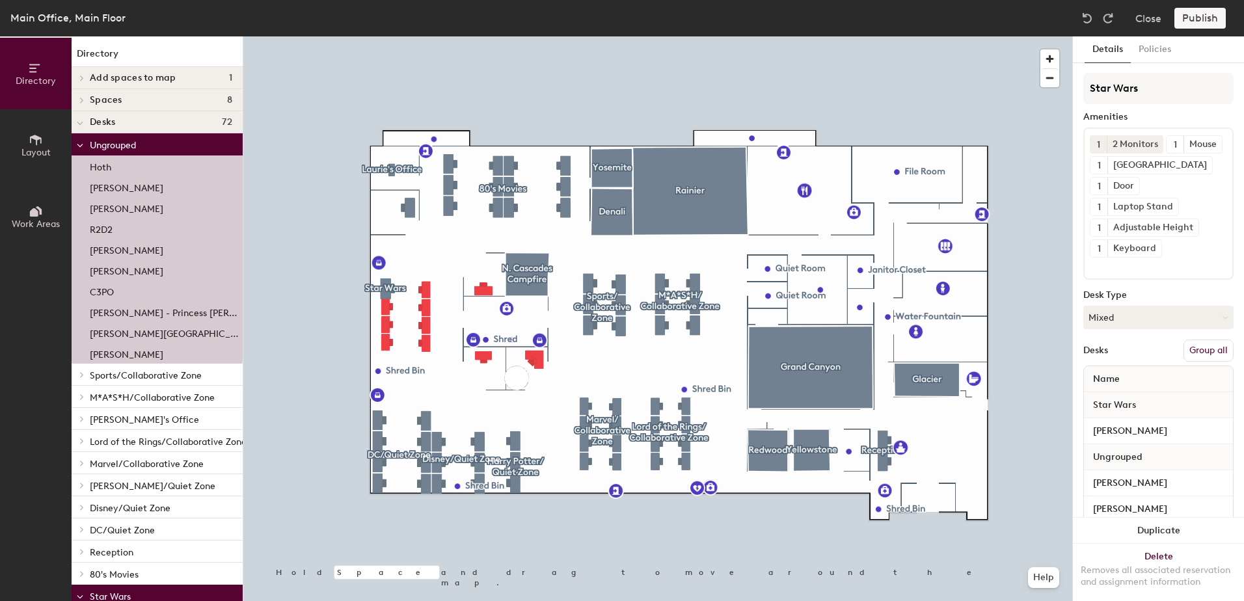
click at [1086, 14] on img at bounding box center [1087, 18] width 13 height 13
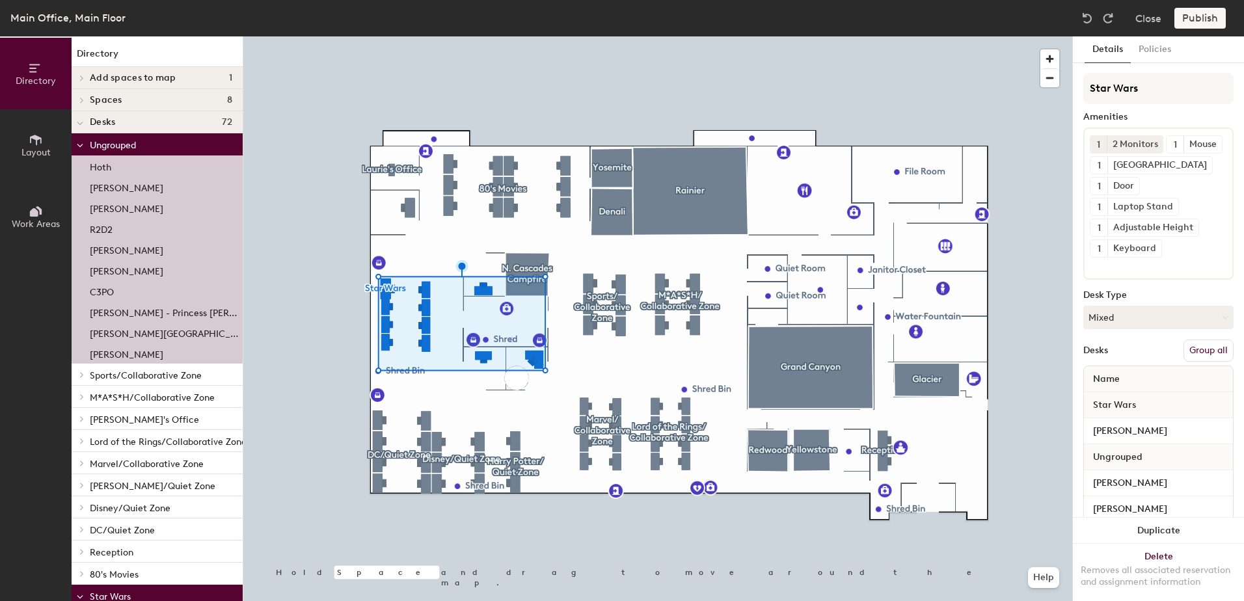
click at [1090, 18] on img at bounding box center [1087, 18] width 13 height 13
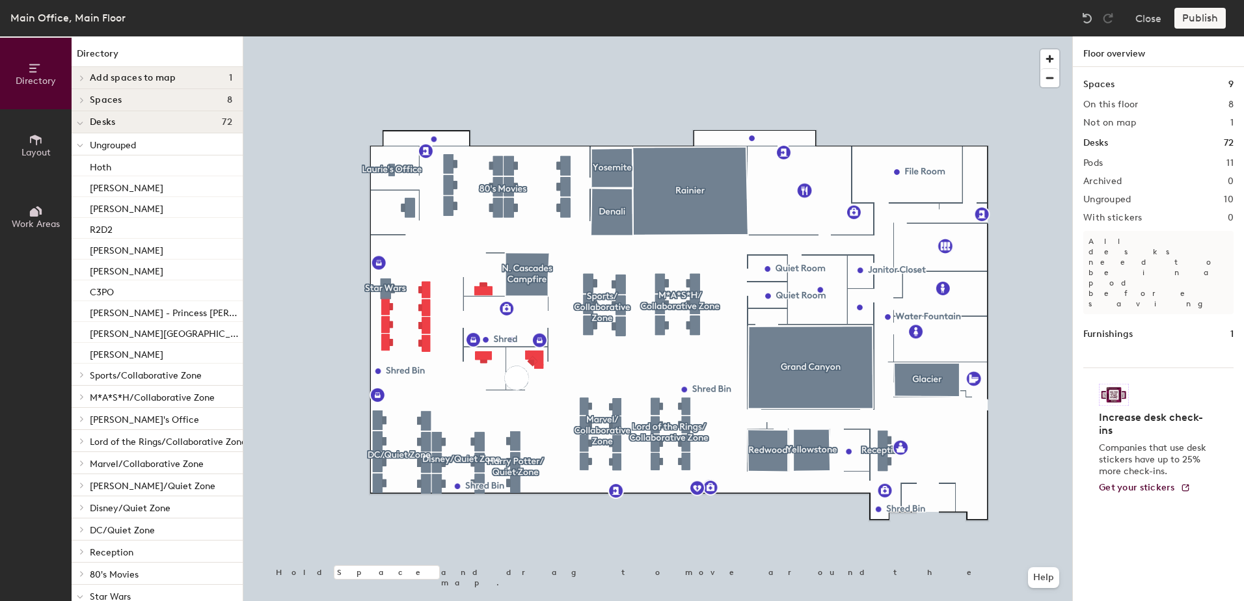
click at [1086, 18] on img at bounding box center [1087, 18] width 13 height 13
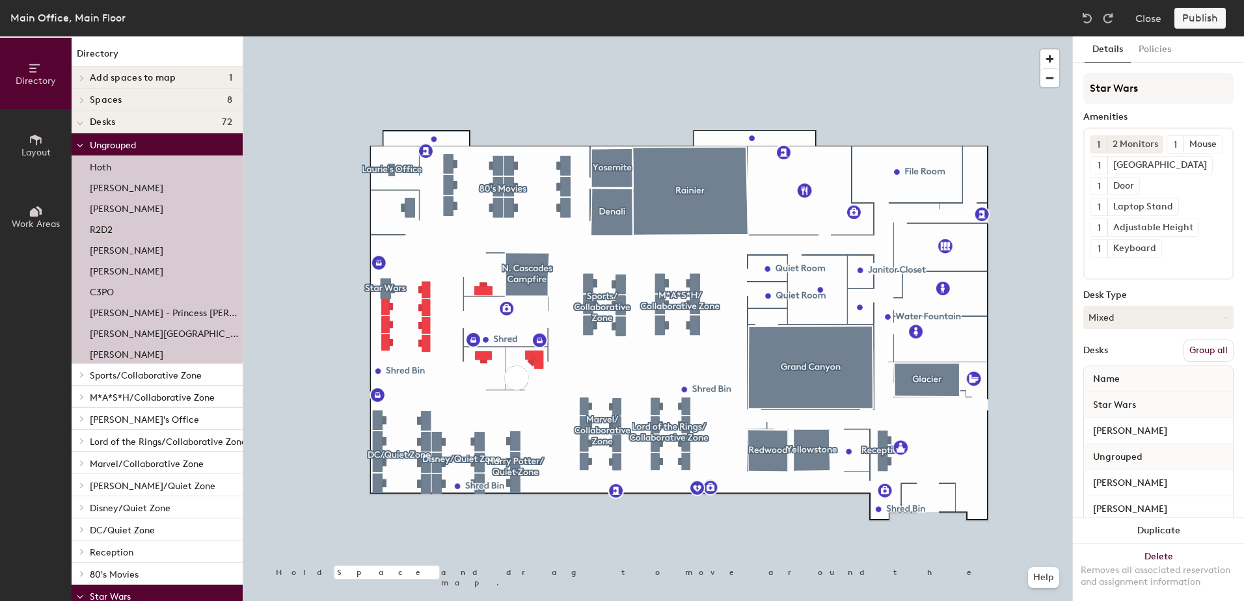
click at [1086, 18] on img at bounding box center [1087, 18] width 13 height 13
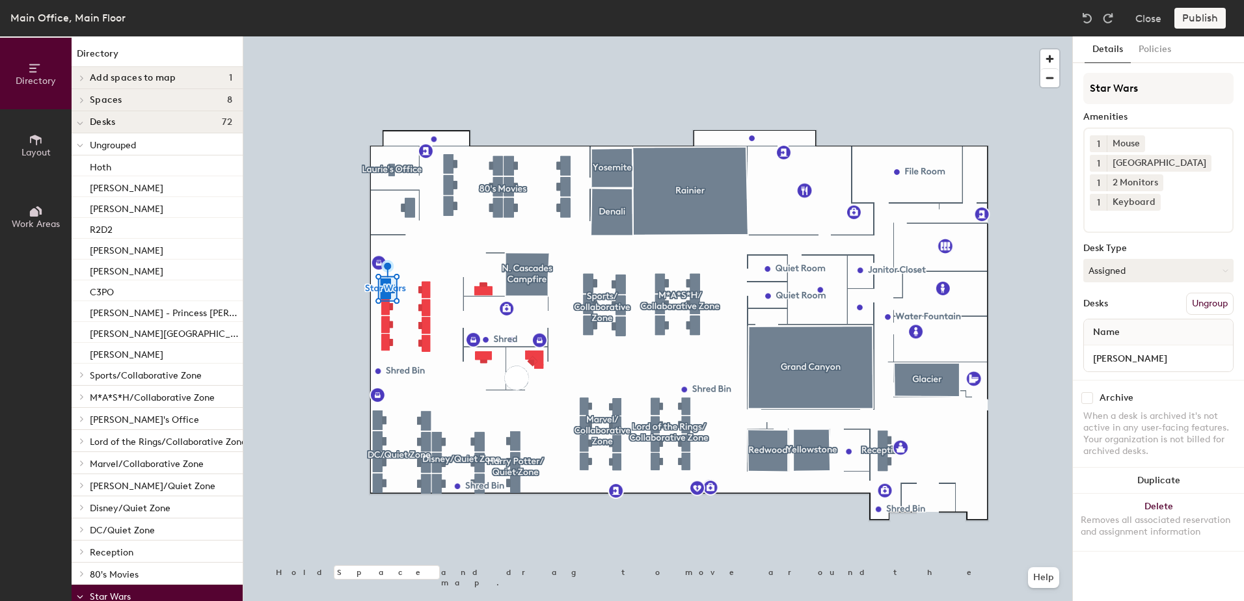
click at [1092, 11] on div at bounding box center [1087, 18] width 21 height 21
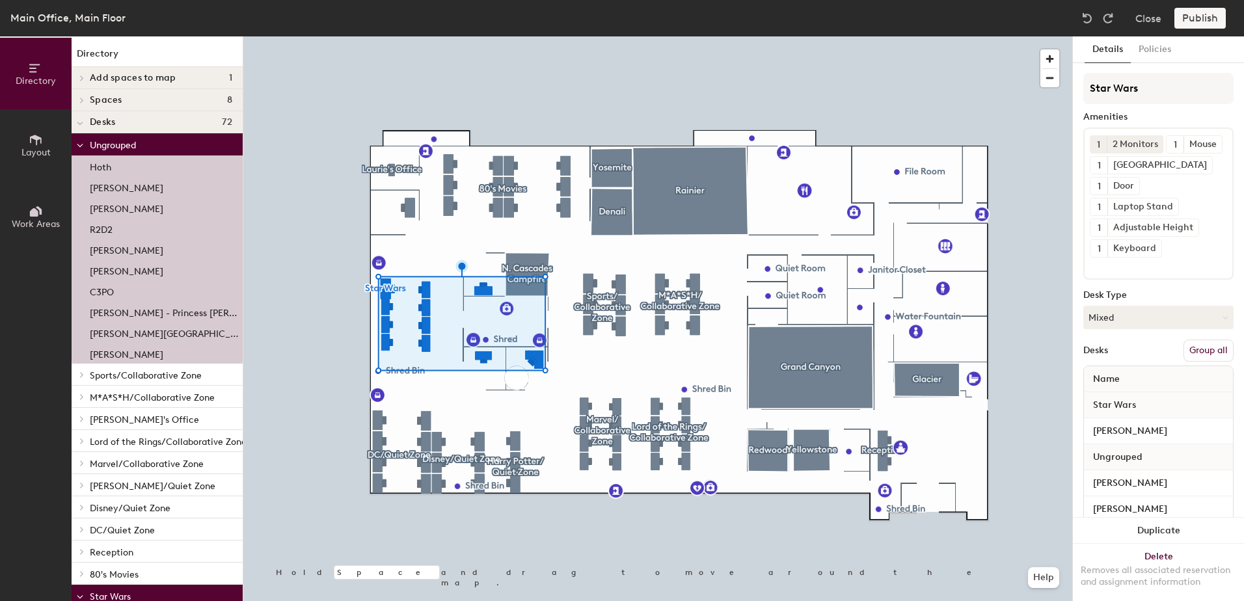
click at [1092, 11] on div at bounding box center [1087, 18] width 21 height 21
click at [1095, 20] on div at bounding box center [1087, 18] width 21 height 21
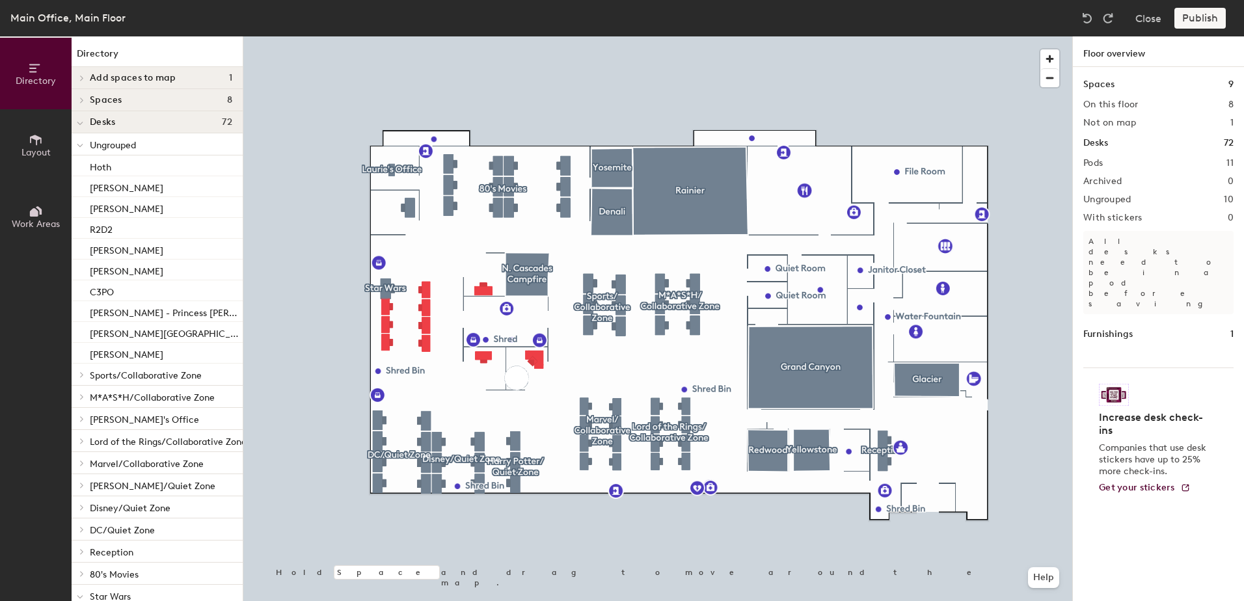
click at [1146, 17] on button "Close" at bounding box center [1148, 18] width 26 height 21
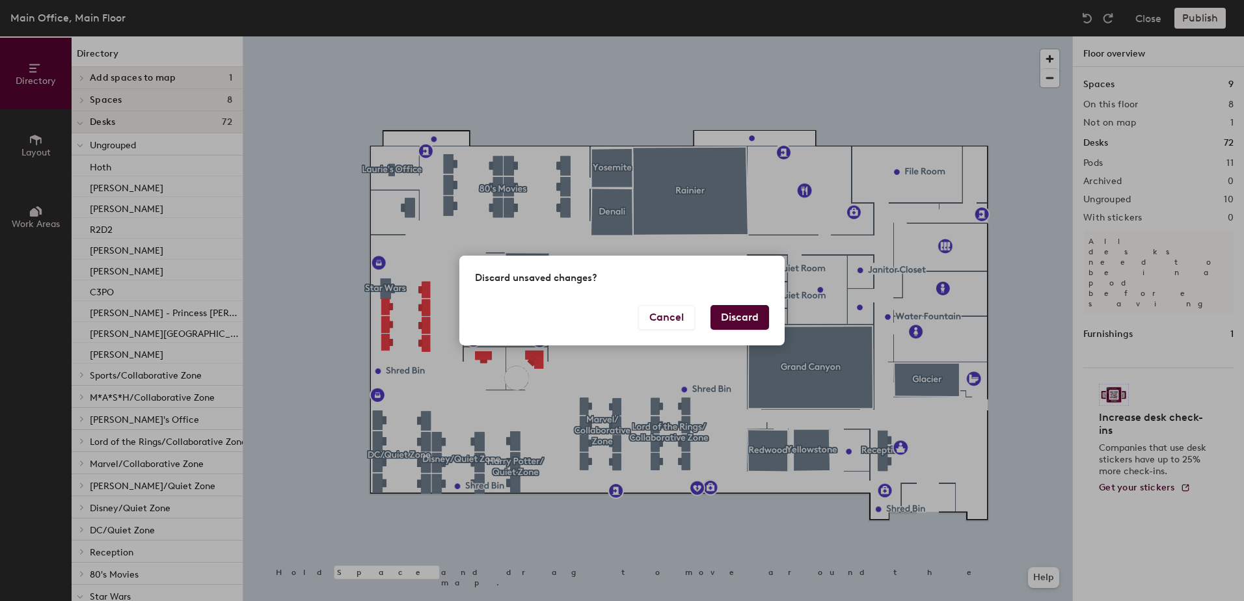
click at [739, 312] on button "Discard" at bounding box center [739, 317] width 59 height 25
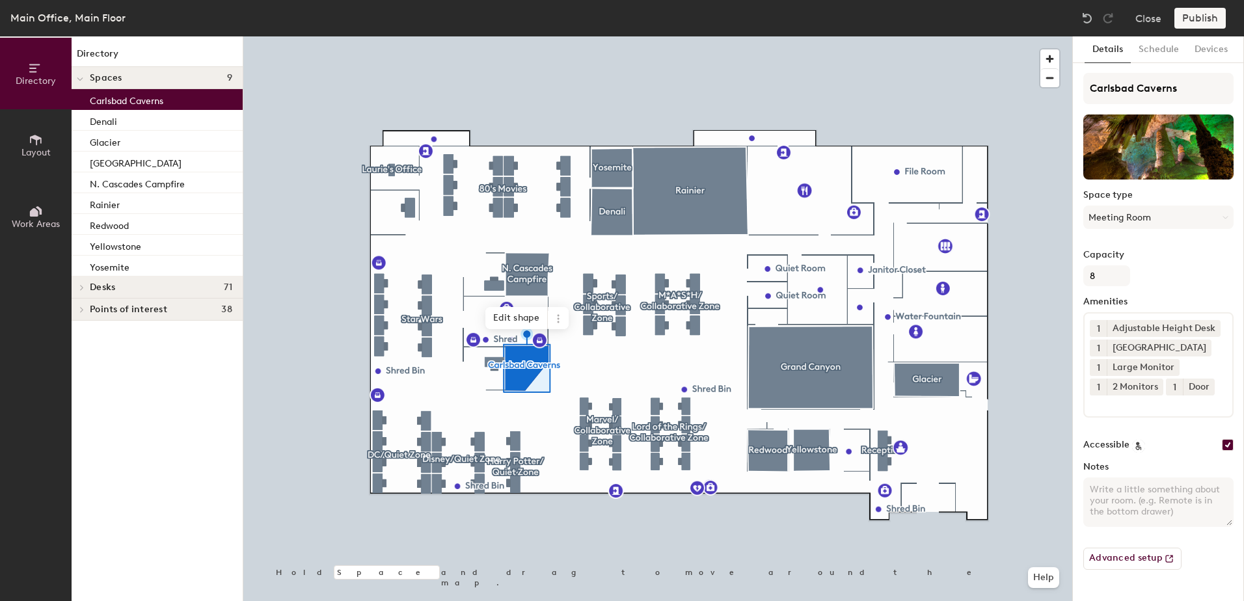
click at [559, 322] on icon at bounding box center [558, 322] width 2 height 2
click at [597, 347] on span "Remove from map" at bounding box center [605, 349] width 116 height 22
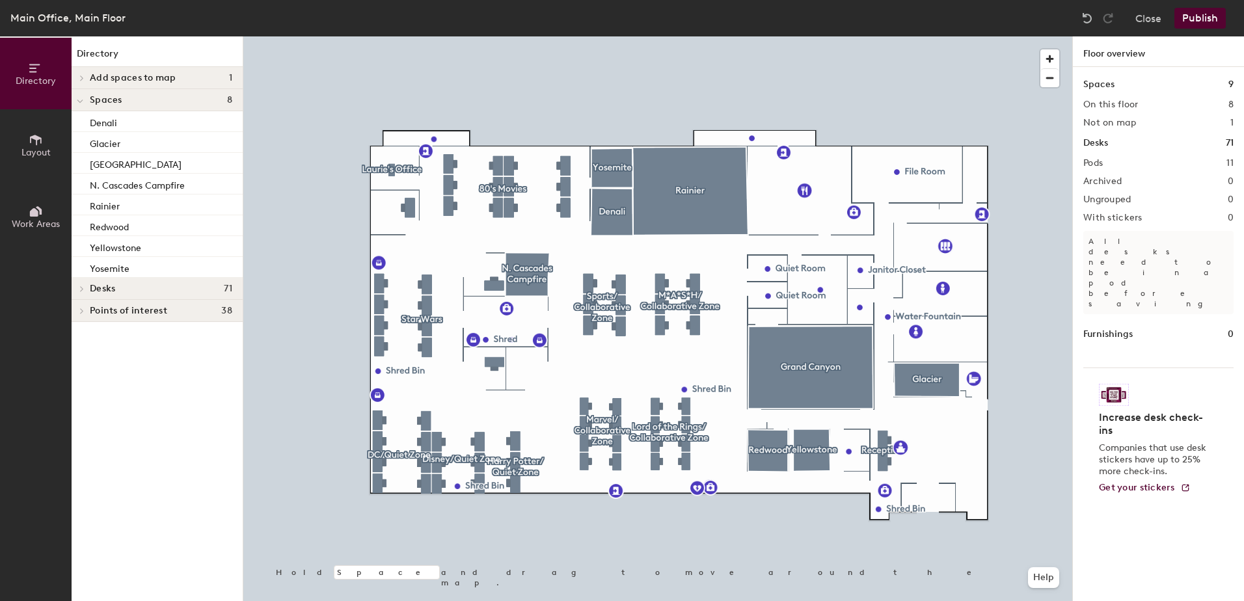
click at [33, 208] on icon at bounding box center [36, 211] width 14 height 14
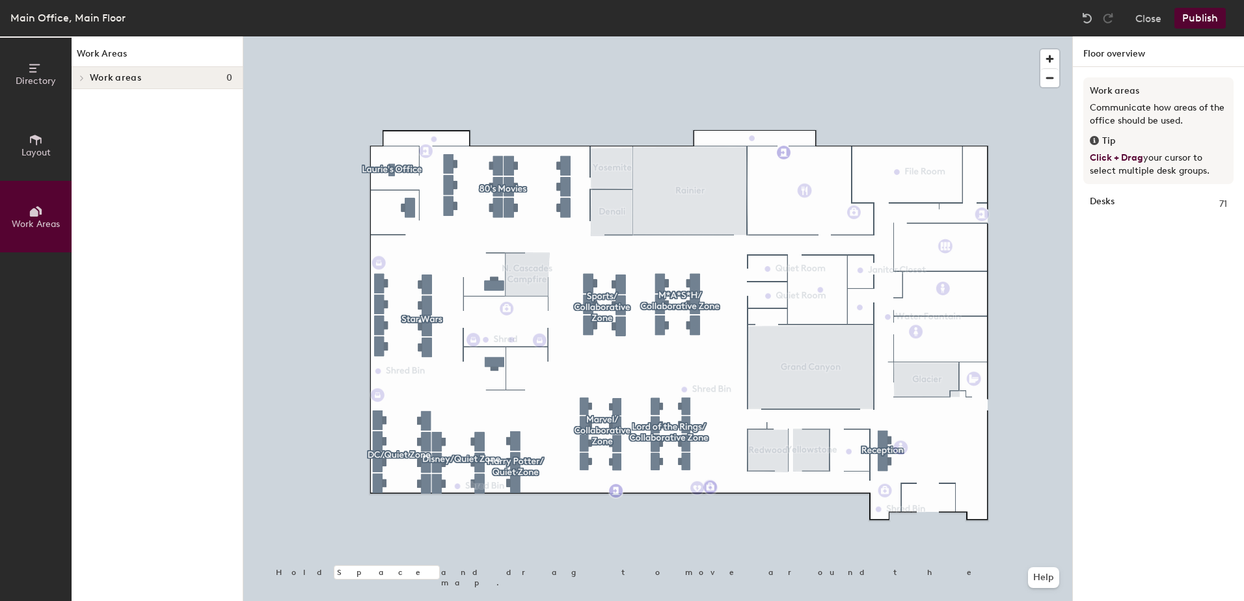
click at [86, 83] on div at bounding box center [80, 77] width 17 height 21
click at [46, 145] on button "Layout" at bounding box center [36, 145] width 72 height 72
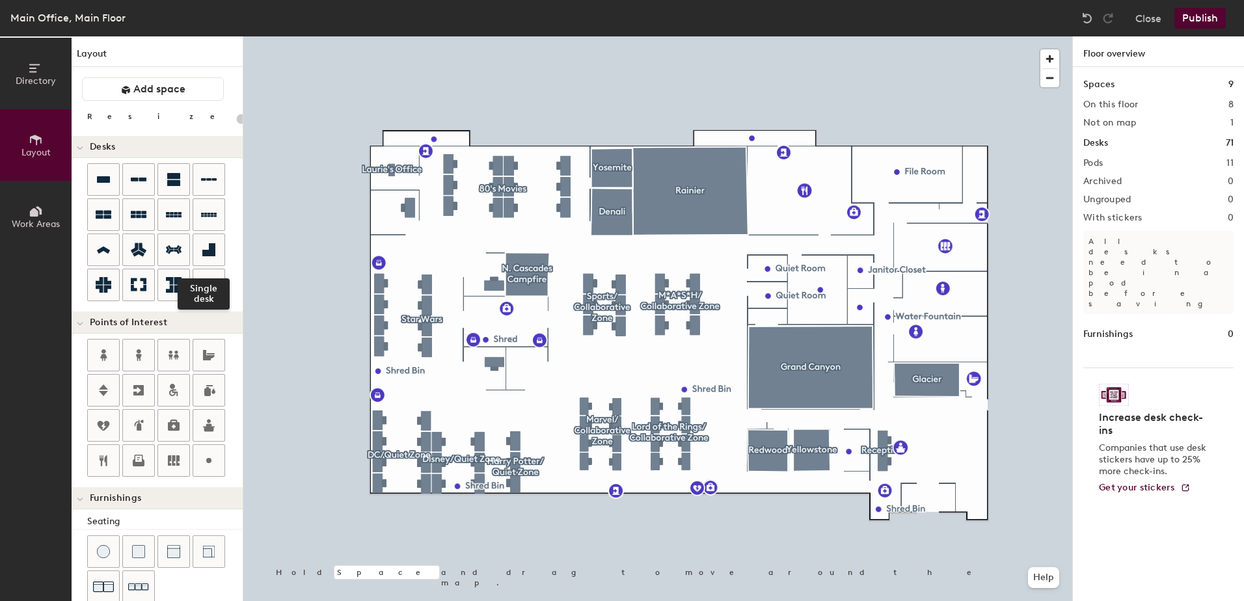
click at [205, 245] on icon at bounding box center [209, 250] width 16 height 16
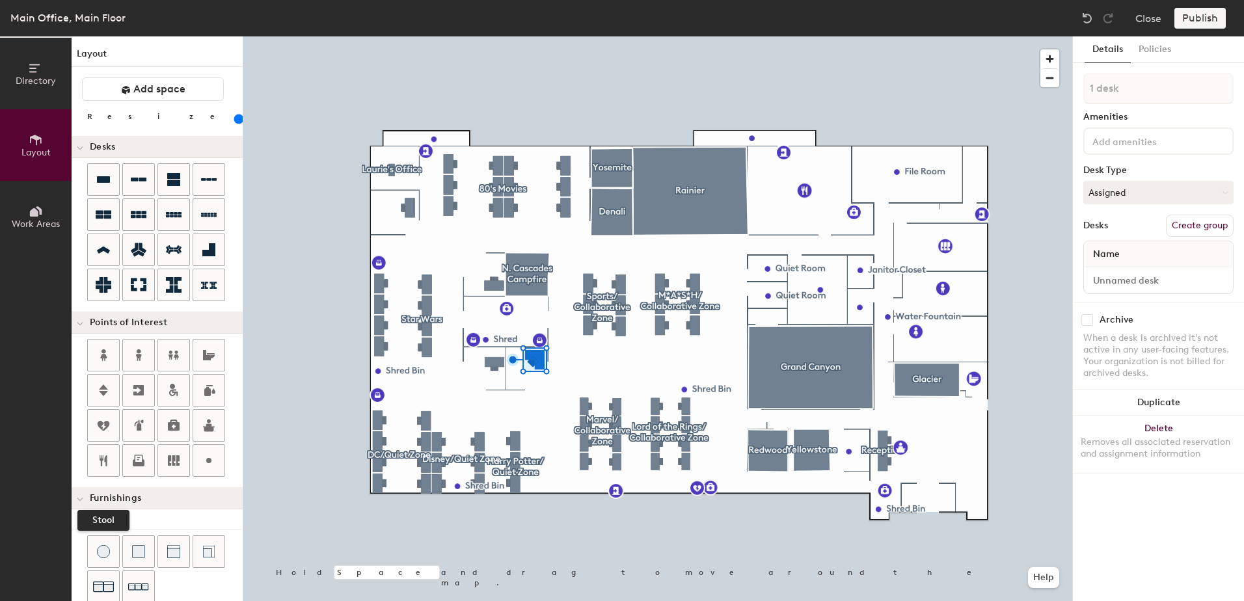
click at [105, 549] on img at bounding box center [103, 551] width 13 height 13
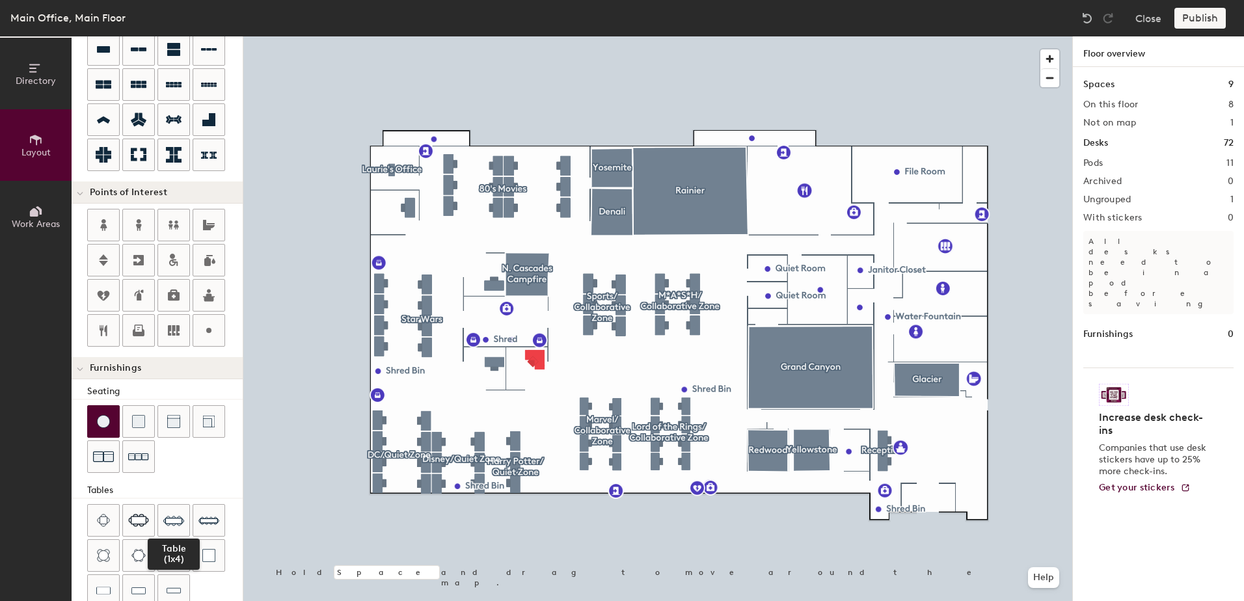
scroll to position [221, 0]
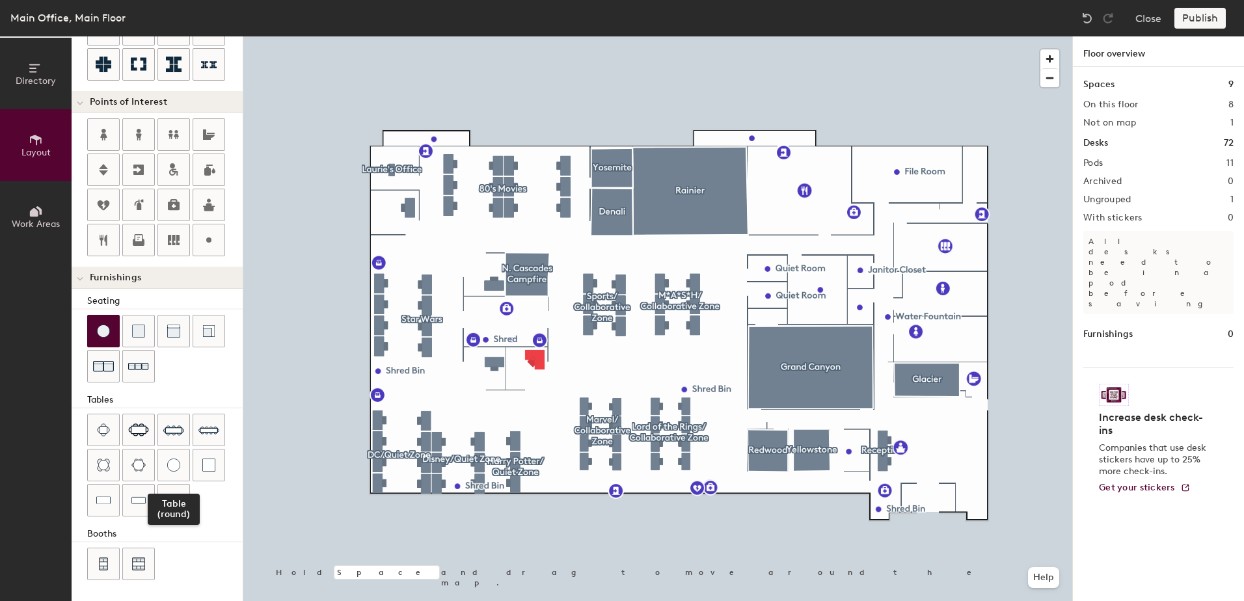
click at [180, 461] on div at bounding box center [173, 465] width 31 height 31
type input "100"
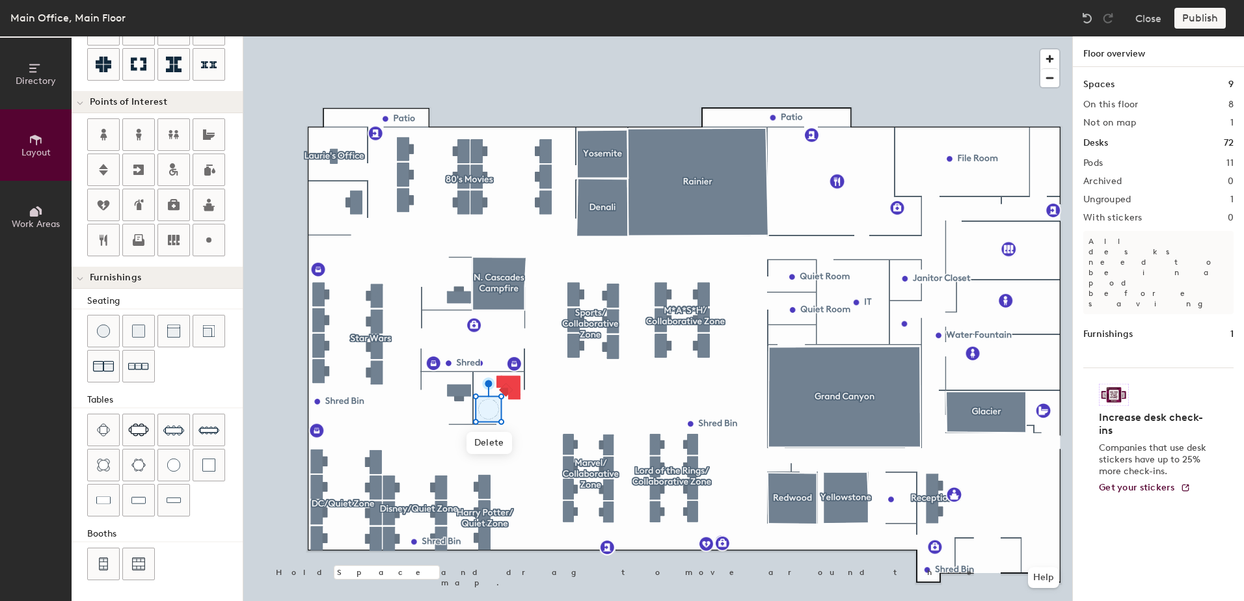
click at [18, 73] on button "Directory" at bounding box center [36, 74] width 72 height 72
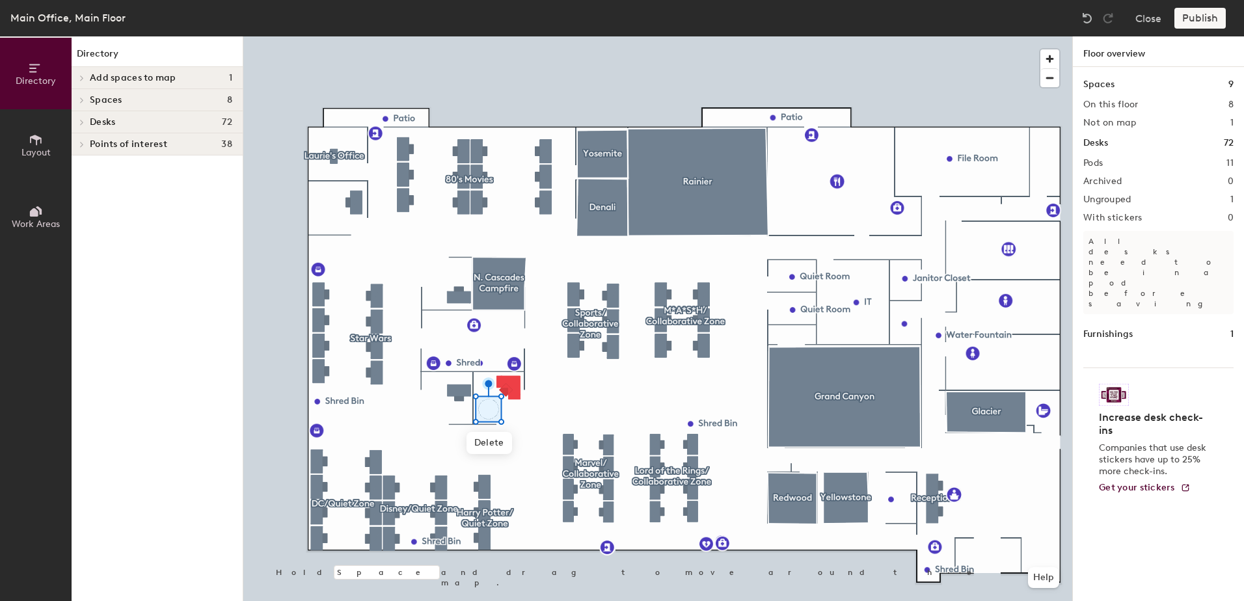
click at [92, 120] on span "Desks" at bounding box center [102, 122] width 25 height 10
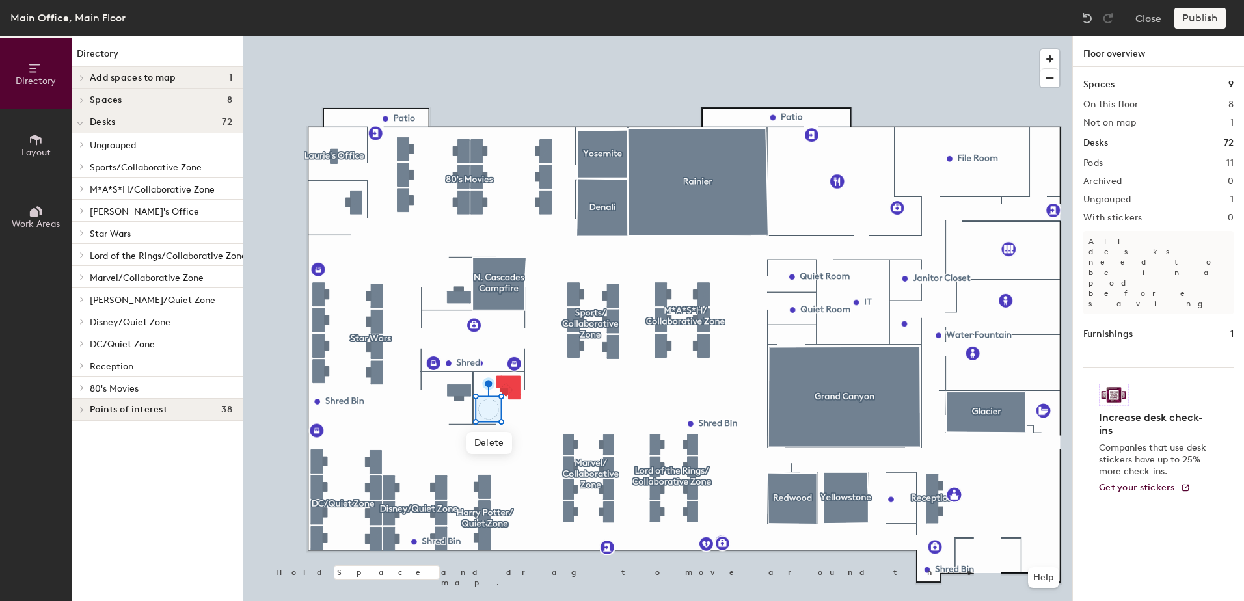
click at [124, 143] on span "Ungrouped" at bounding box center [113, 145] width 46 height 11
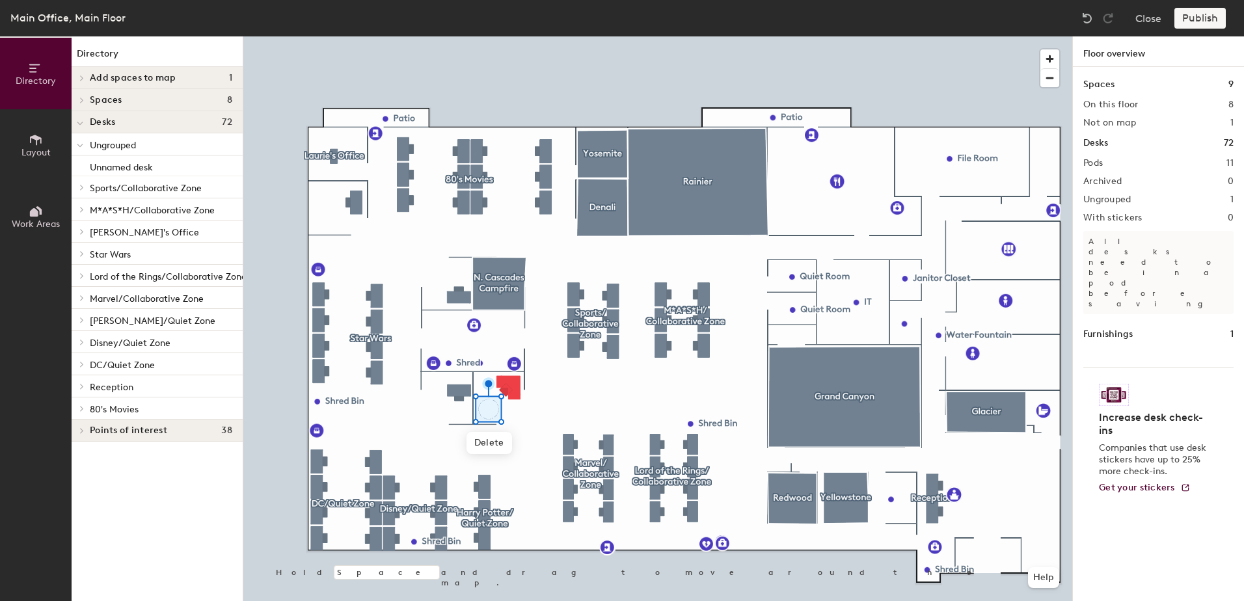
click at [141, 168] on p "Unnamed desk" at bounding box center [121, 165] width 63 height 15
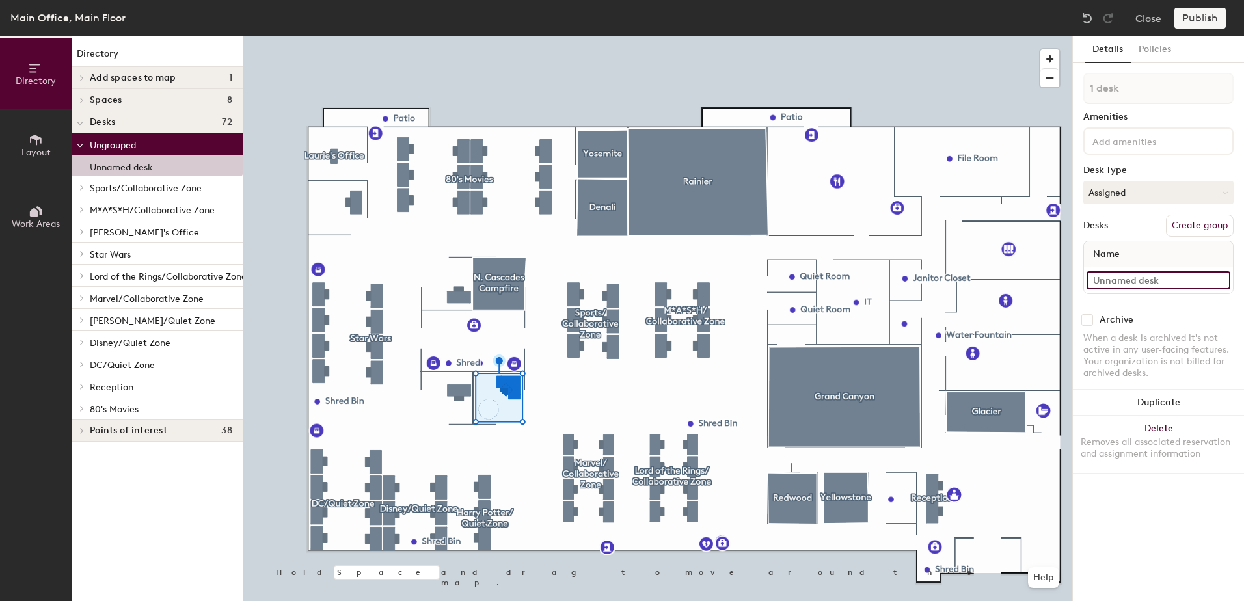
click at [1135, 276] on input at bounding box center [1158, 280] width 144 height 18
type input "Hoth"
click at [1201, 229] on button "Create group" at bounding box center [1200, 226] width 68 height 22
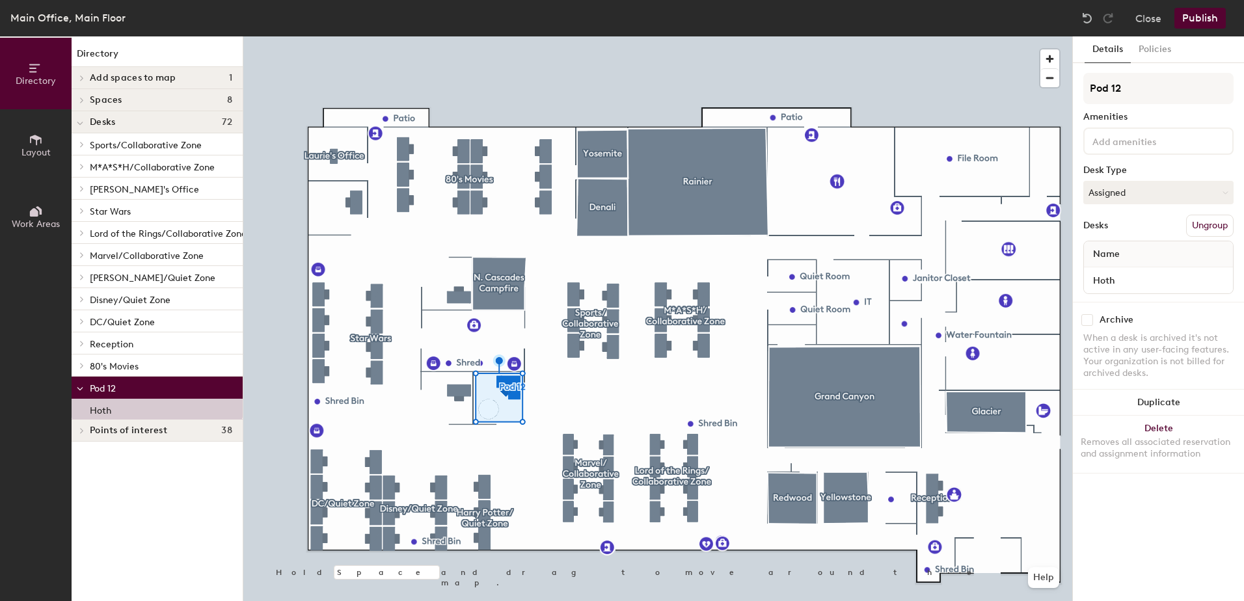
drag, startPoint x: 1116, startPoint y: 91, endPoint x: 1061, endPoint y: 82, distance: 55.4
click at [1061, 82] on div "Directory Layout Work Areas Directory Add spaces to map 1 Carlsbad Caverns Spac…" at bounding box center [622, 318] width 1244 height 565
type input "Star Wars 2"
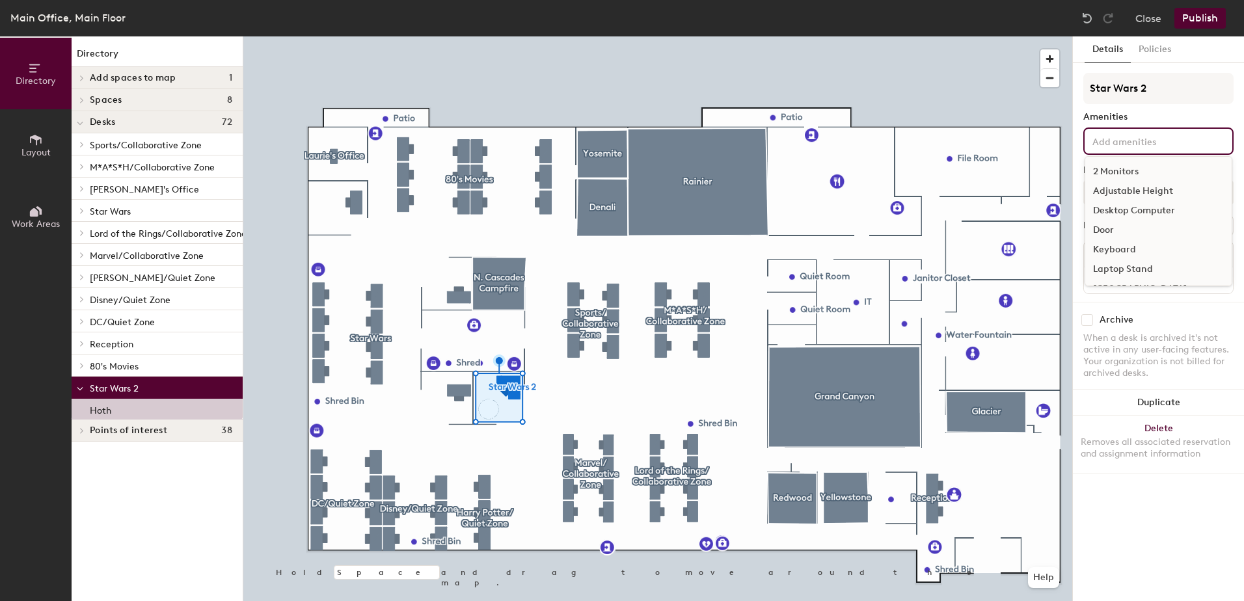
click at [1135, 144] on input at bounding box center [1148, 141] width 117 height 16
click at [1135, 172] on div "2 Monitors" at bounding box center [1158, 172] width 146 height 20
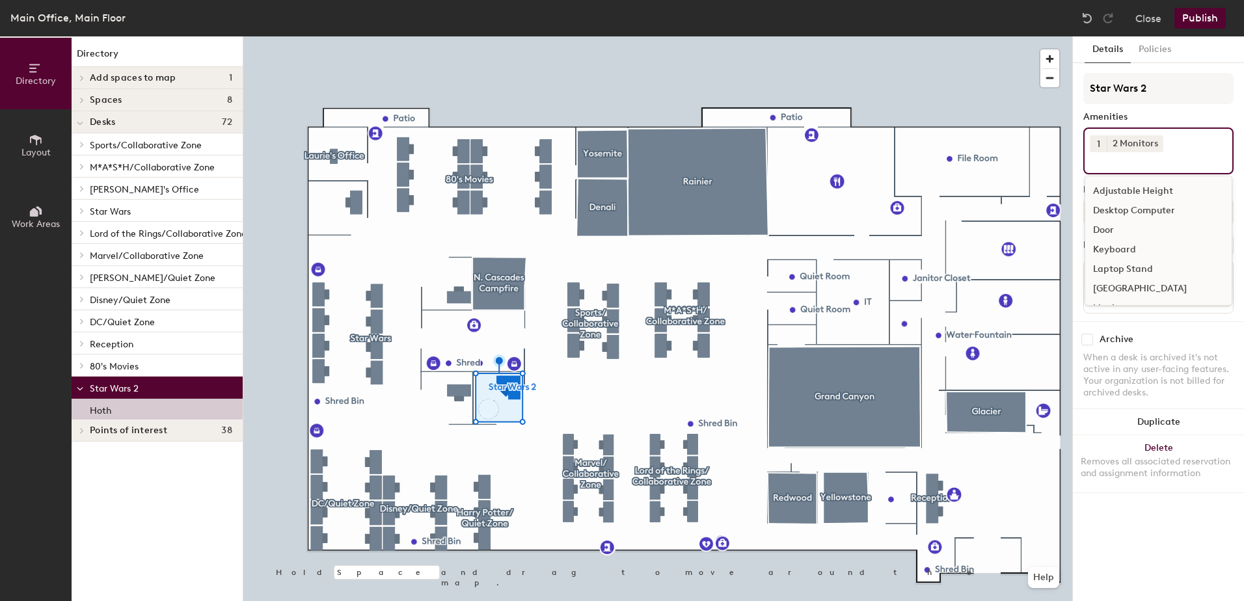
click at [1152, 189] on div "Adjustable Height" at bounding box center [1158, 191] width 146 height 20
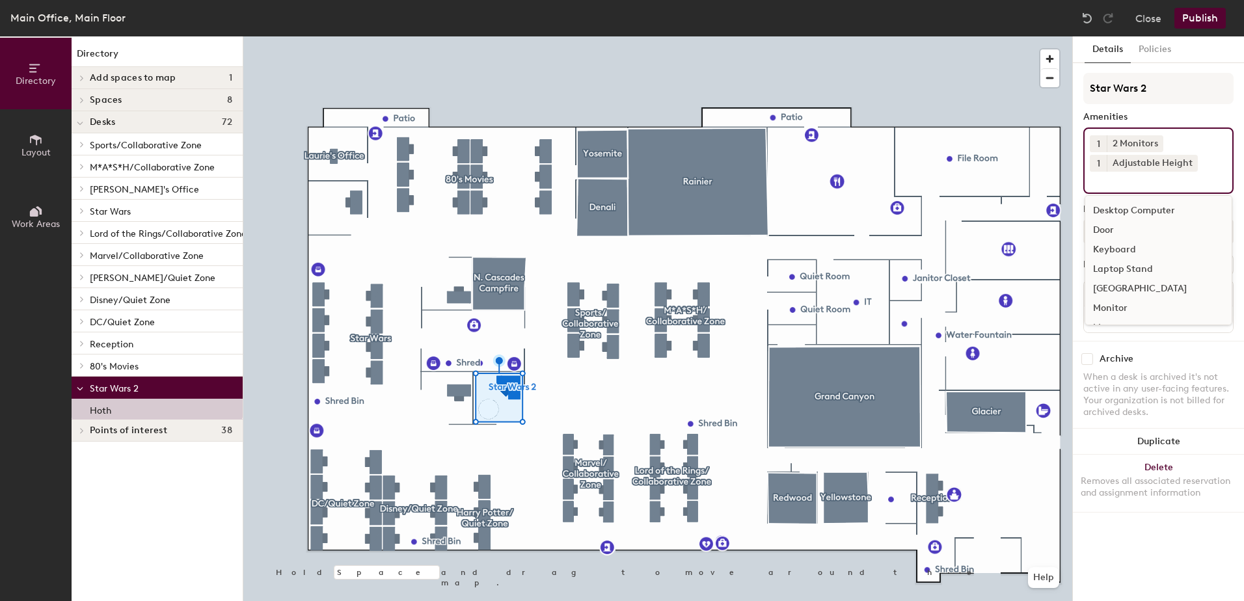
click at [1160, 249] on div "Keyboard" at bounding box center [1158, 250] width 146 height 20
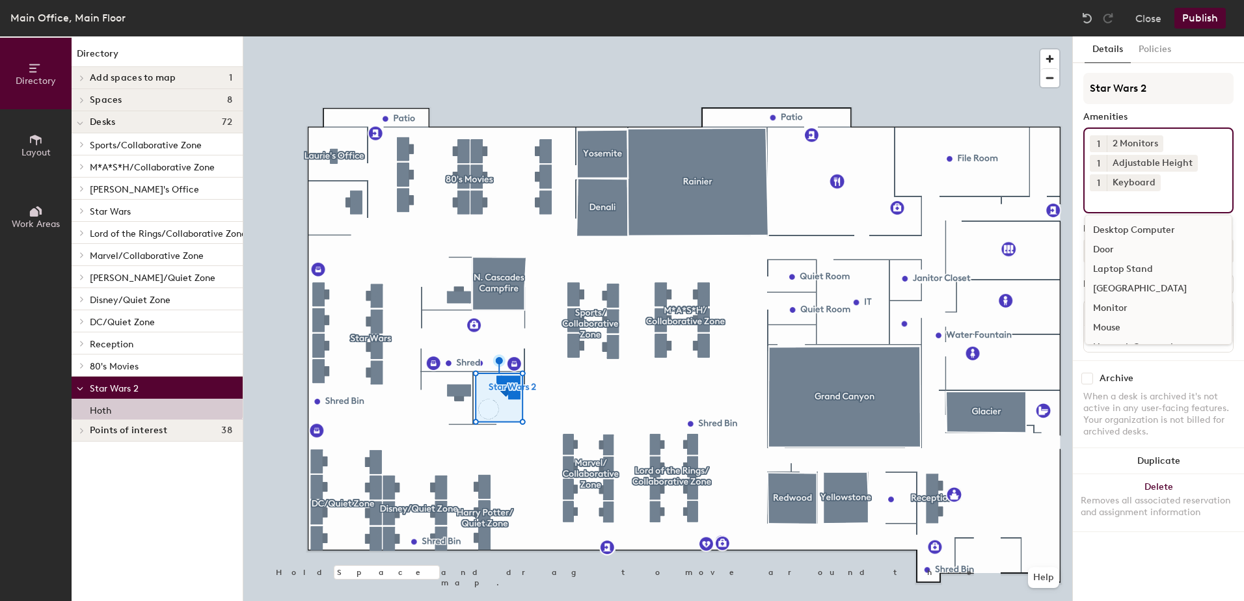
click at [1146, 329] on div "Mouse" at bounding box center [1158, 328] width 146 height 20
click at [1151, 285] on div "[GEOGRAPHIC_DATA]" at bounding box center [1158, 289] width 146 height 20
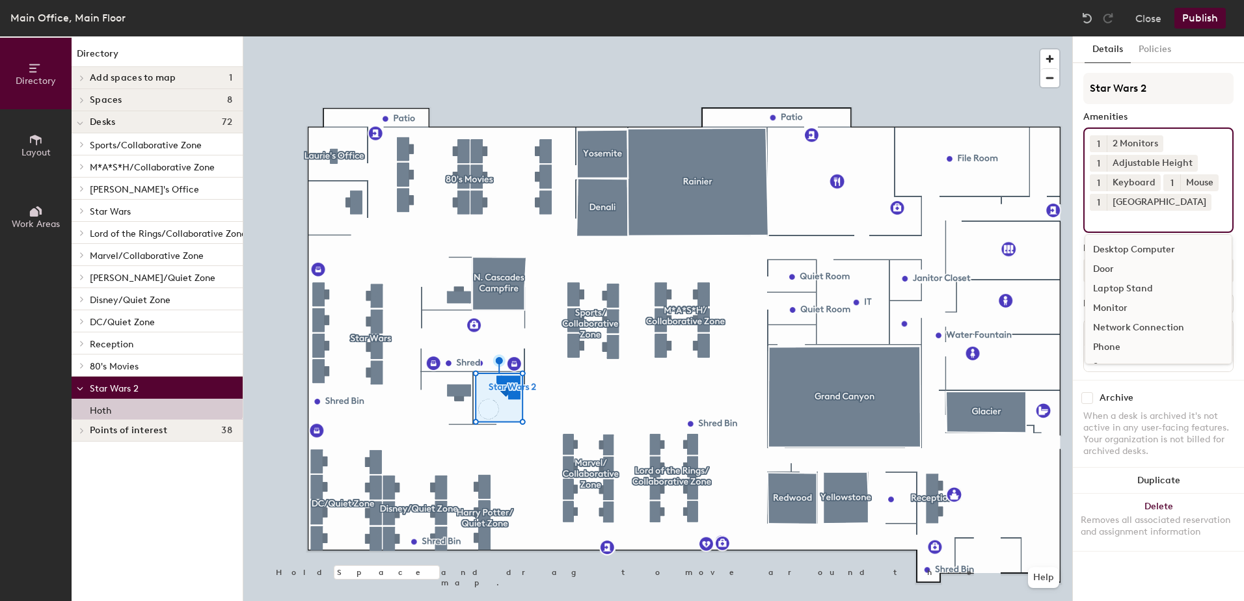
click at [1157, 275] on div "Door" at bounding box center [1158, 270] width 146 height 20
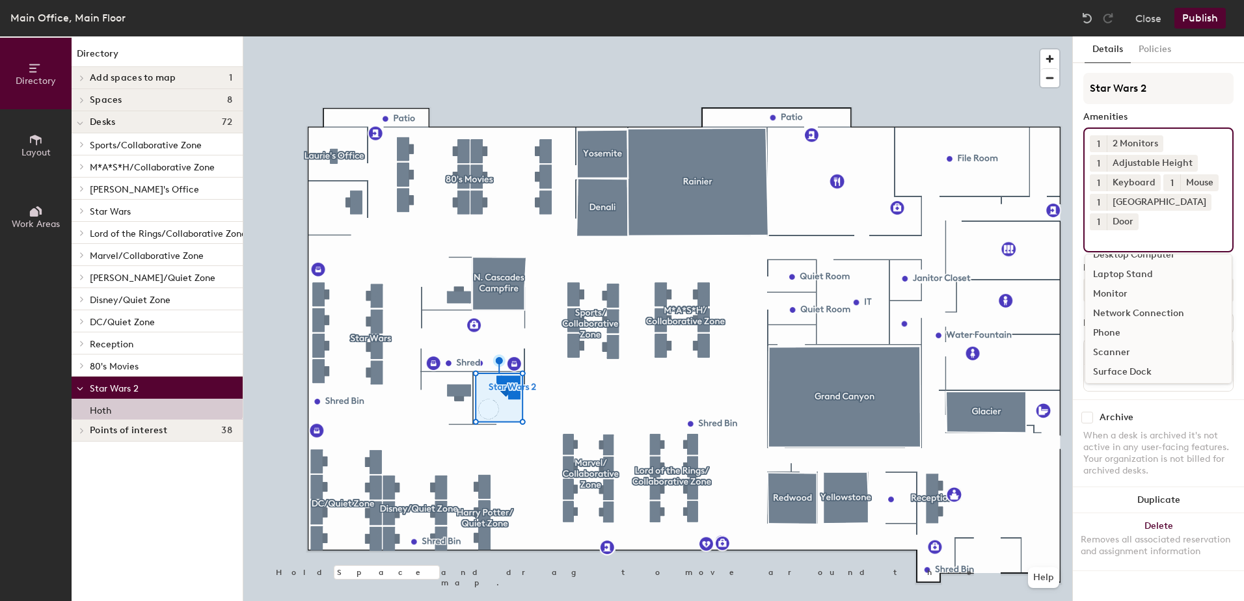
scroll to position [18, 0]
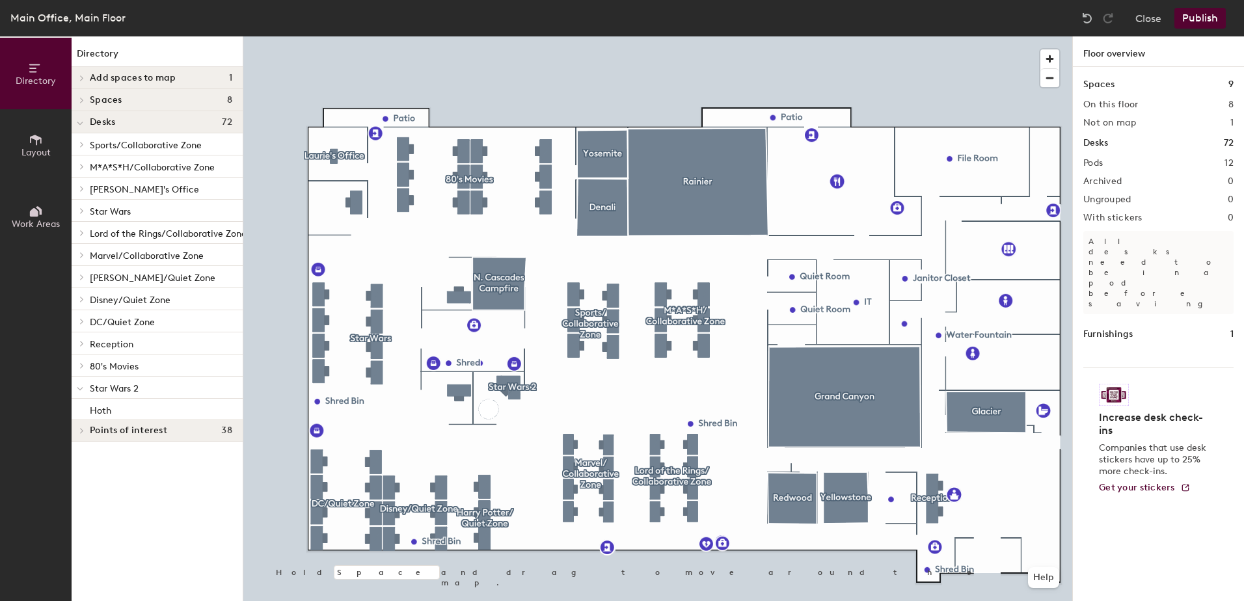
click at [1211, 14] on button "Publish" at bounding box center [1199, 18] width 51 height 21
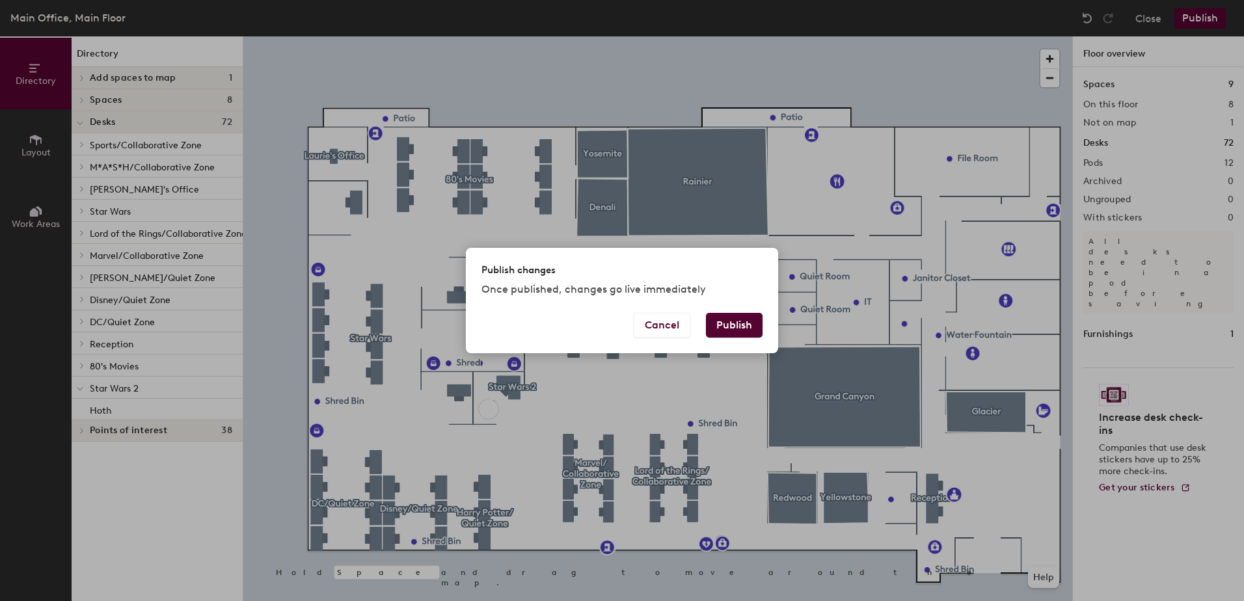
click at [734, 331] on button "Publish" at bounding box center [734, 325] width 57 height 25
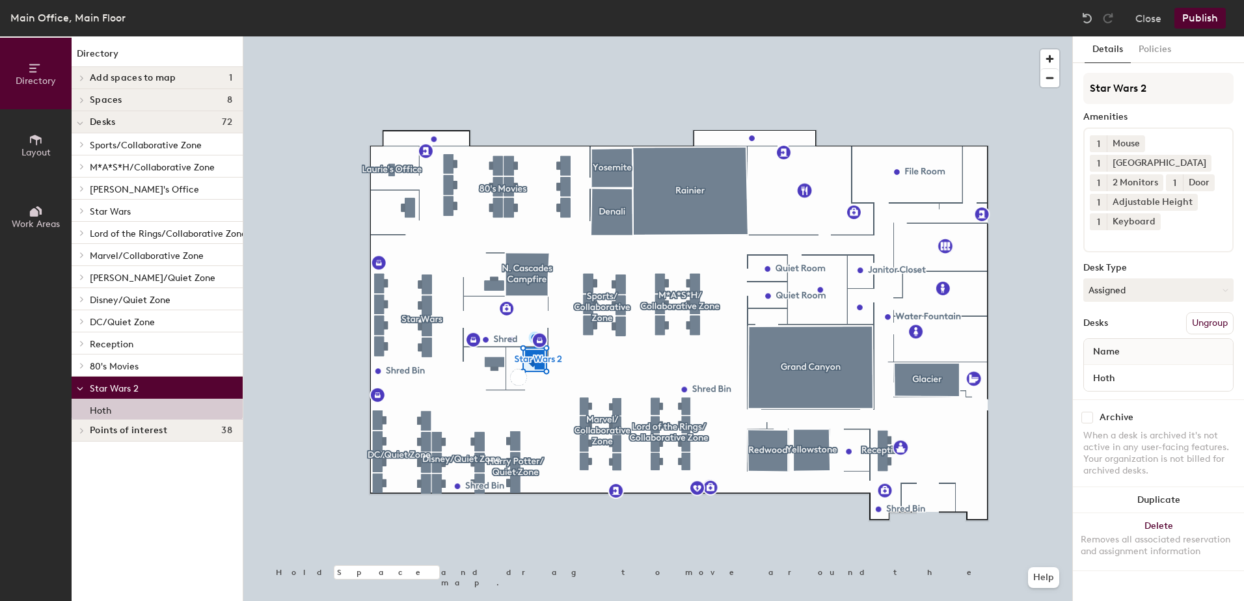
click at [1155, 49] on button "Policies" at bounding box center [1155, 49] width 48 height 27
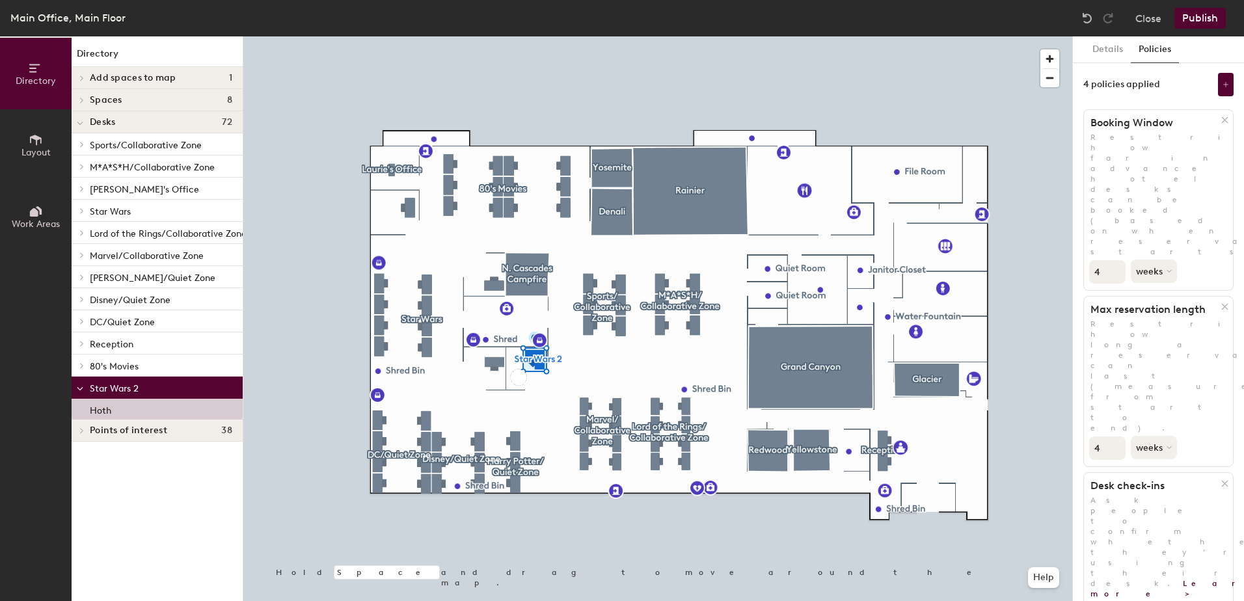
click at [1105, 49] on button "Details" at bounding box center [1107, 49] width 46 height 27
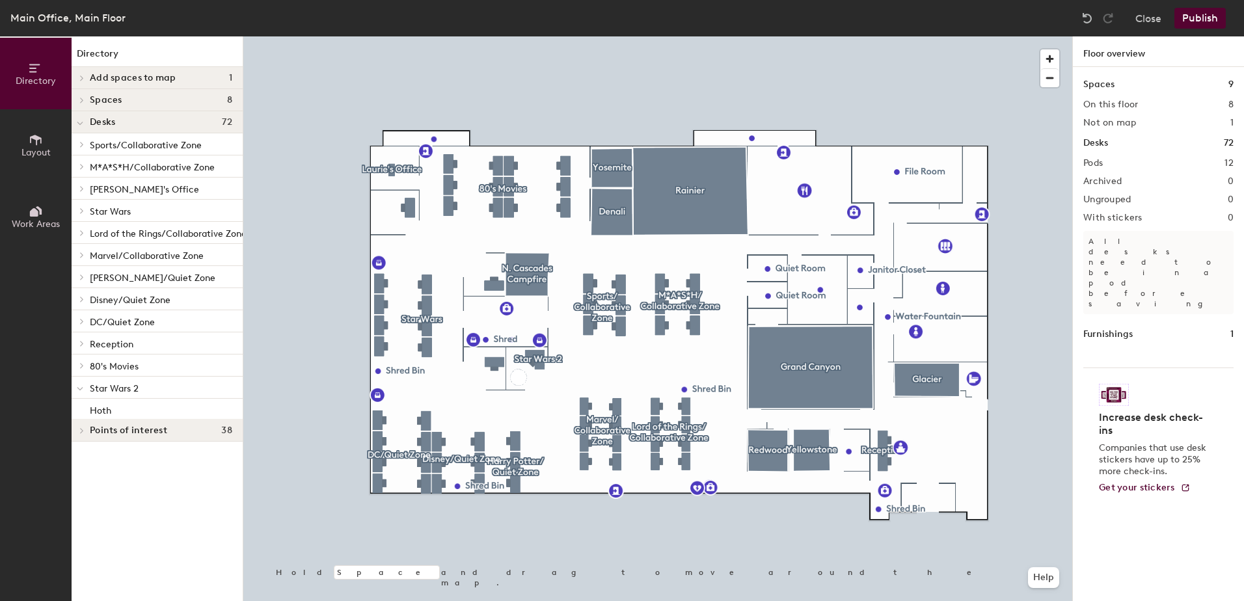
click at [51, 146] on button "Layout" at bounding box center [36, 145] width 72 height 72
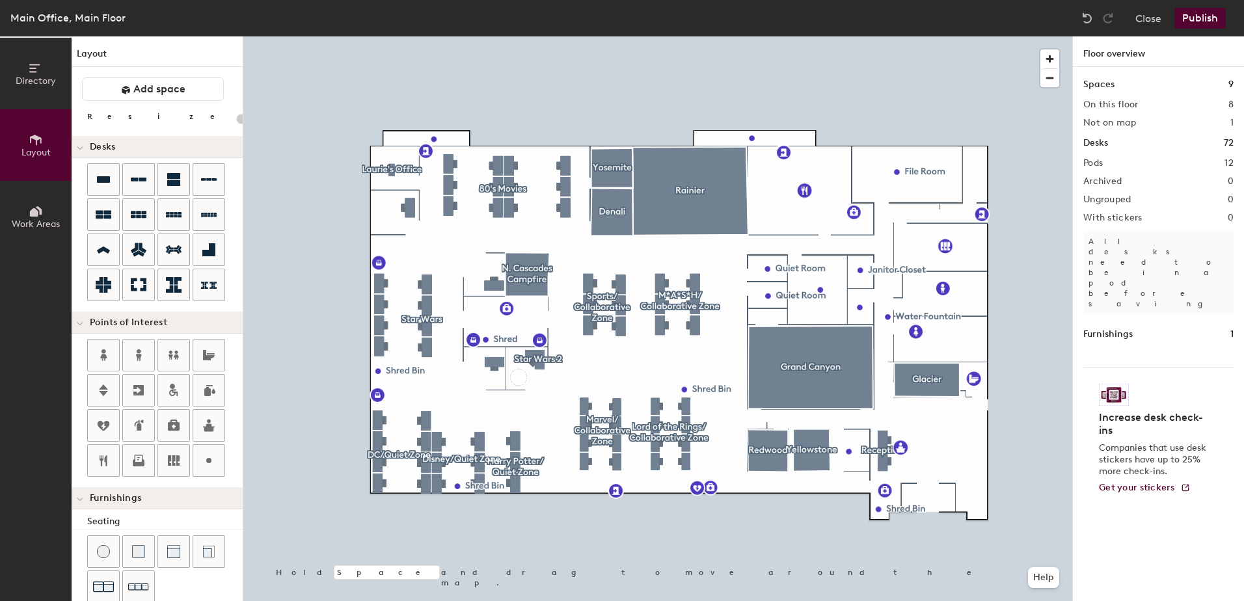
type input "20"
click at [32, 210] on icon at bounding box center [34, 212] width 8 height 8
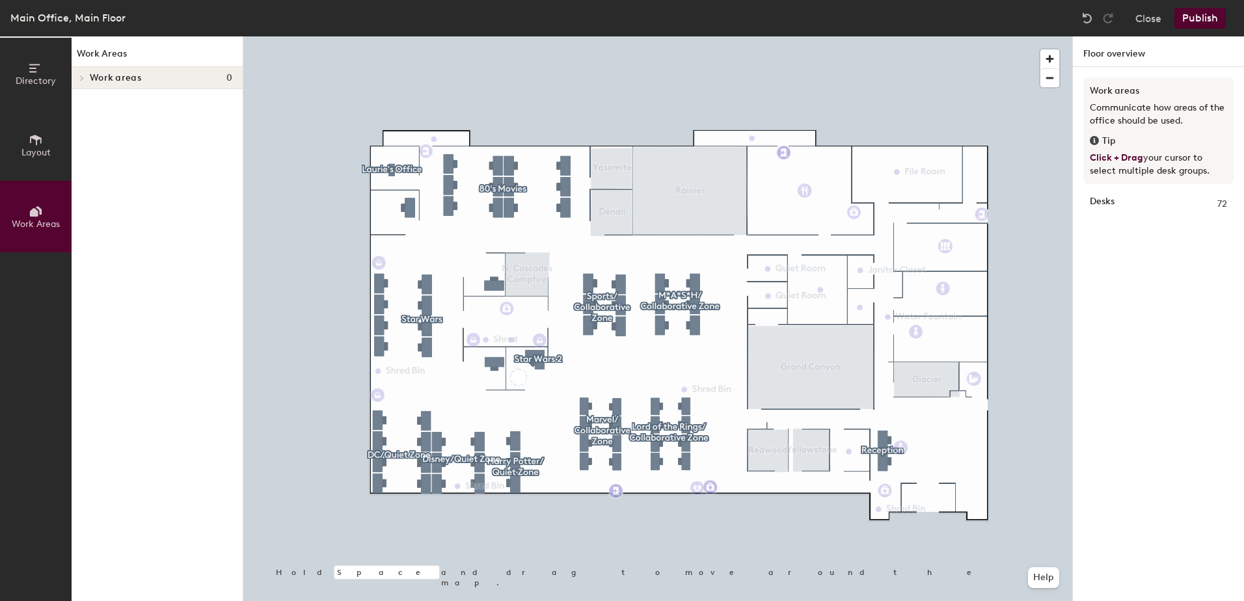
click at [33, 72] on icon at bounding box center [34, 68] width 10 height 8
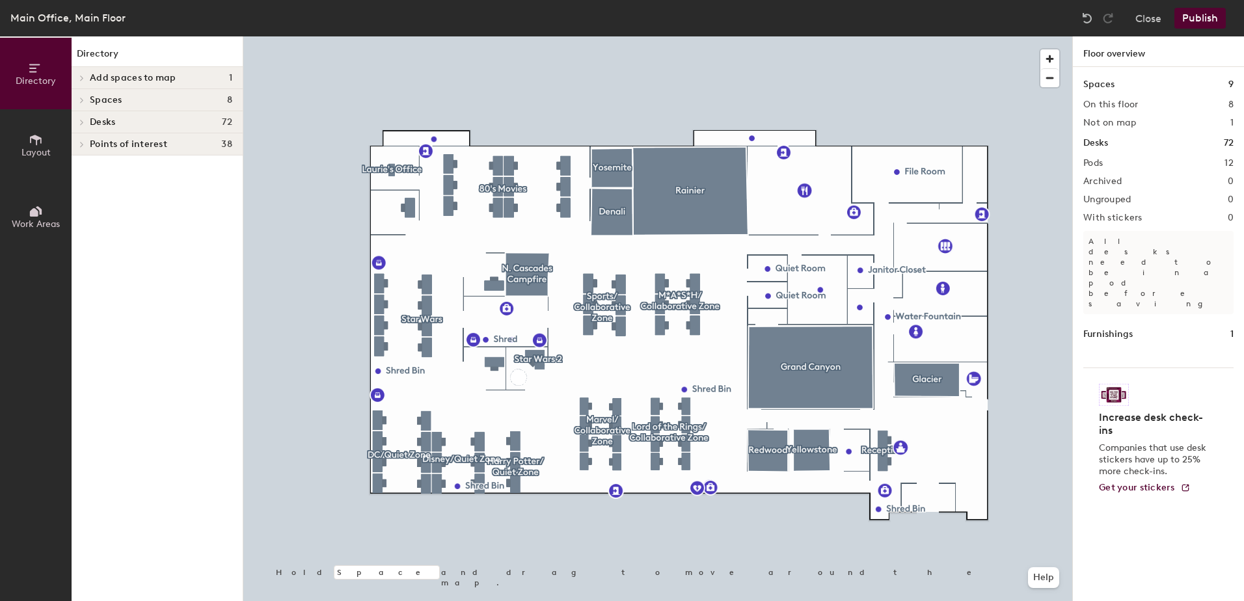
click at [1150, 18] on button "Close" at bounding box center [1148, 18] width 26 height 21
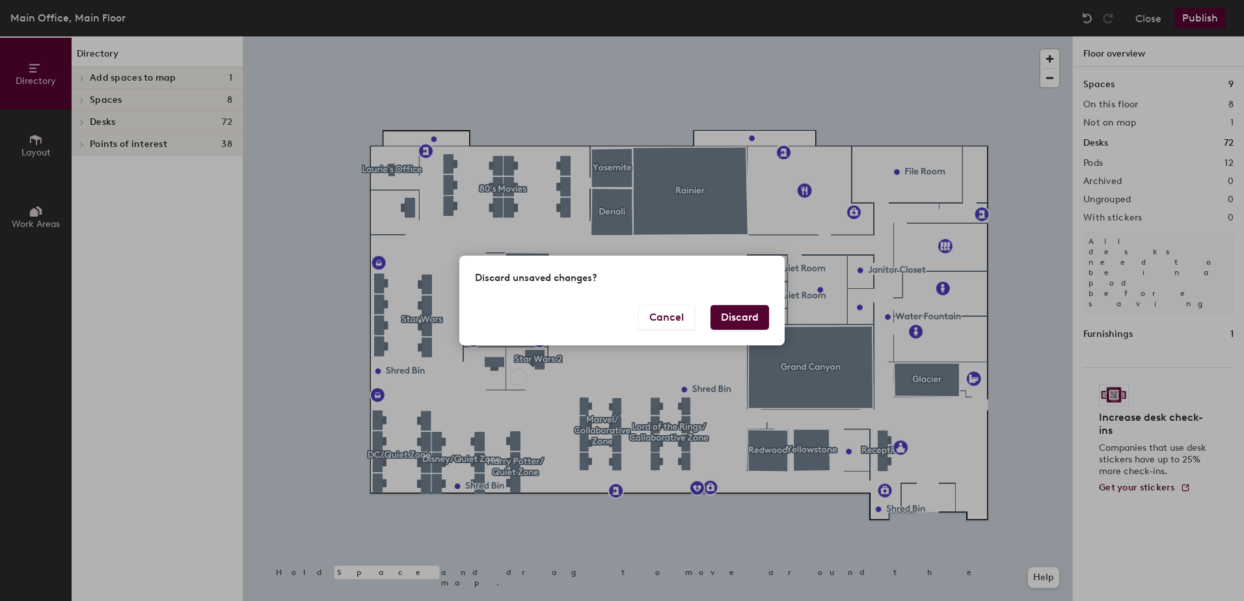
click at [731, 319] on button "Discard" at bounding box center [739, 317] width 59 height 25
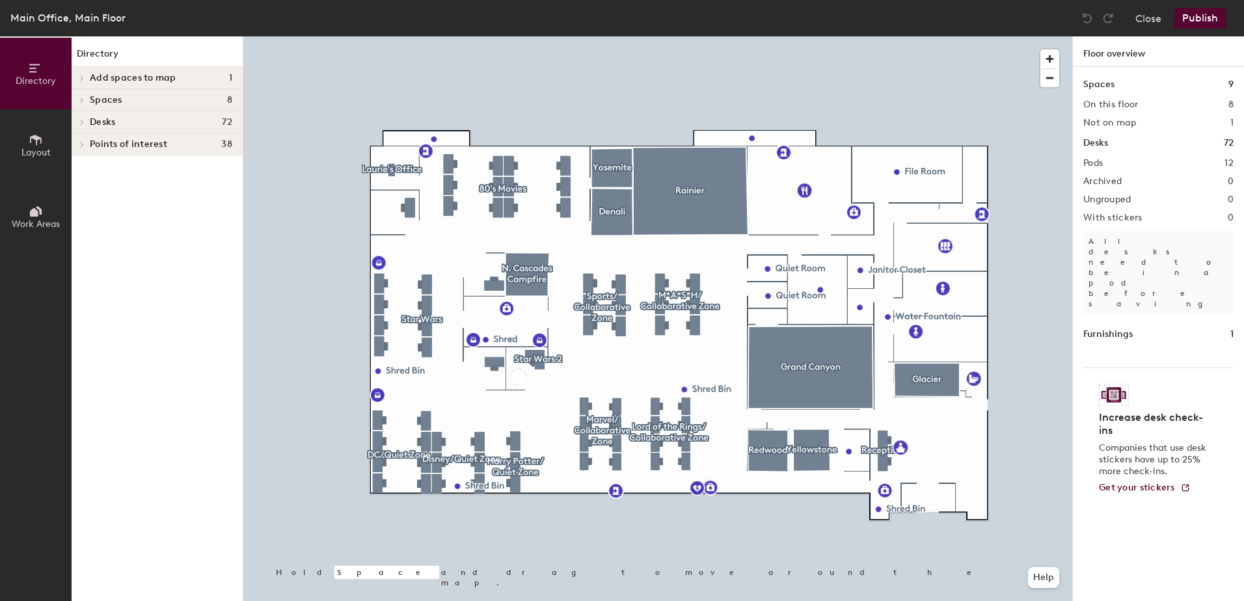
click at [1151, 18] on button "Close" at bounding box center [1148, 18] width 26 height 21
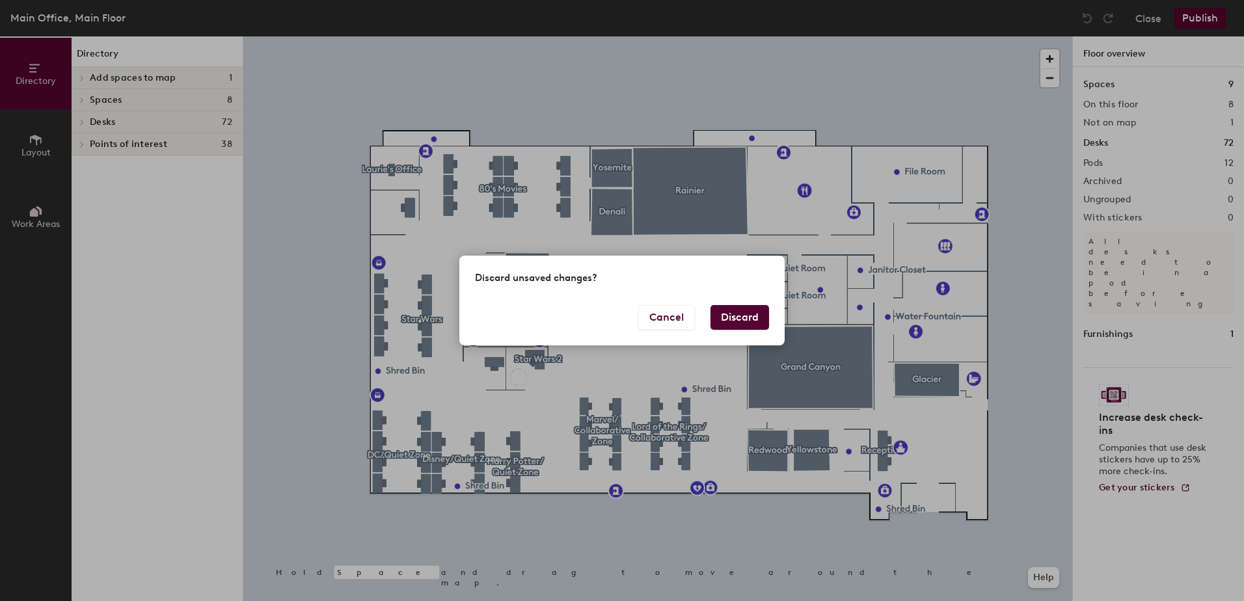
click at [763, 319] on button "Discard" at bounding box center [739, 317] width 59 height 25
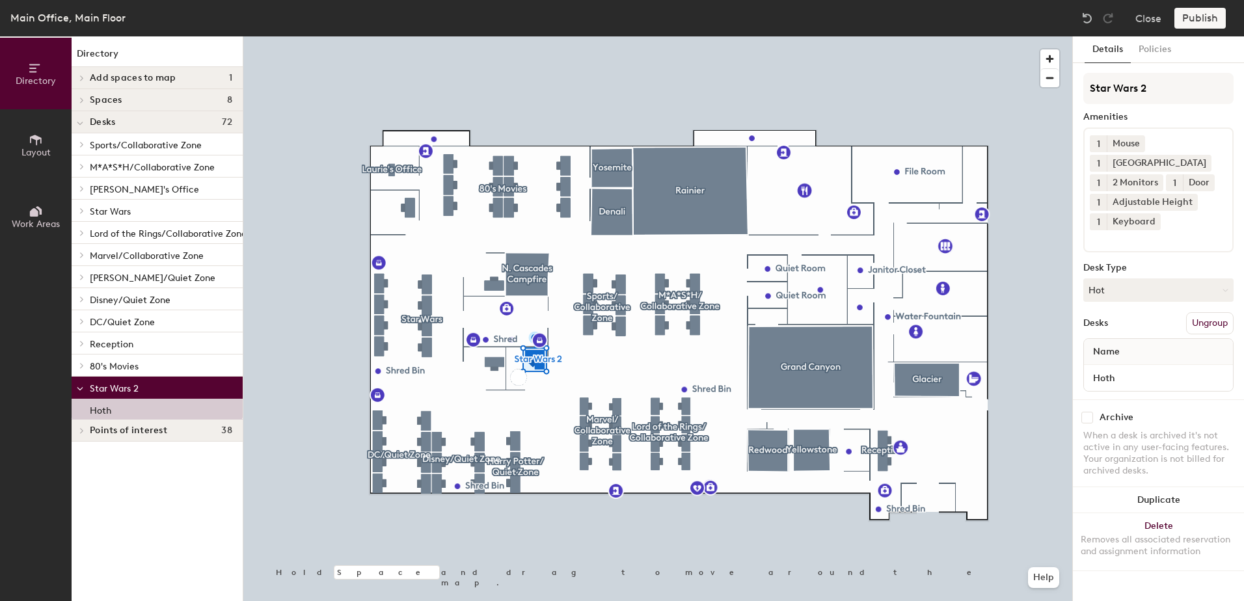
click at [1159, 41] on button "Policies" at bounding box center [1155, 49] width 48 height 27
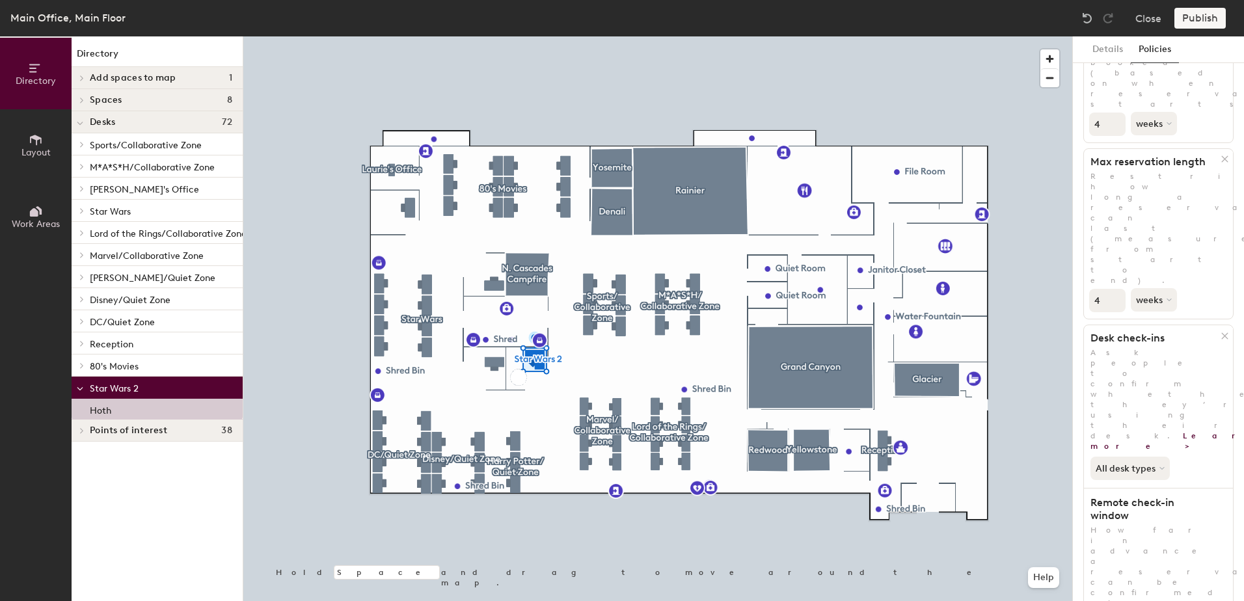
scroll to position [157, 0]
